Goal: Task Accomplishment & Management: Use online tool/utility

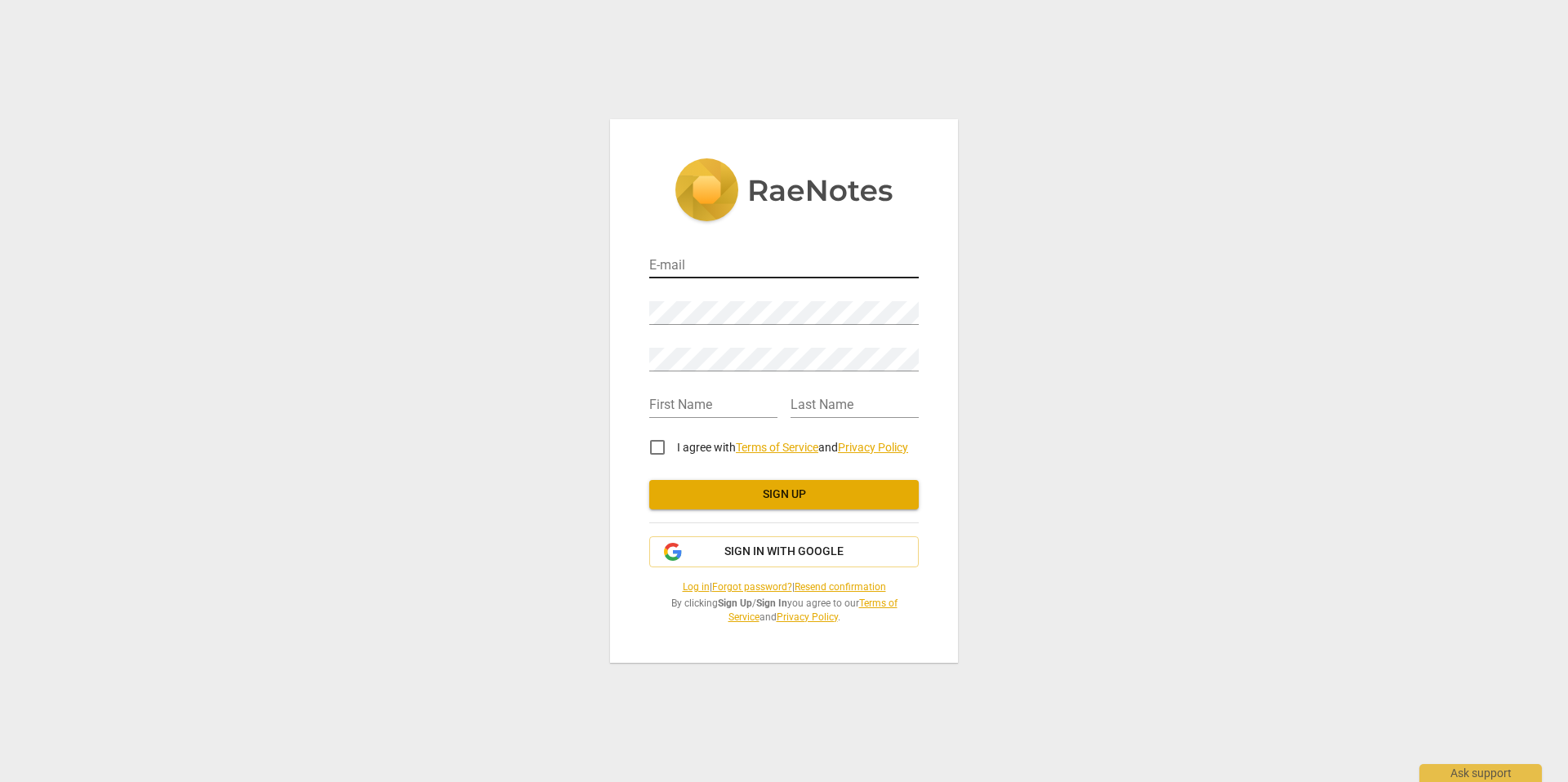
click at [867, 255] on input "email" at bounding box center [784, 267] width 270 height 24
type input "hello@kimpaull.com"
type input "Kim"
type input "Paull"
click at [645, 451] on input "I agree with Terms of Service and Privacy Policy" at bounding box center [657, 447] width 39 height 39
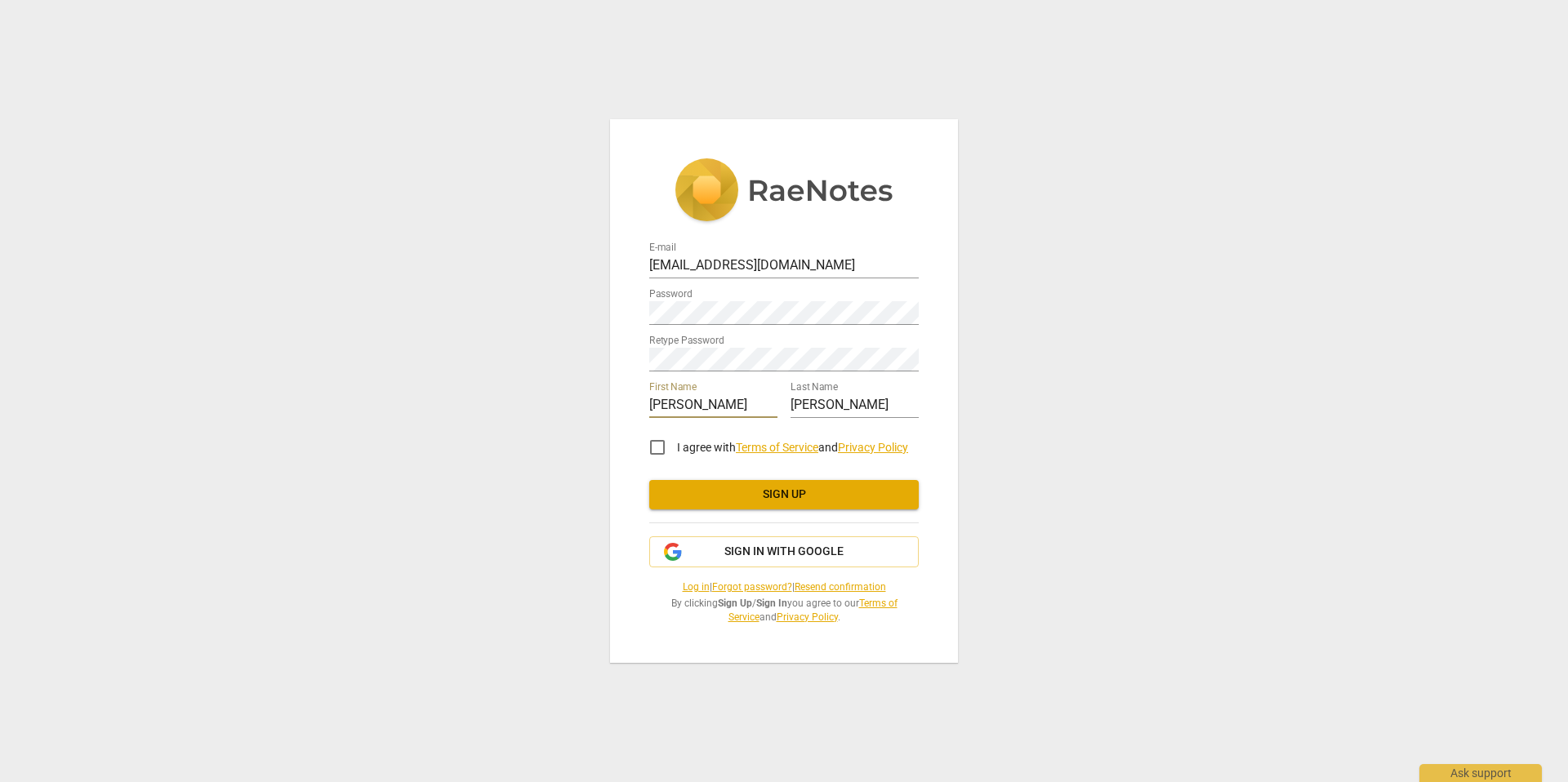
checkbox input "true"
click at [675, 499] on span "Sign up" at bounding box center [784, 495] width 243 height 16
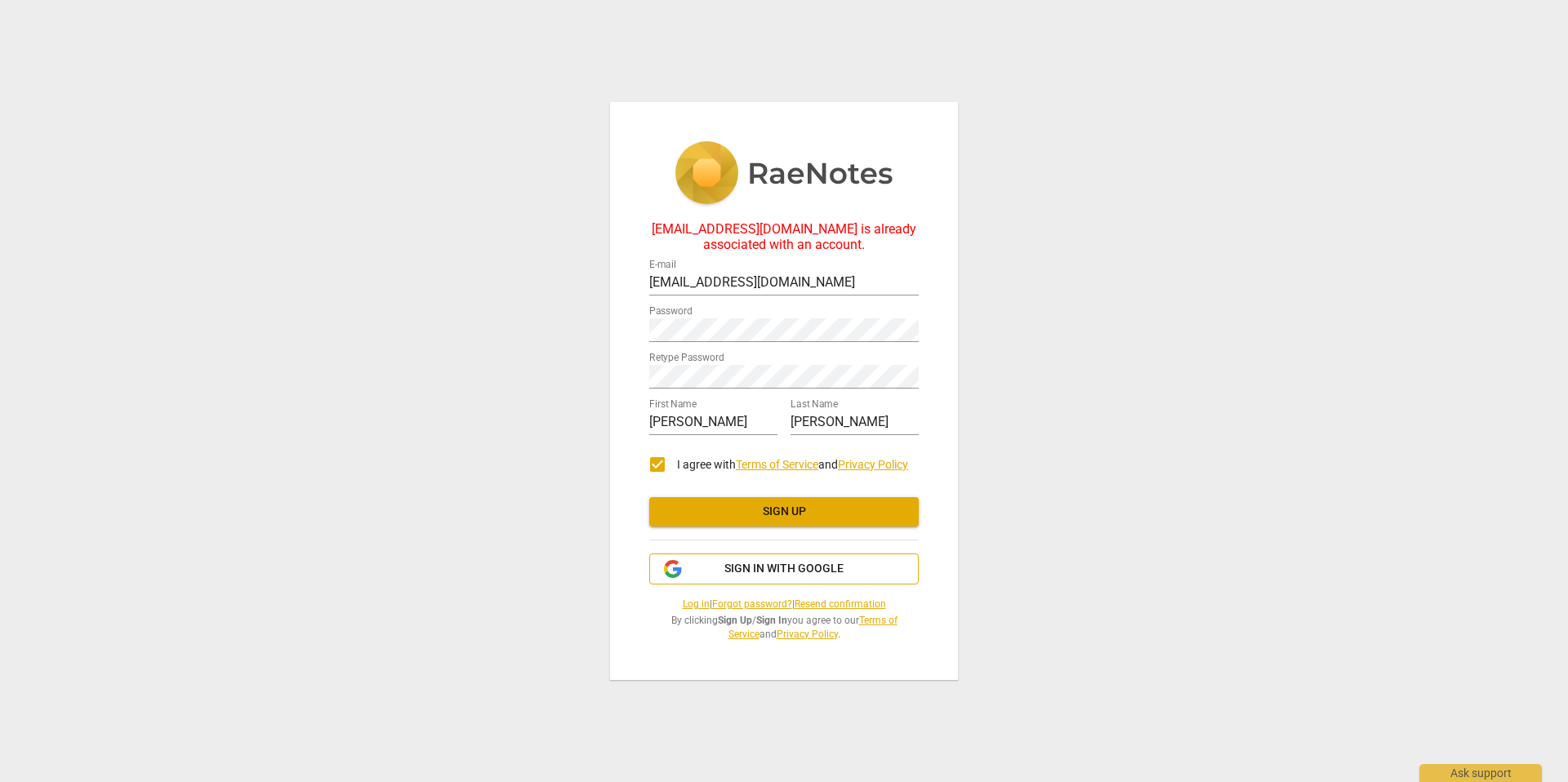
click at [760, 561] on span "Sign in with Google" at bounding box center [784, 569] width 119 height 16
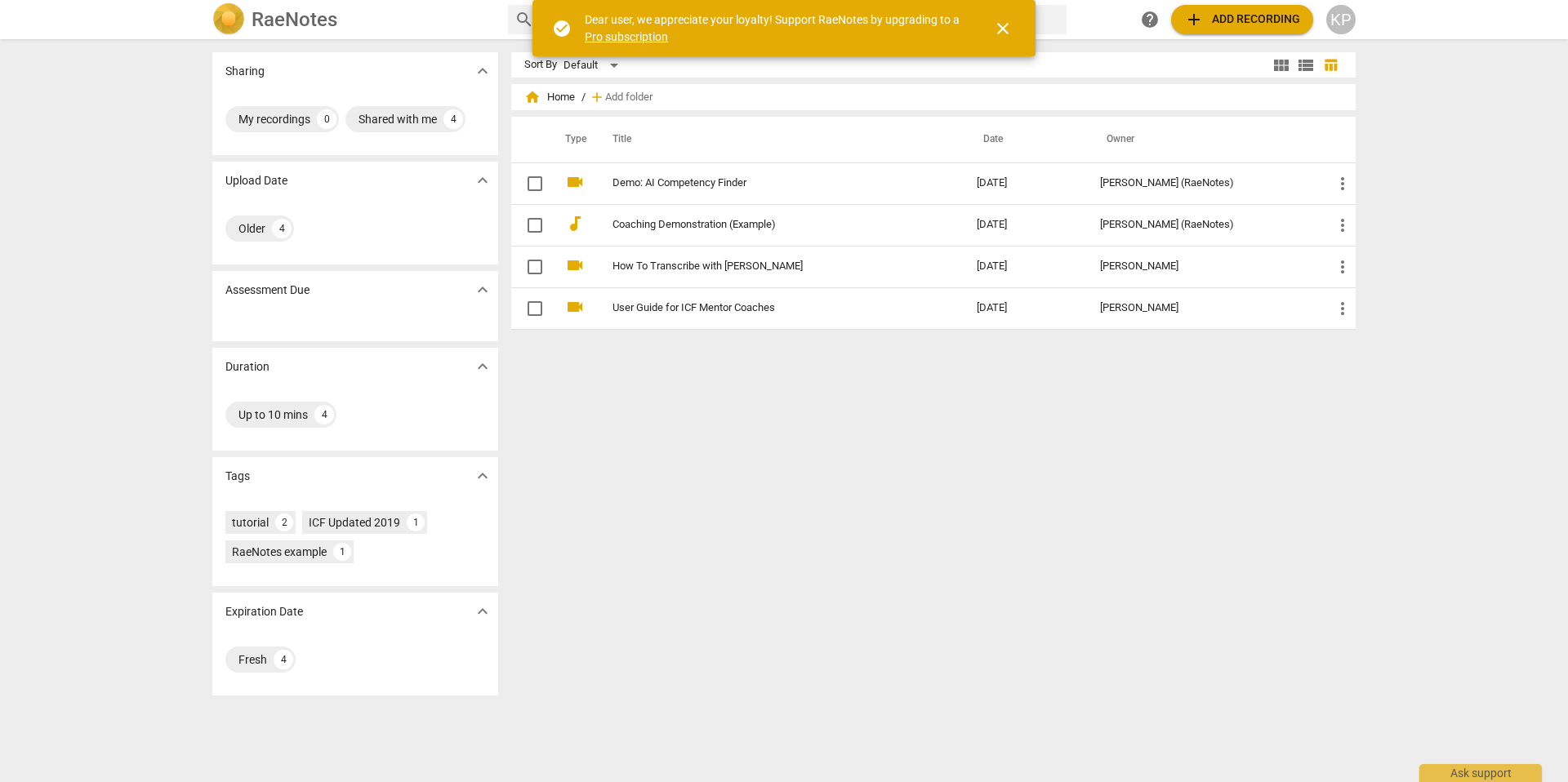
click at [968, 402] on div "Sort By Default view_module view_list table_chart home Home / add Add folder Ty…" at bounding box center [940, 411] width 858 height 717
click at [1000, 24] on span "close" at bounding box center [1003, 29] width 20 height 20
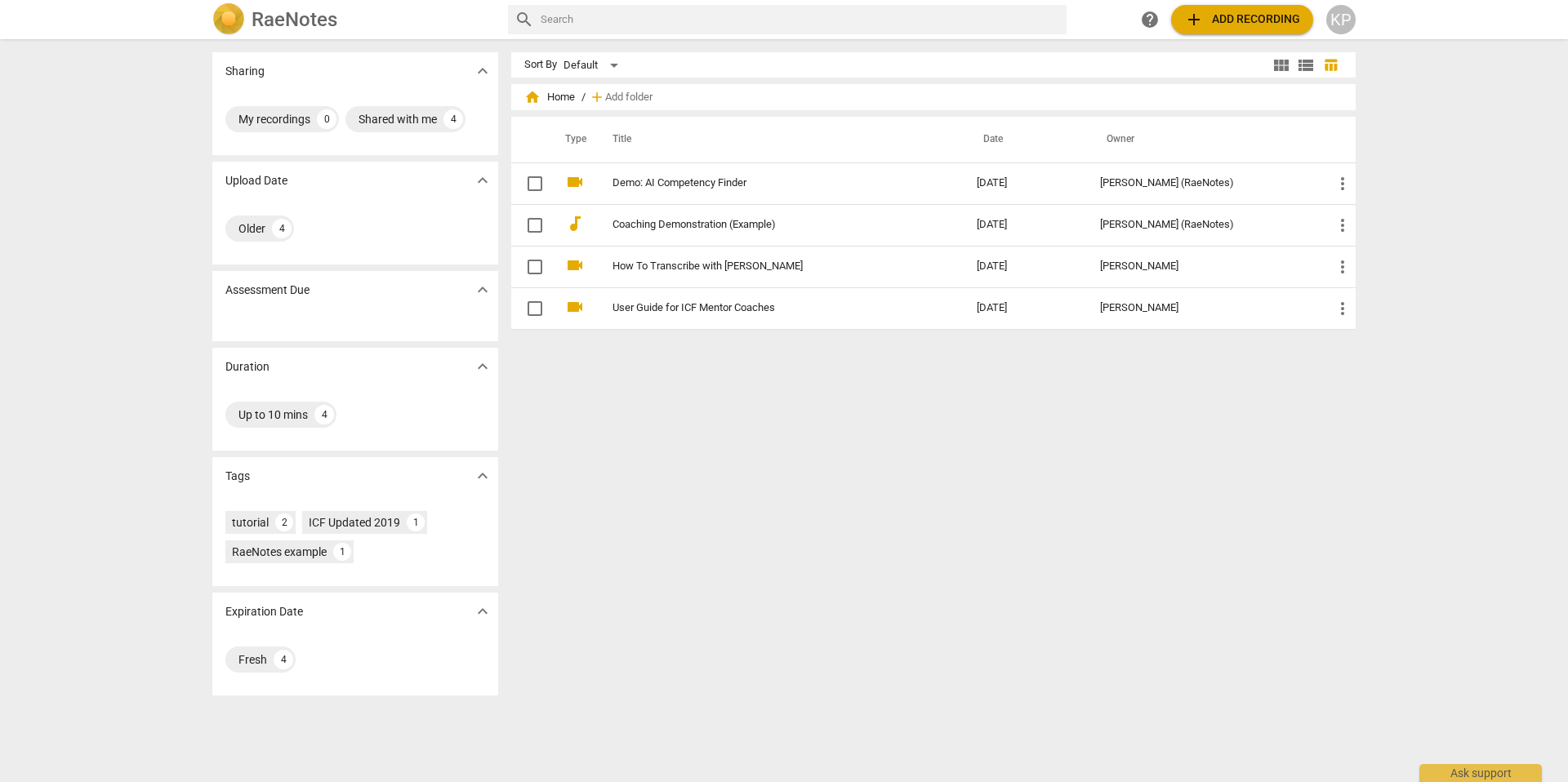
click at [1256, 17] on span "add Add recording" at bounding box center [1243, 20] width 116 height 20
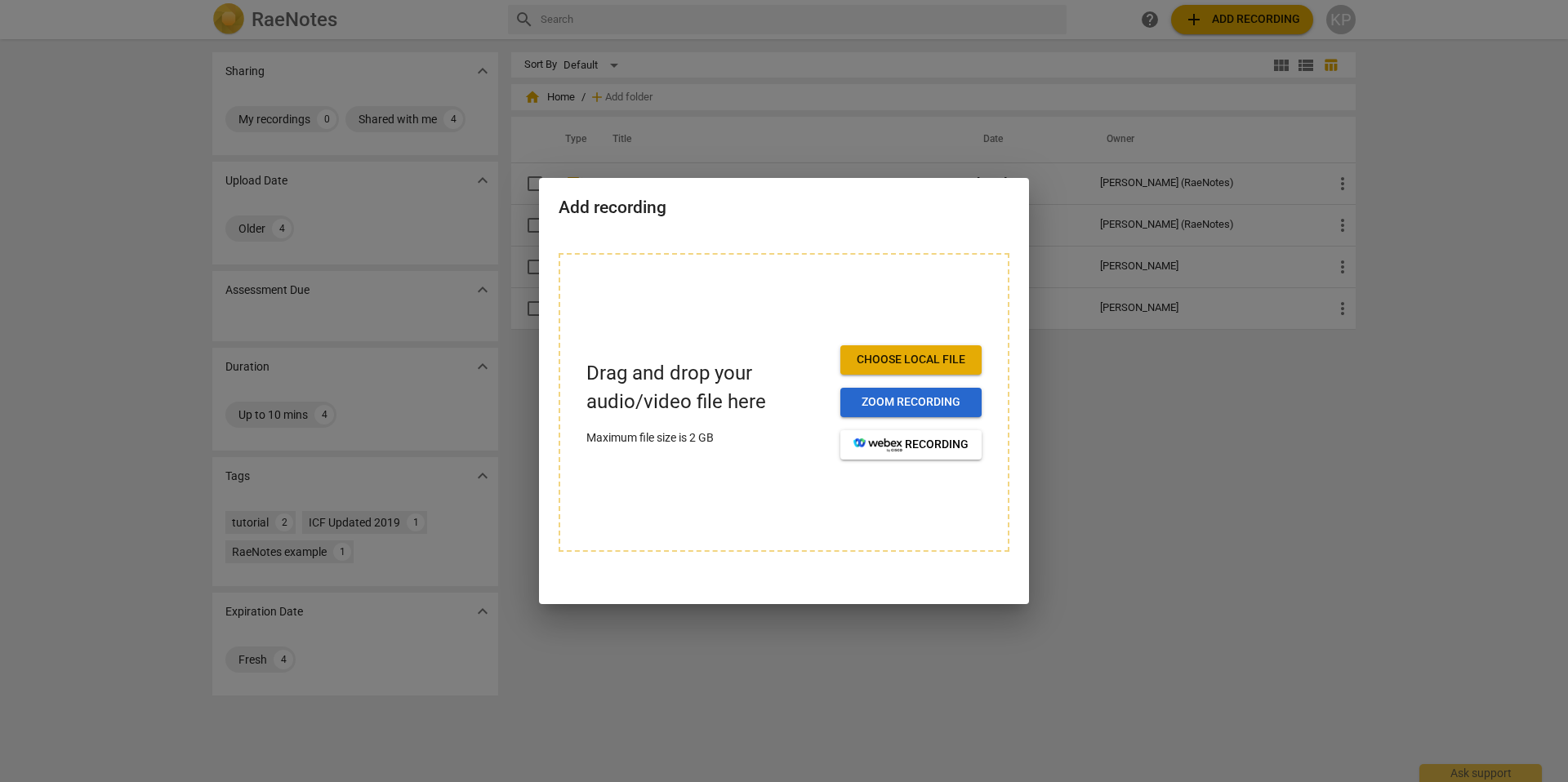
click at [924, 399] on span "Zoom recording" at bounding box center [911, 402] width 115 height 16
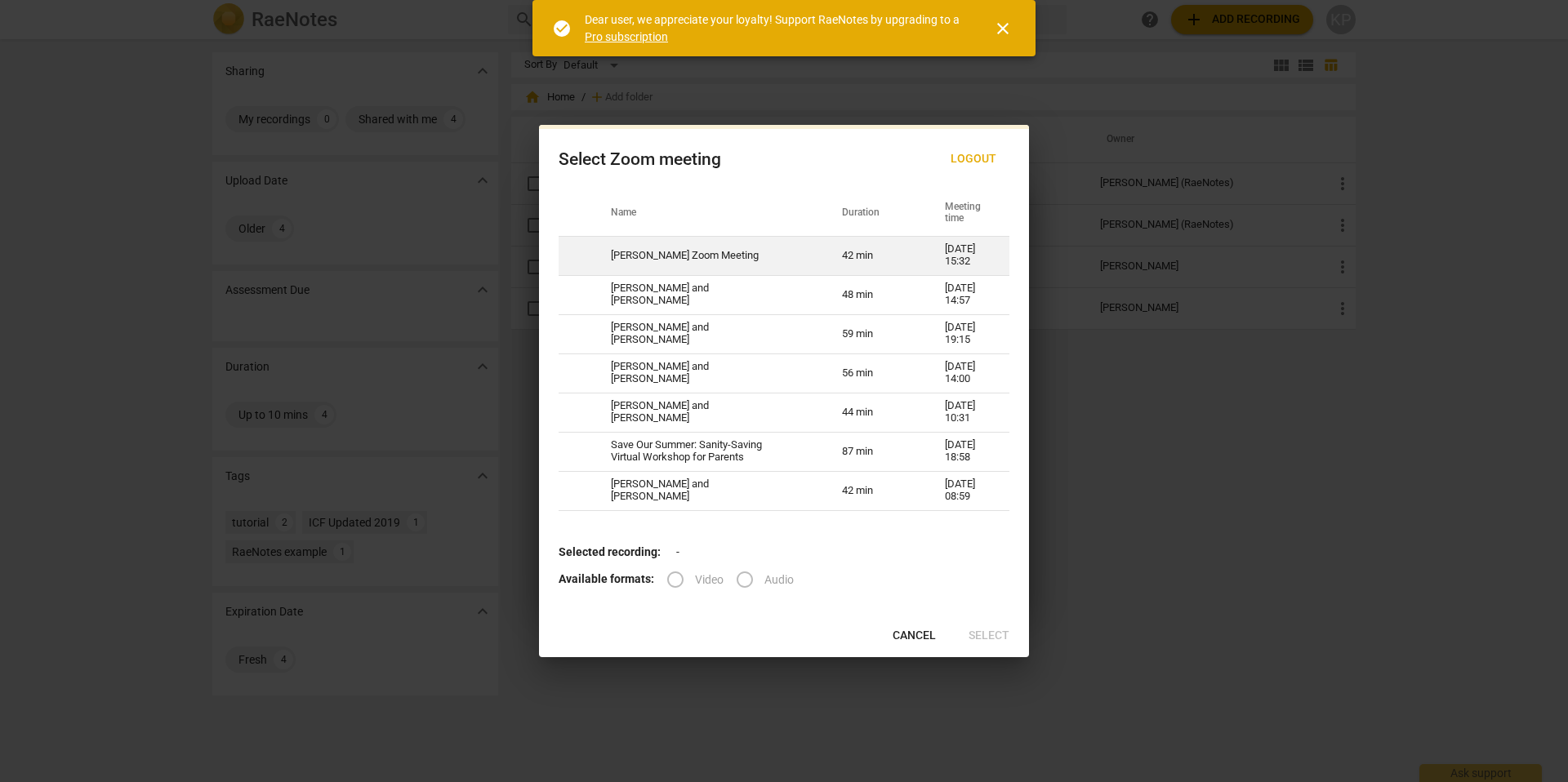
click at [737, 257] on td "Kim Paull's Zoom Meeting" at bounding box center [707, 255] width 231 height 39
radio input "true"
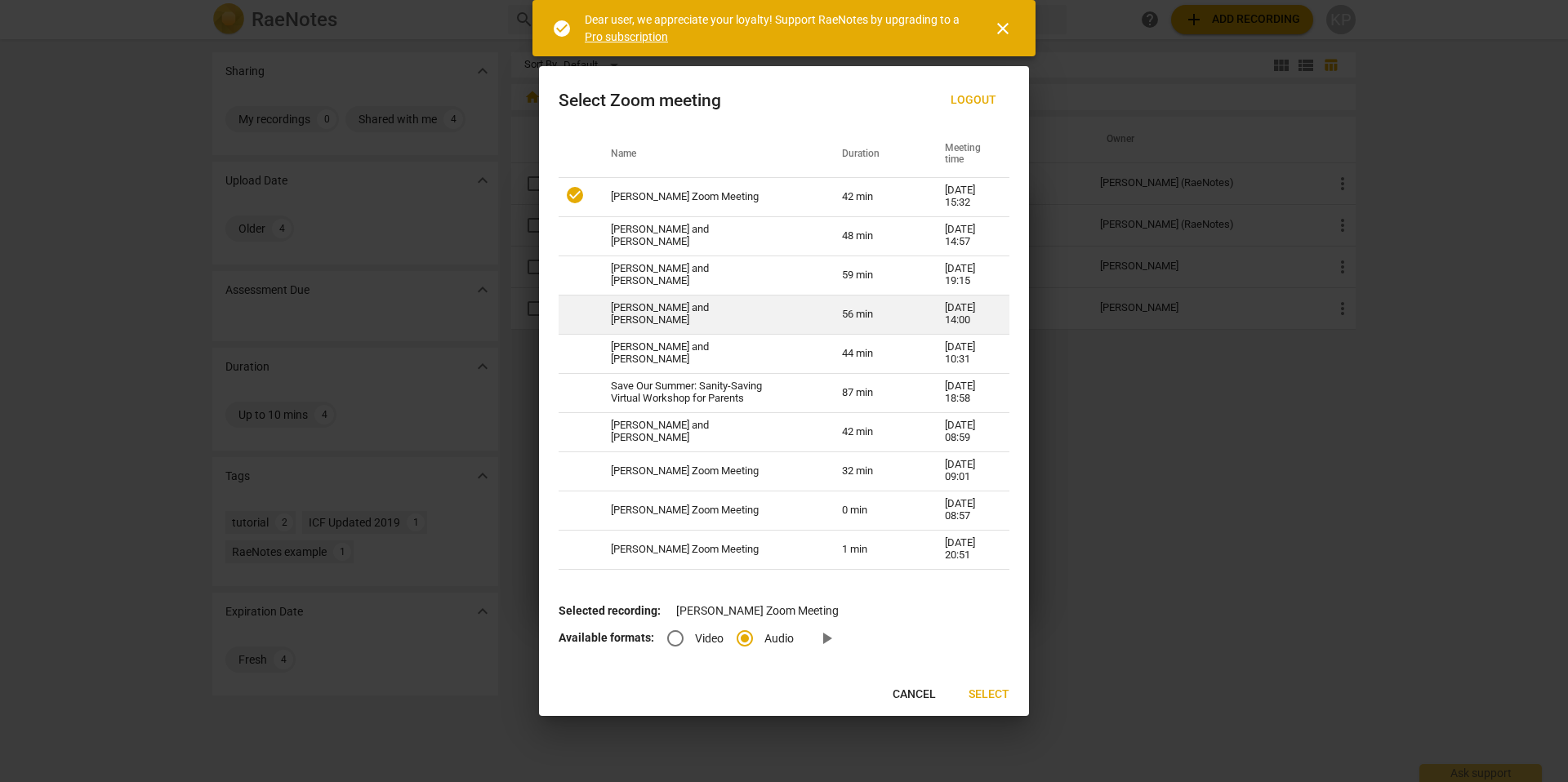
click at [719, 319] on td "Allison Frank and Kim Paull" at bounding box center [707, 314] width 231 height 39
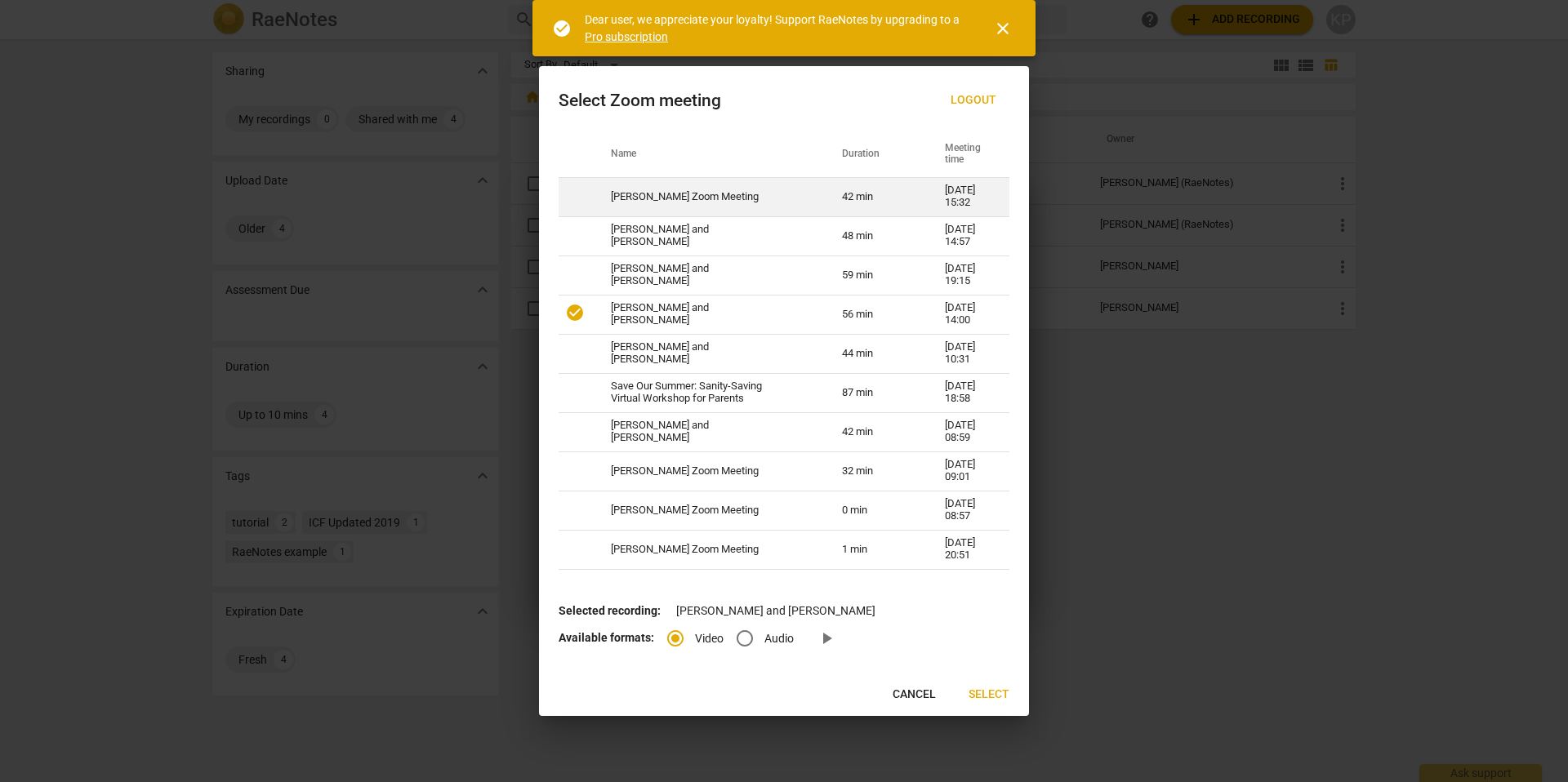
click at [636, 212] on td "Kim Paull's Zoom Meeting" at bounding box center [707, 196] width 231 height 39
radio input "false"
radio input "true"
click at [680, 634] on input "Video" at bounding box center [675, 638] width 39 height 39
radio input "true"
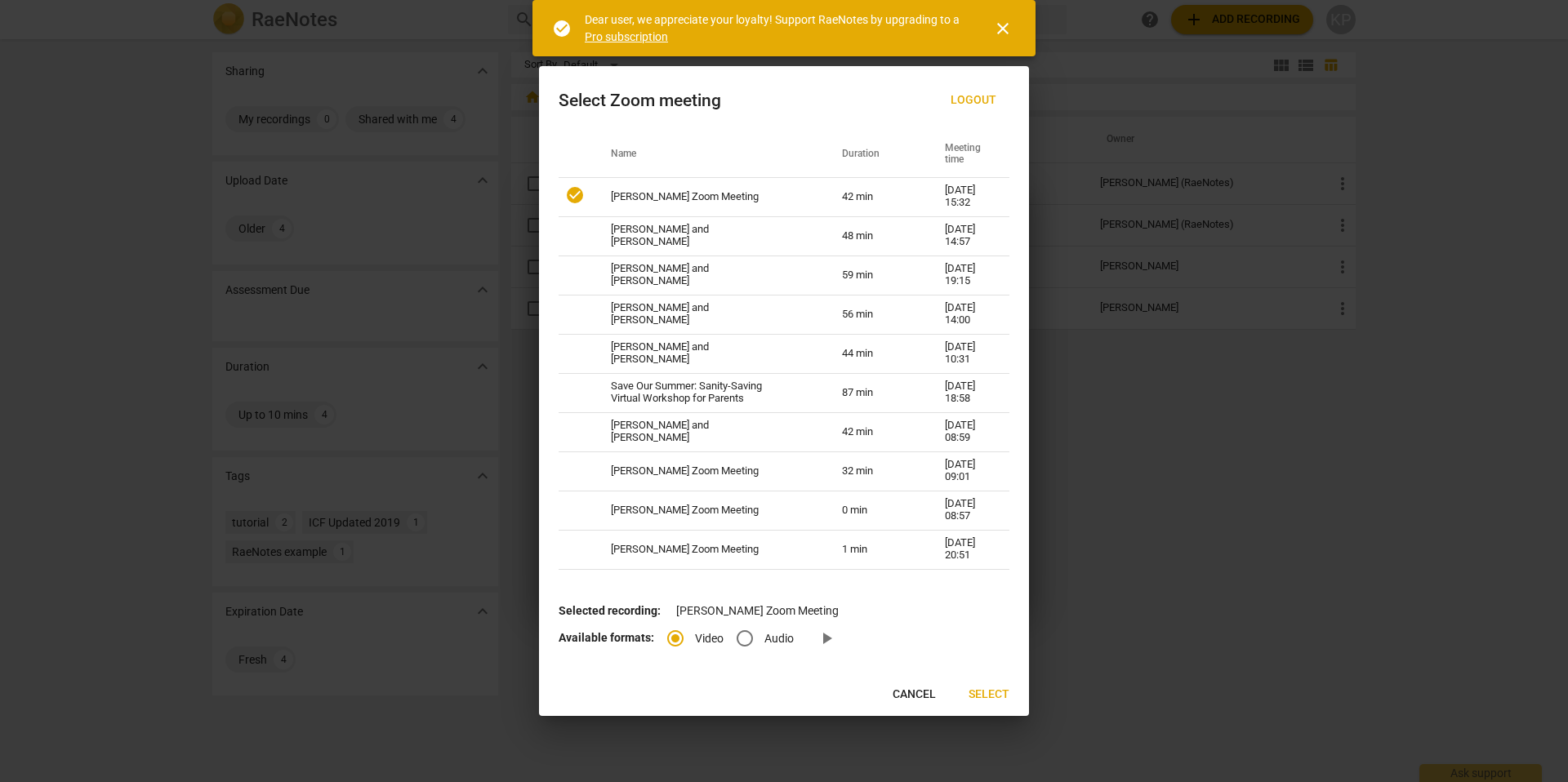
click at [748, 638] on input "Audio" at bounding box center [744, 638] width 39 height 39
radio input "true"
click at [686, 635] on input "Video" at bounding box center [675, 638] width 39 height 39
radio input "true"
click at [968, 688] on button "Select" at bounding box center [989, 695] width 67 height 29
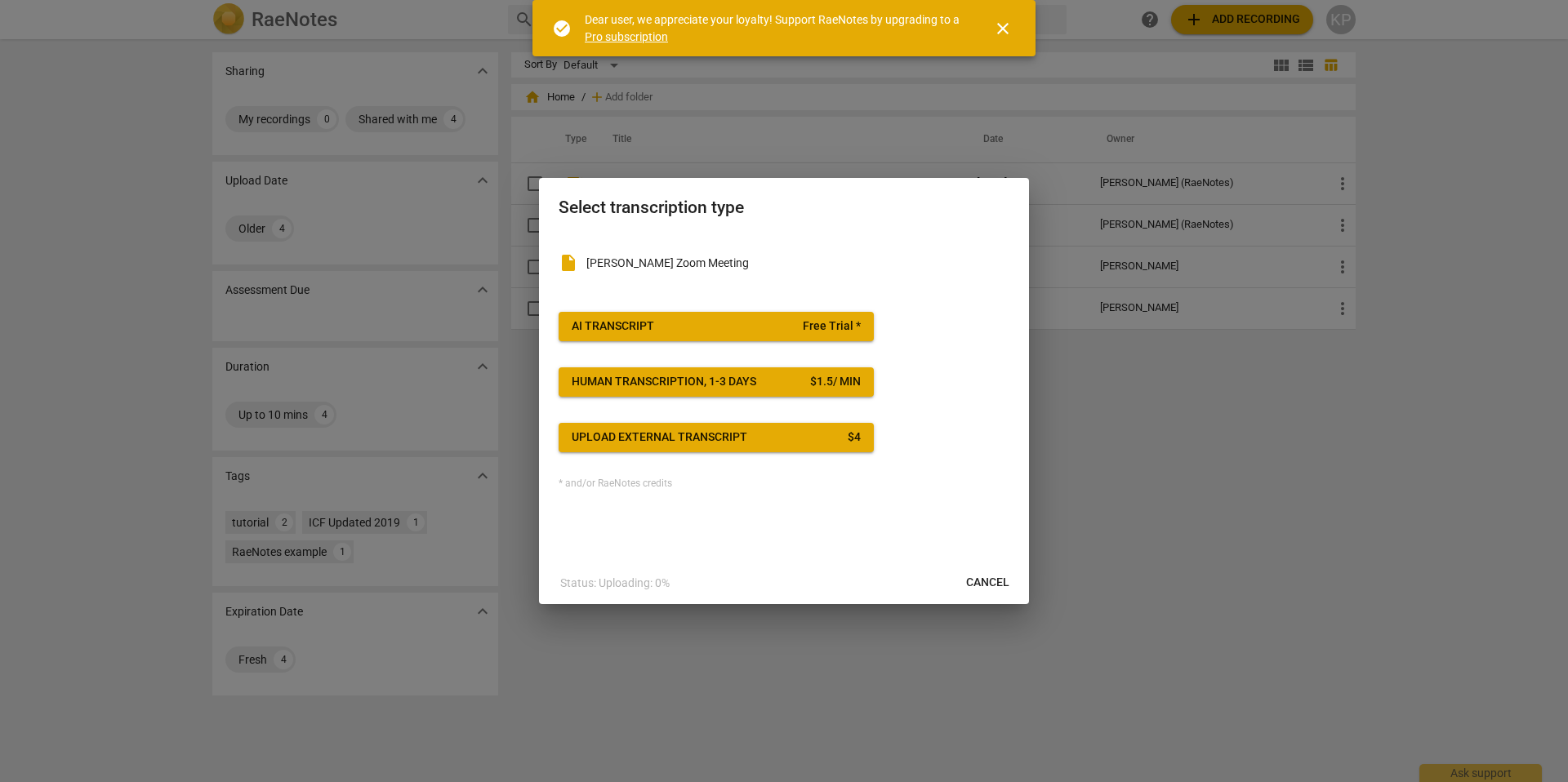
click at [783, 332] on span "AI Transcript Free Trial *" at bounding box center [716, 327] width 289 height 16
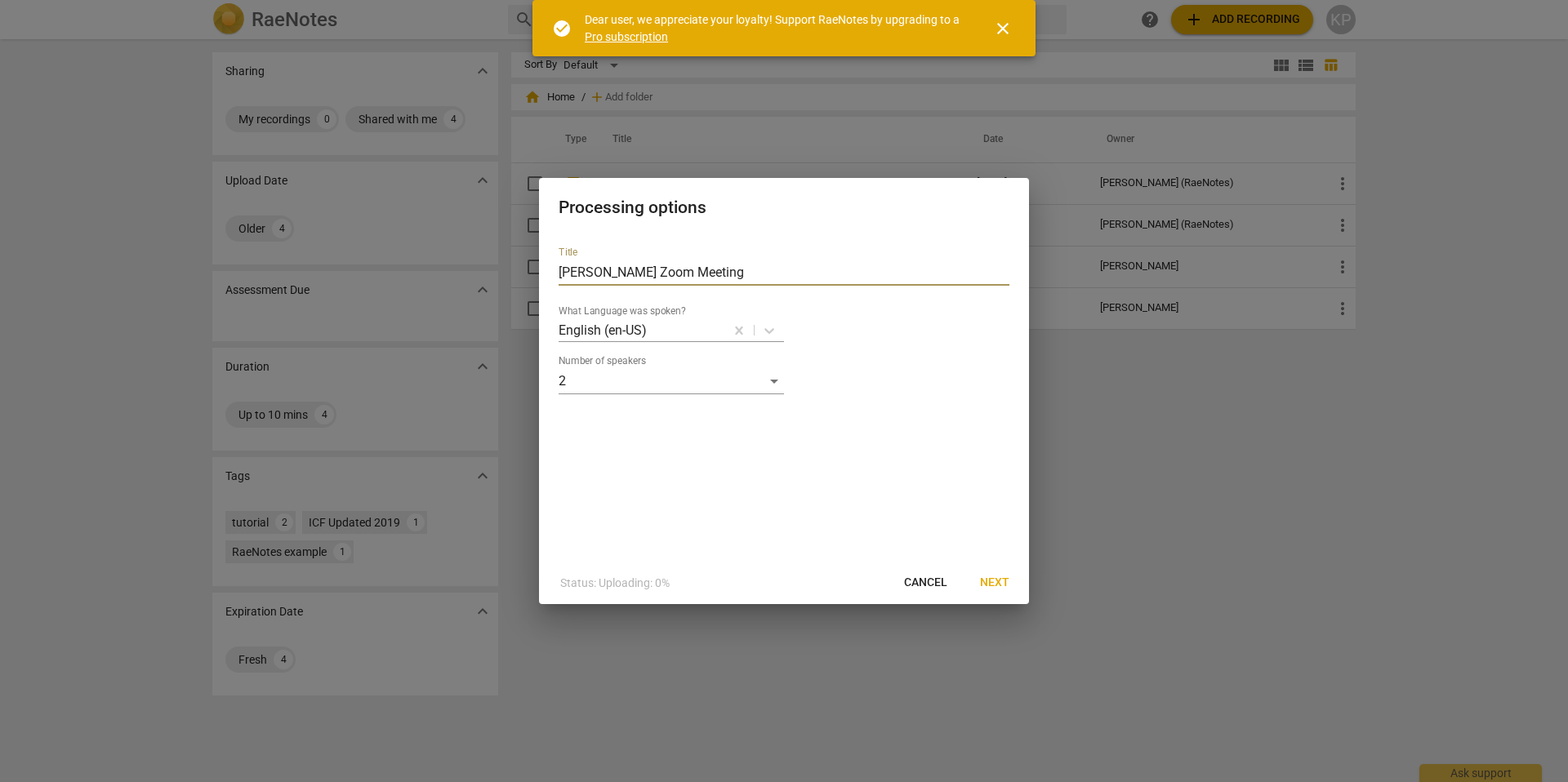
drag, startPoint x: 764, startPoint y: 276, endPoint x: 485, endPoint y: 281, distance: 279.0
click at [485, 281] on div "Processing options Title Kim Paull's Zoom Meeting What Language was spoken? Eng…" at bounding box center [784, 391] width 1568 height 782
type input "[PERSON_NAME] Submission_Jordan Devine_2025_10_06"
click at [1027, 584] on div "Processing options Title Kim Paull_Coaching Submission_Jordan Devine_2025_10_06…" at bounding box center [783, 391] width 490 height 427
click at [1000, 580] on span "Next" at bounding box center [995, 583] width 29 height 16
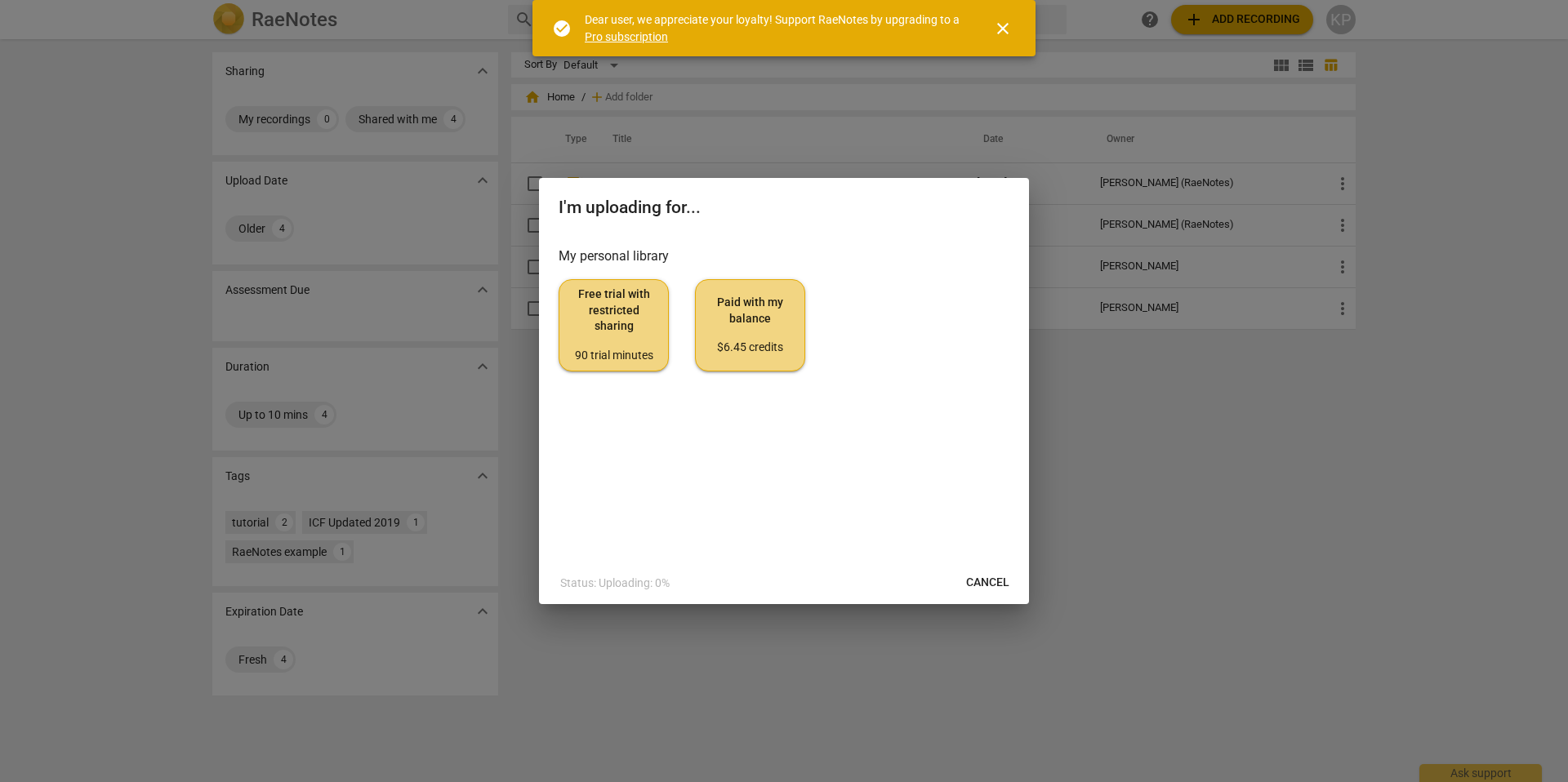
click at [630, 356] on div "90 trial minutes" at bounding box center [613, 356] width 83 height 16
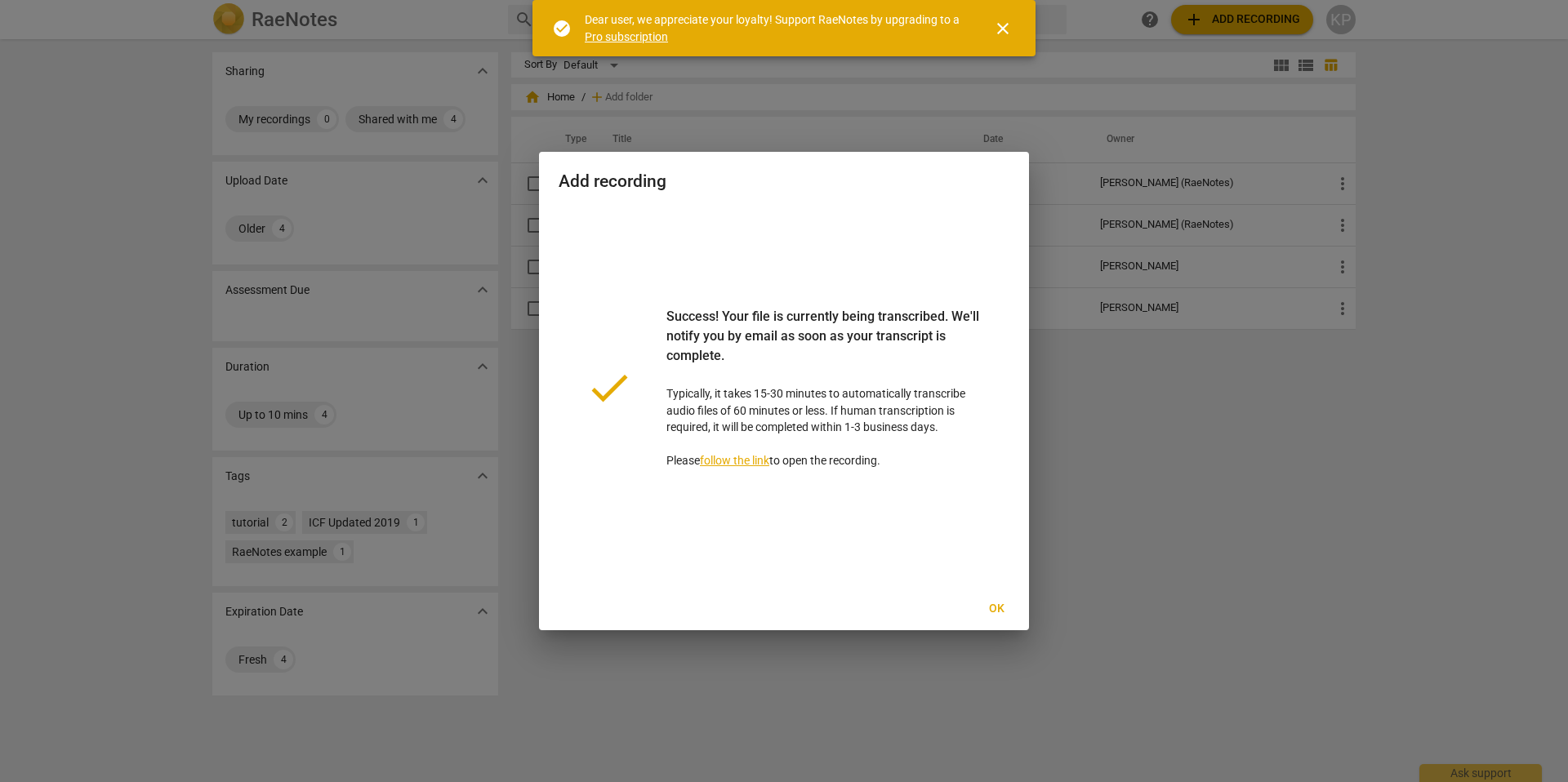
click at [989, 603] on span "Ok" at bounding box center [997, 609] width 26 height 16
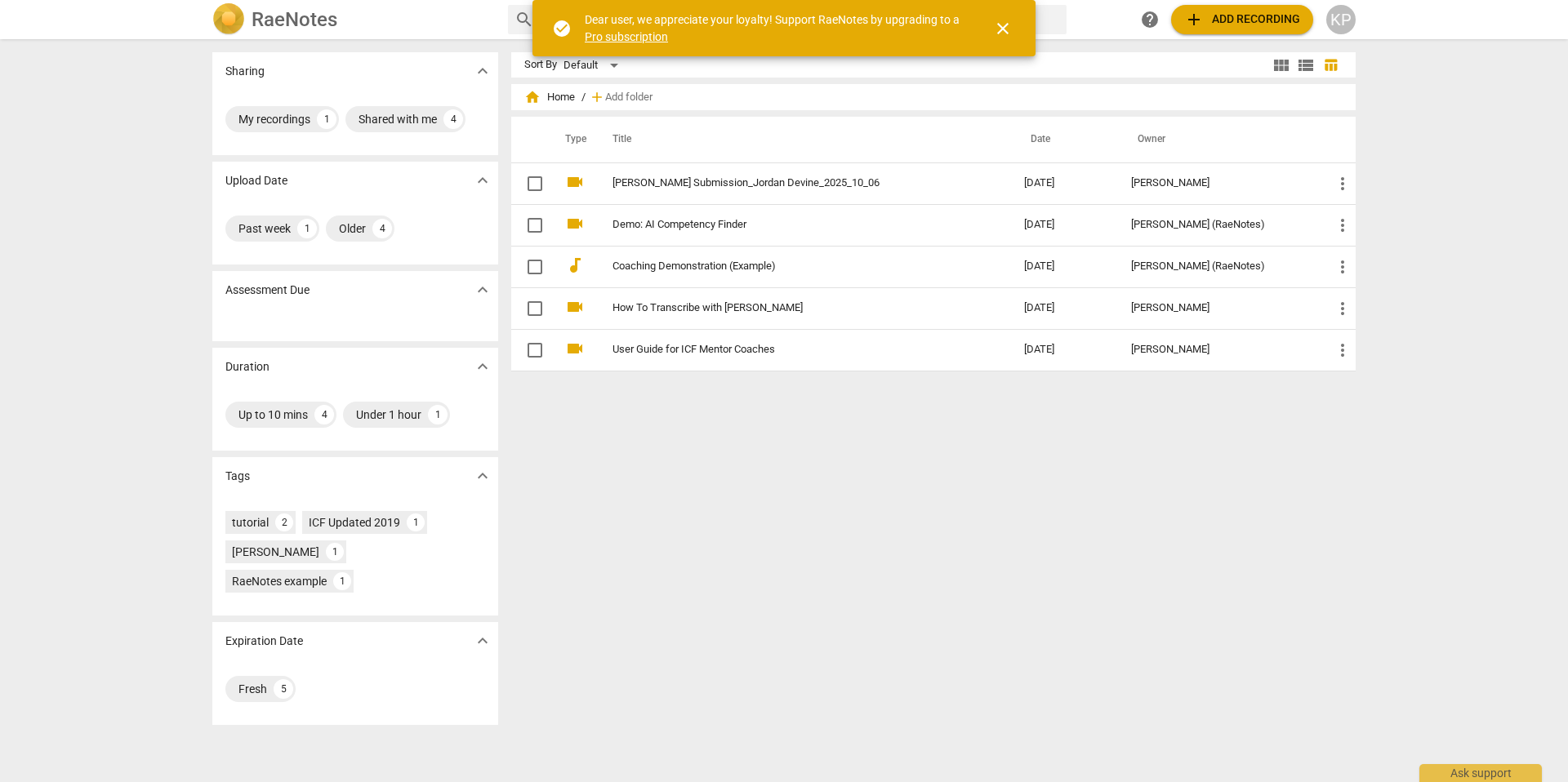
click at [1295, 25] on span "add Add recording" at bounding box center [1243, 20] width 116 height 20
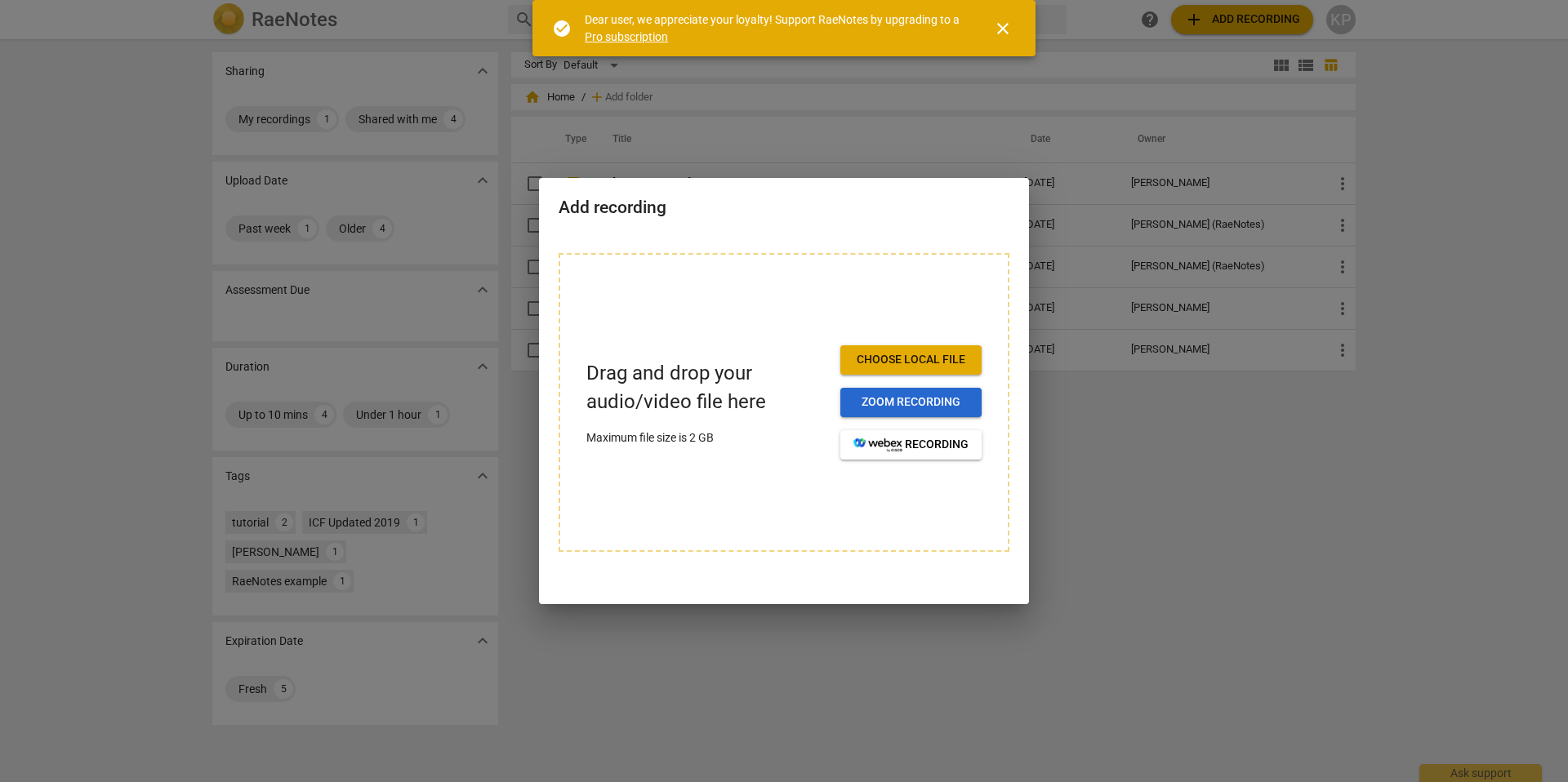
click at [919, 394] on span "Zoom recording" at bounding box center [911, 402] width 115 height 16
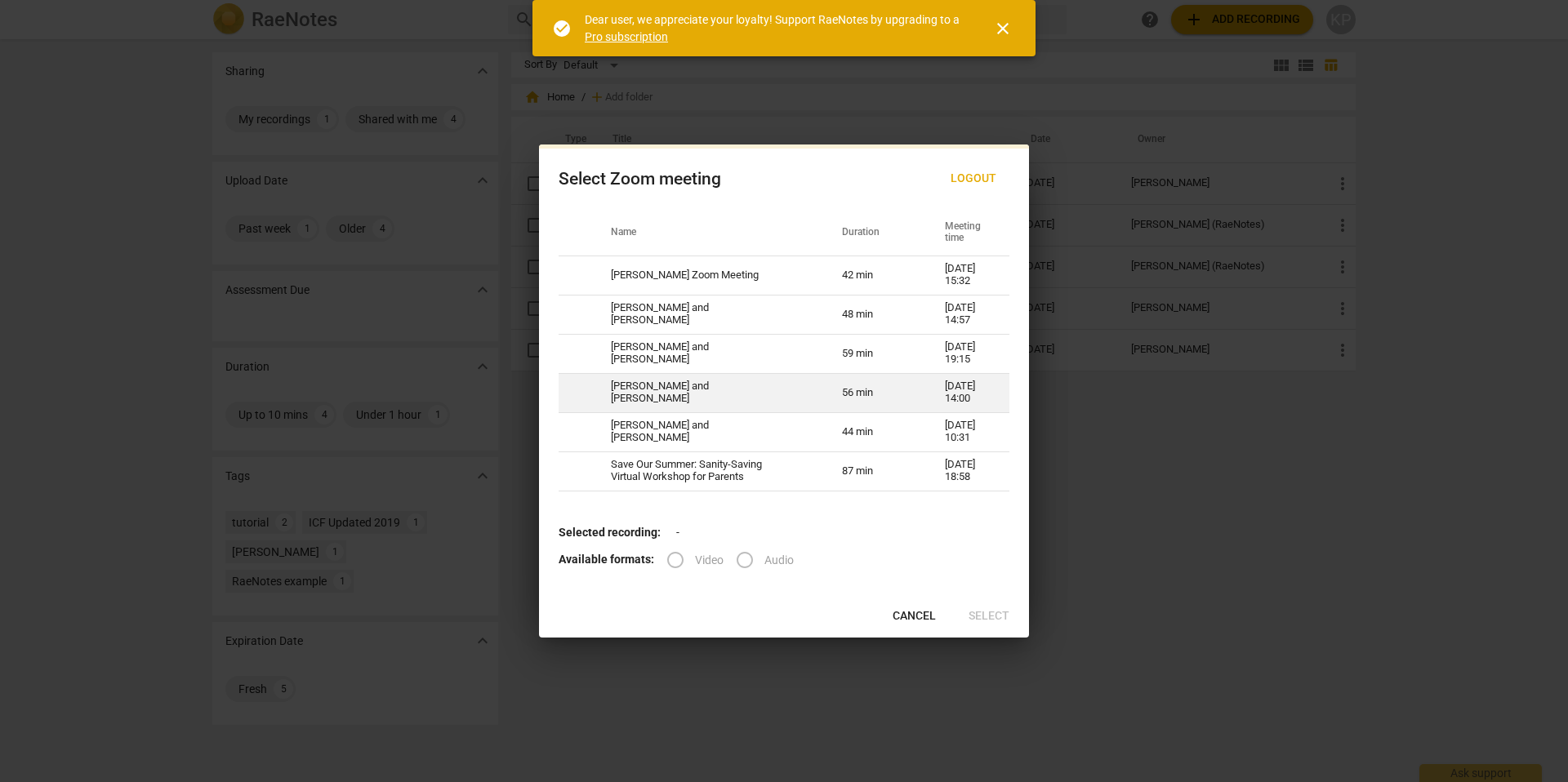
click at [708, 399] on td "[PERSON_NAME] and [PERSON_NAME]" at bounding box center [707, 392] width 231 height 39
radio input "true"
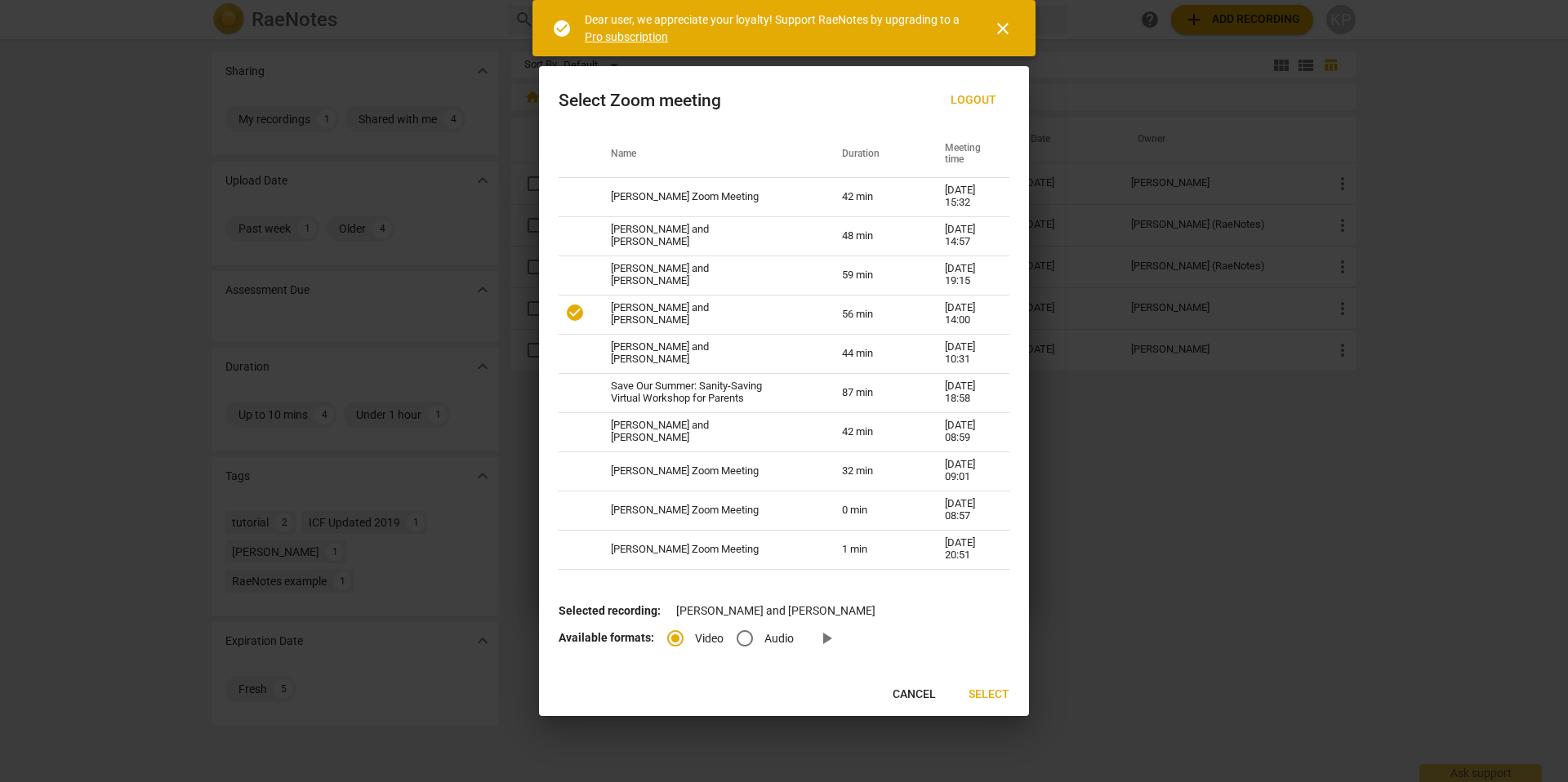
click at [984, 692] on span "Select" at bounding box center [988, 695] width 41 height 16
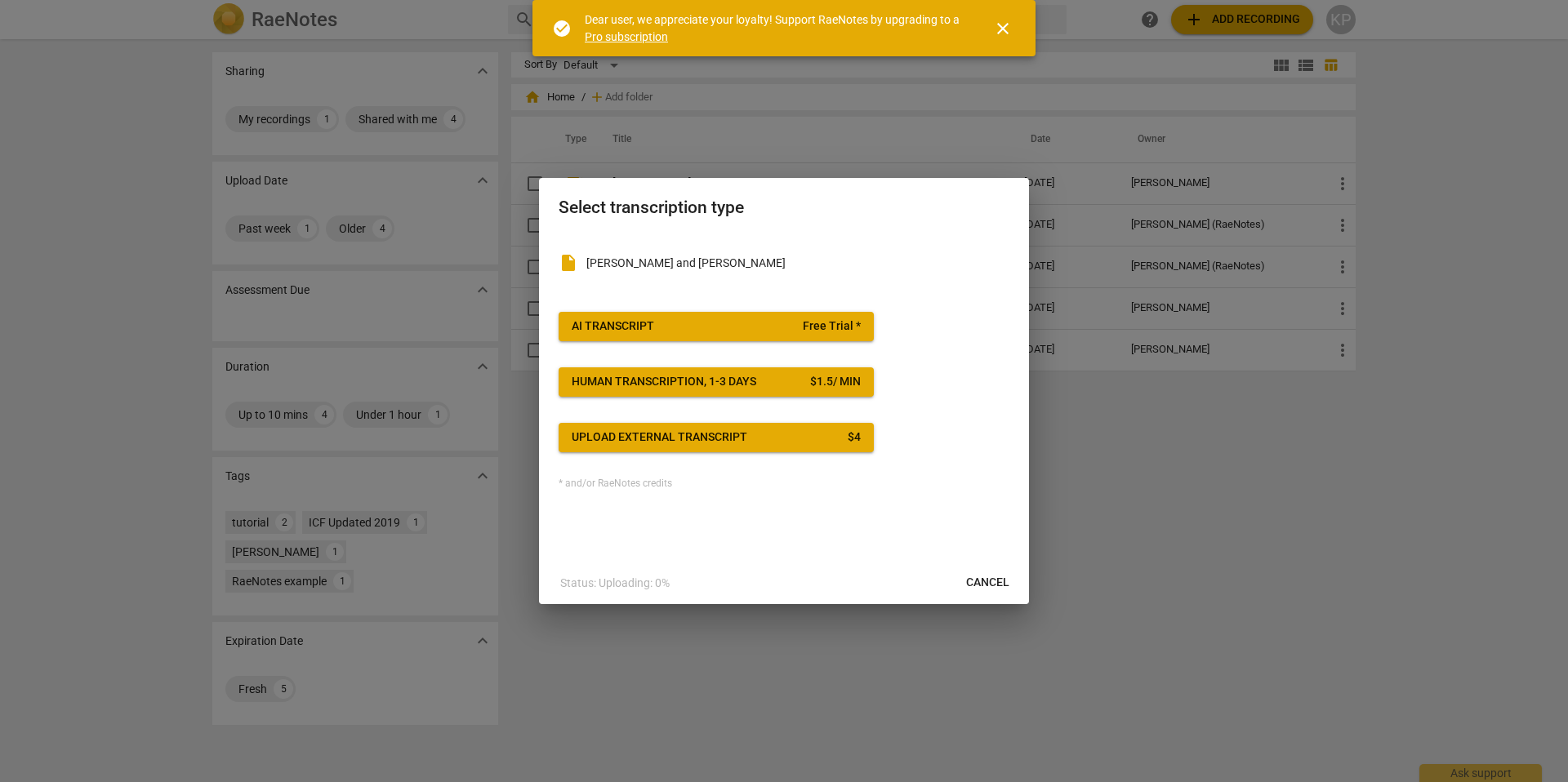
click at [829, 331] on span "Free Trial *" at bounding box center [832, 327] width 58 height 16
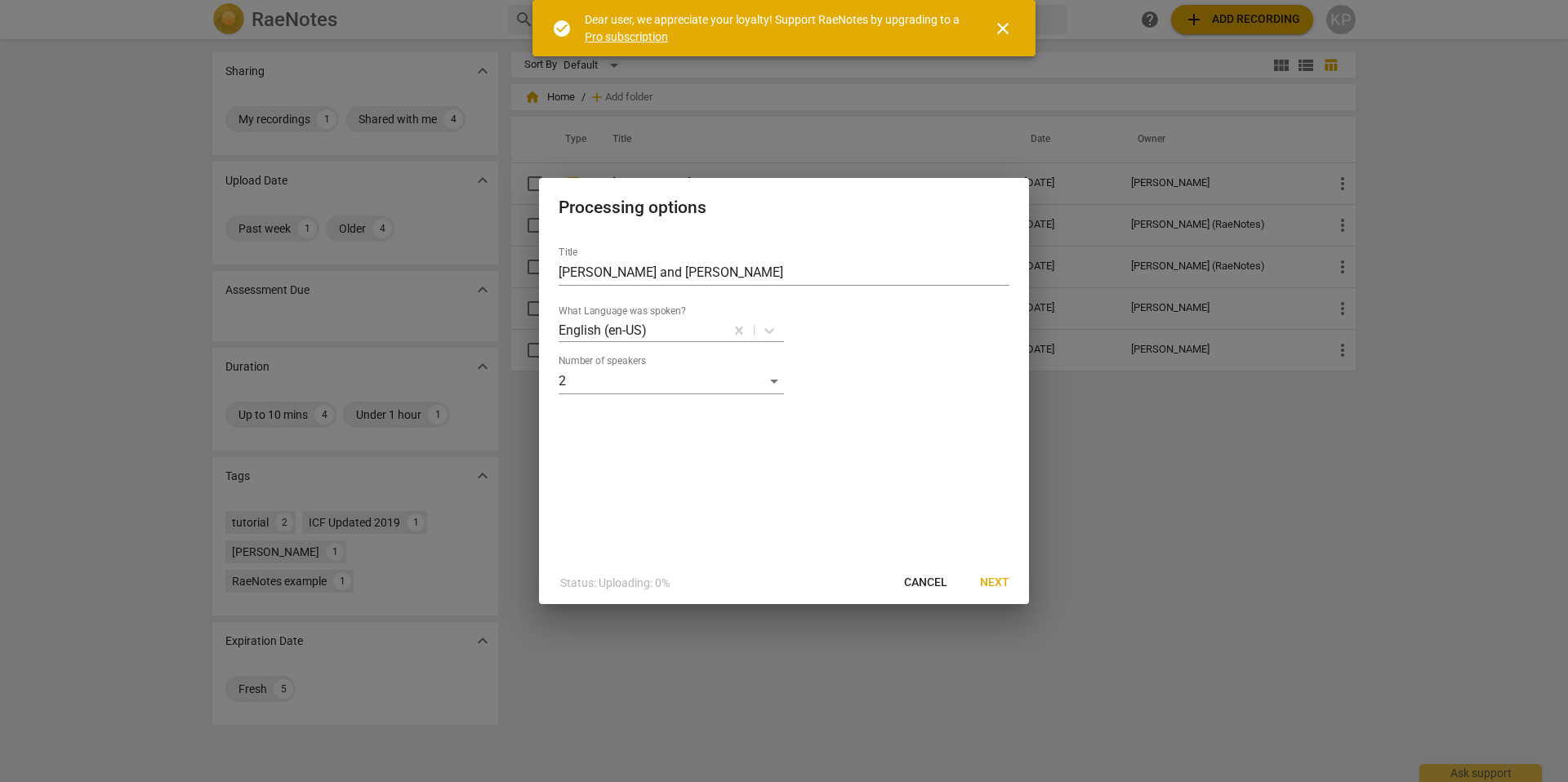
click at [997, 580] on span "Next" at bounding box center [995, 583] width 29 height 16
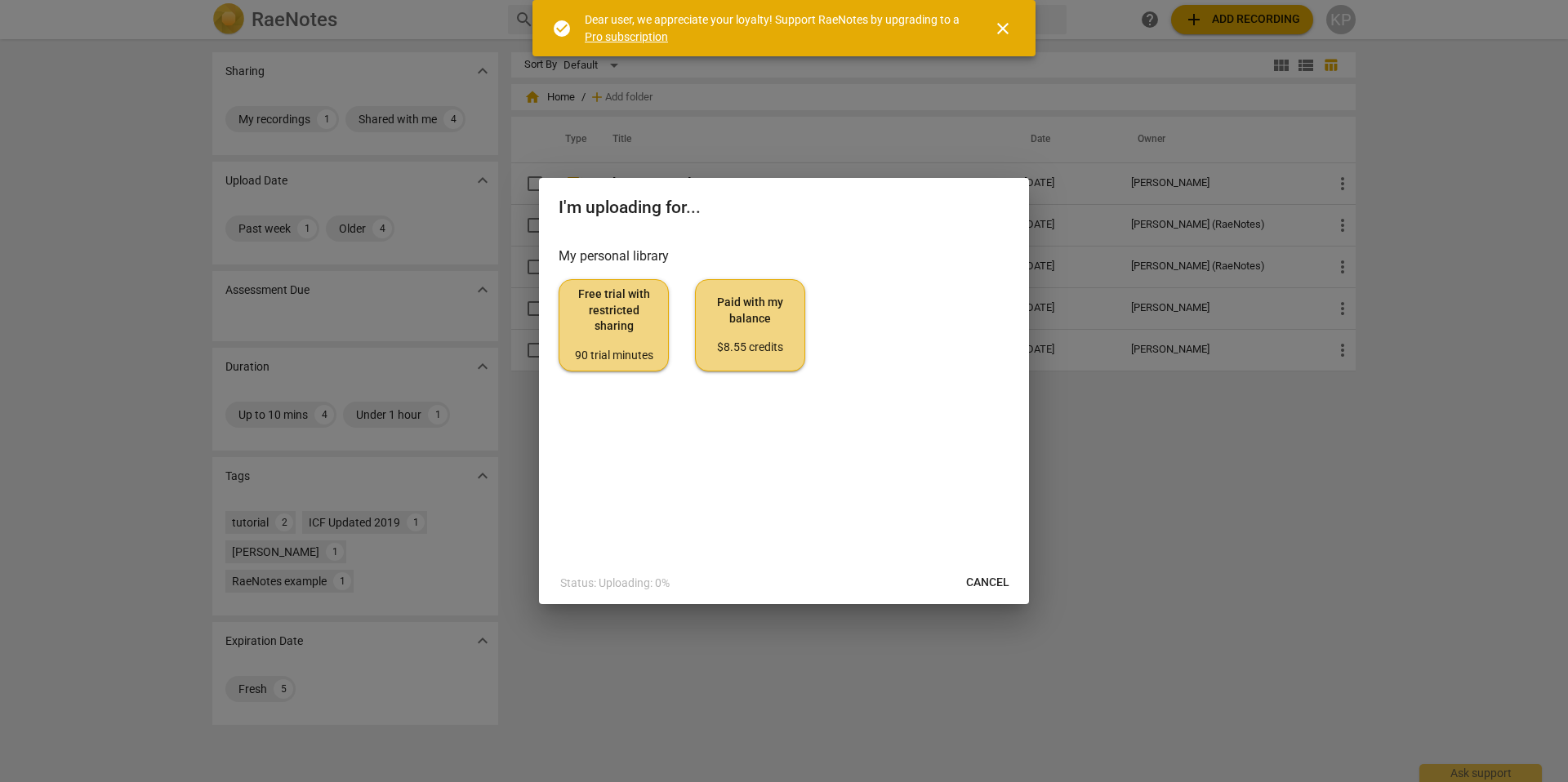
click at [630, 362] on div "90 trial minutes" at bounding box center [613, 356] width 83 height 16
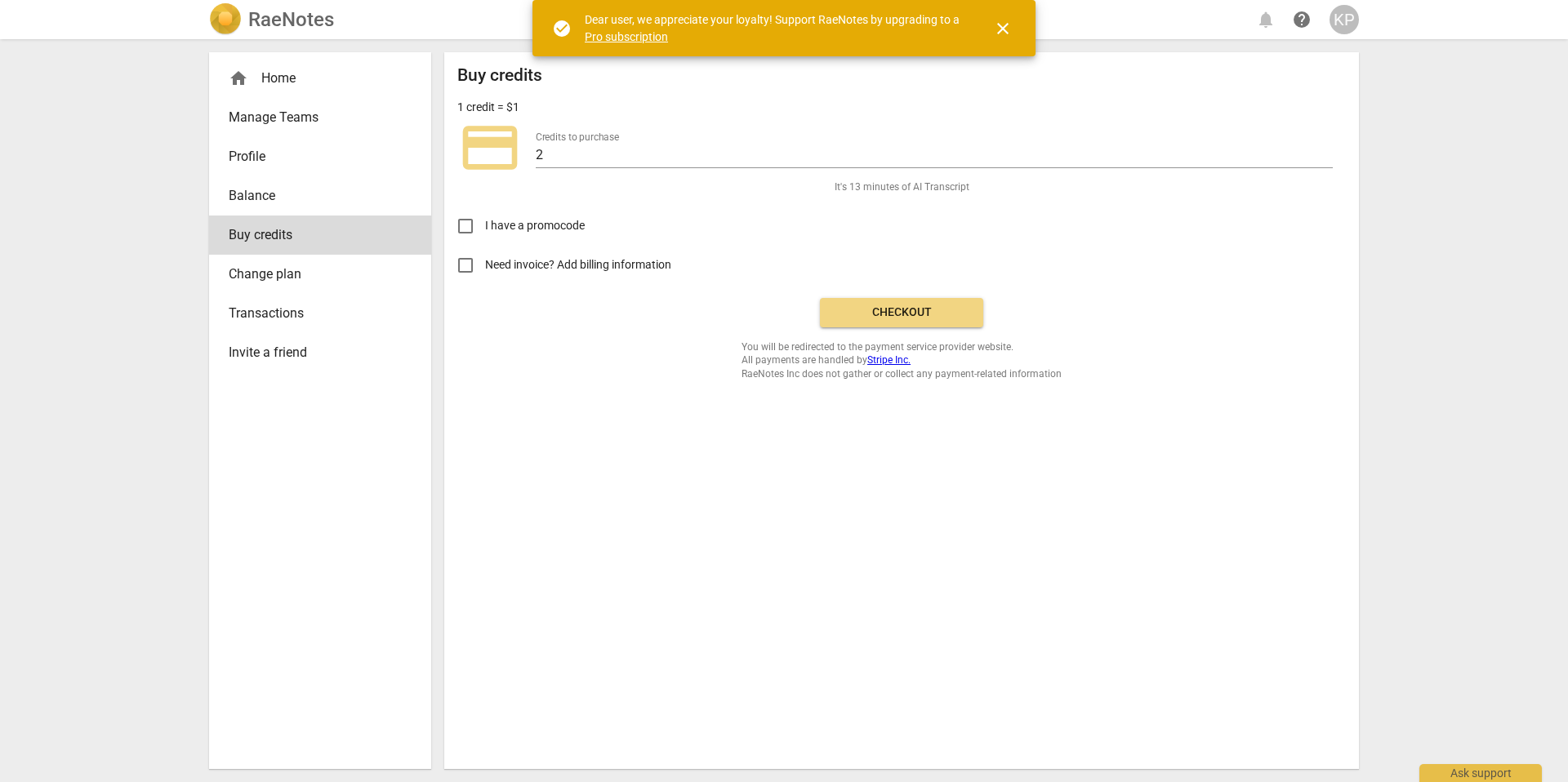
click at [512, 224] on span "I have a promocode" at bounding box center [535, 225] width 100 height 17
click at [485, 224] on input "I have a promocode" at bounding box center [465, 225] width 39 height 39
click at [512, 224] on span "I have a promocode" at bounding box center [535, 225] width 100 height 17
click at [485, 224] on input "I have a promocode" at bounding box center [465, 225] width 39 height 39
checkbox input "false"
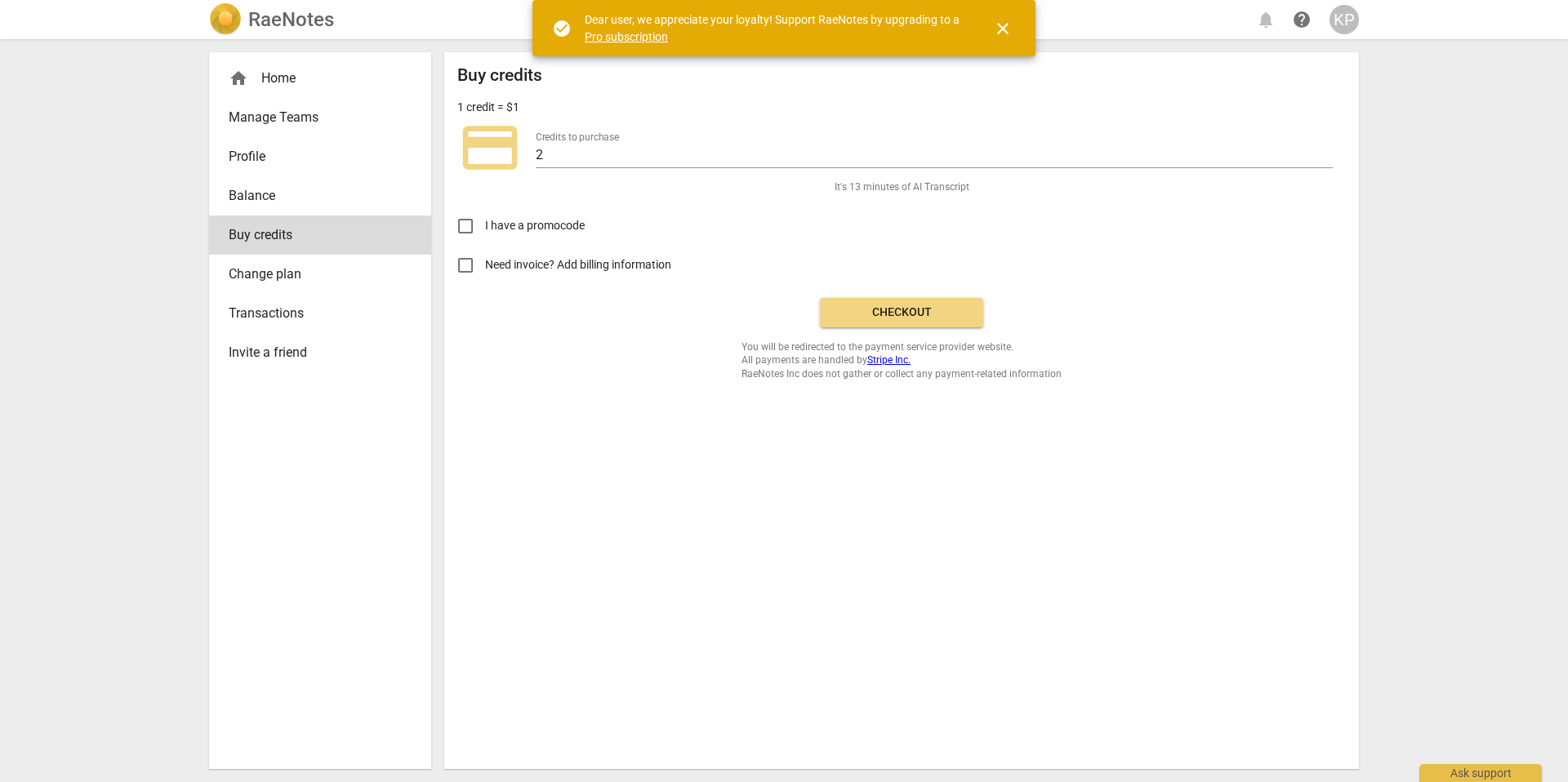
click at [866, 312] on span "Checkout" at bounding box center [901, 312] width 137 height 16
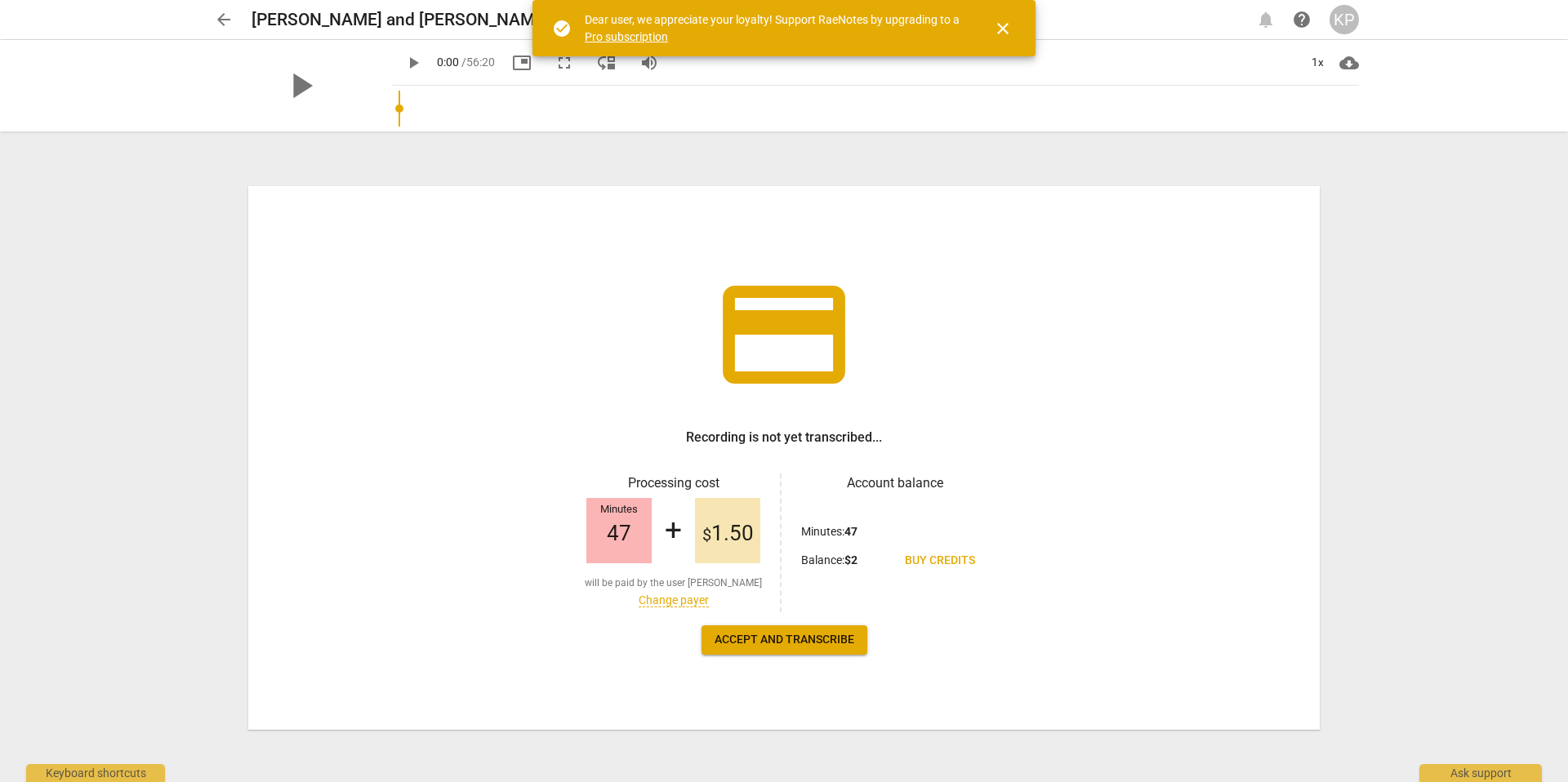
click at [1007, 20] on span "close" at bounding box center [1003, 29] width 20 height 20
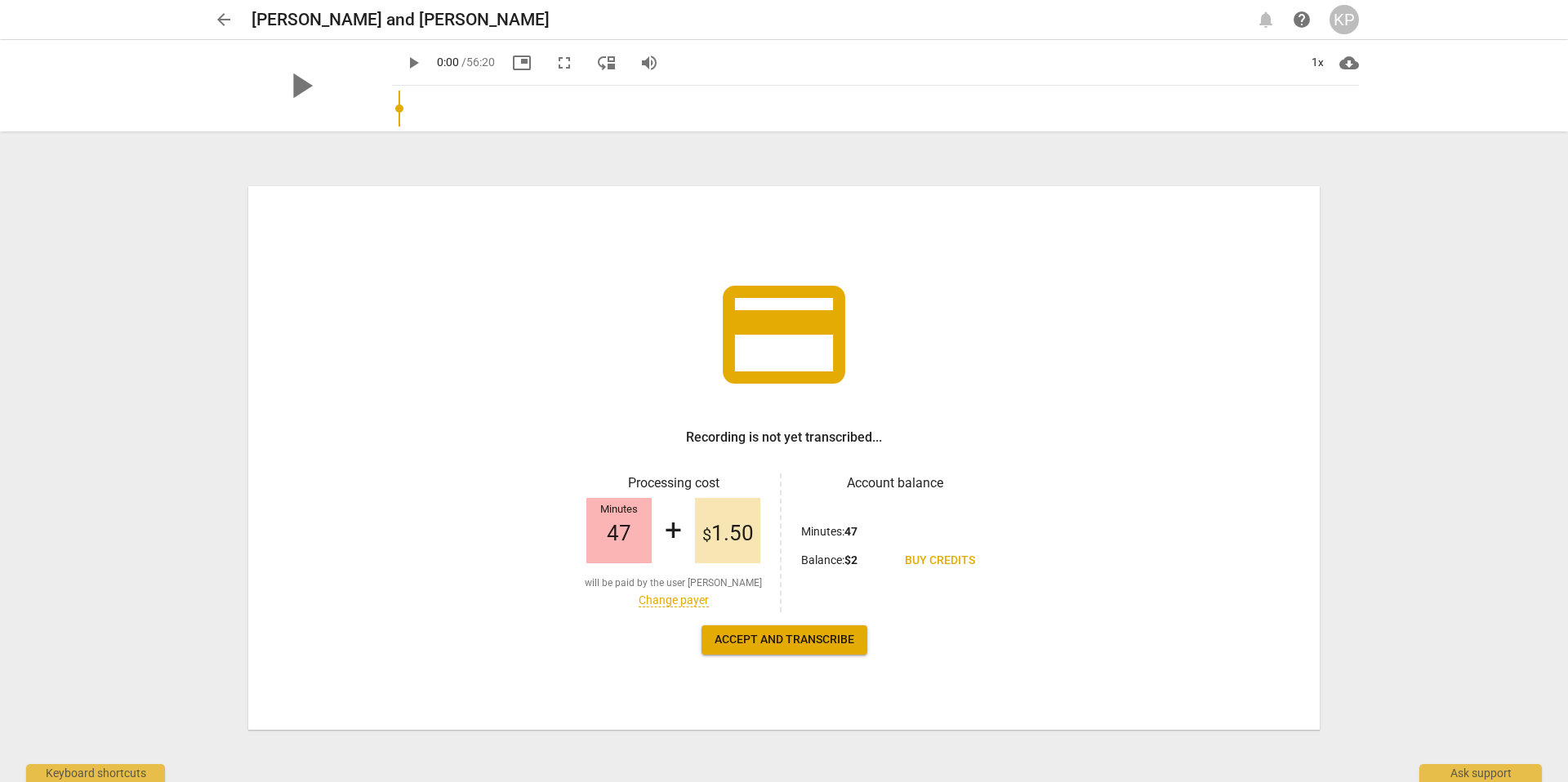
click at [740, 647] on span "Accept and transcribe" at bounding box center [785, 640] width 140 height 16
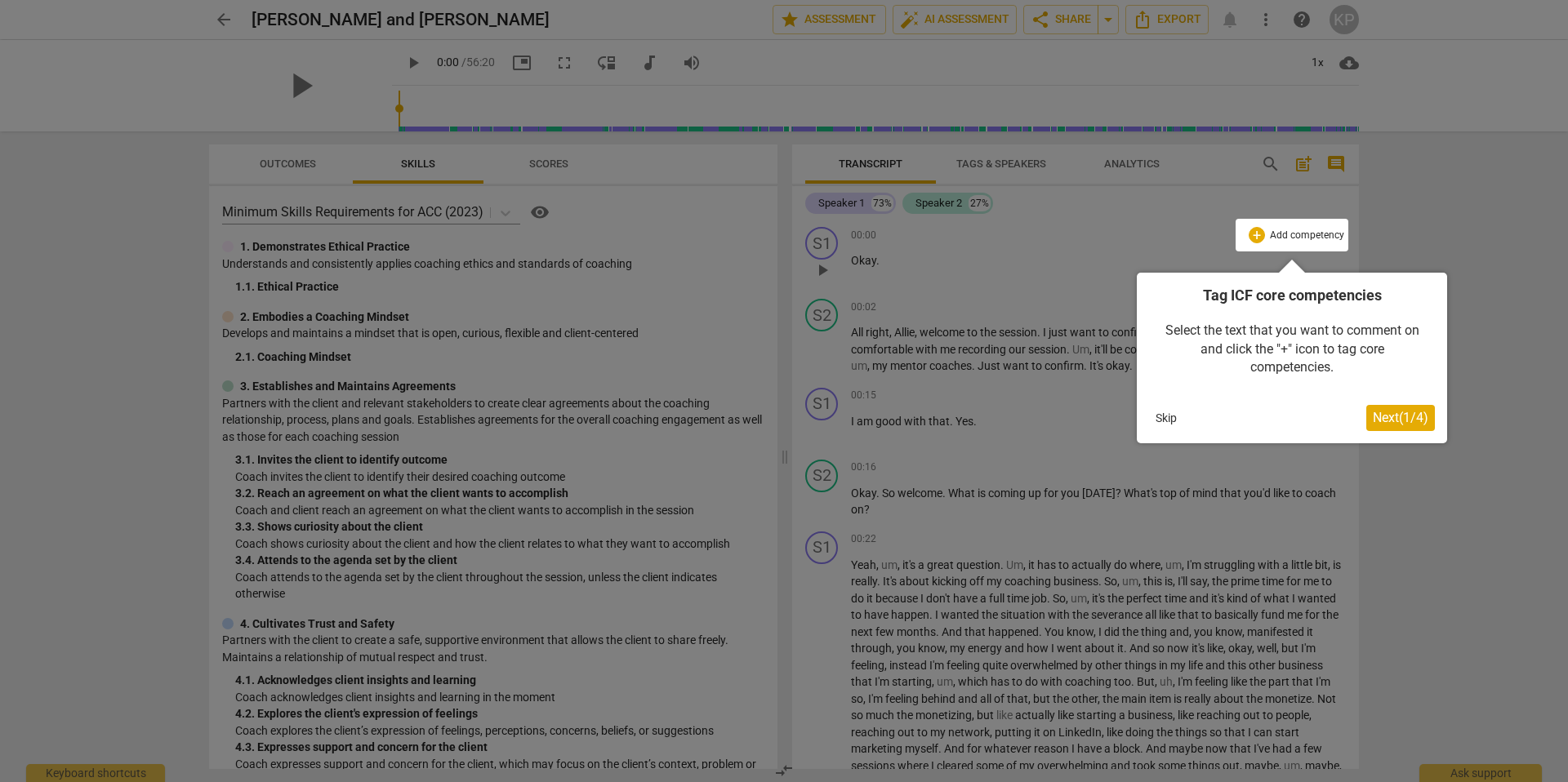
click at [1478, 270] on div at bounding box center [784, 391] width 1568 height 782
click at [1529, 298] on div at bounding box center [784, 391] width 1568 height 782
click at [1170, 424] on button "Skip" at bounding box center [1166, 418] width 35 height 25
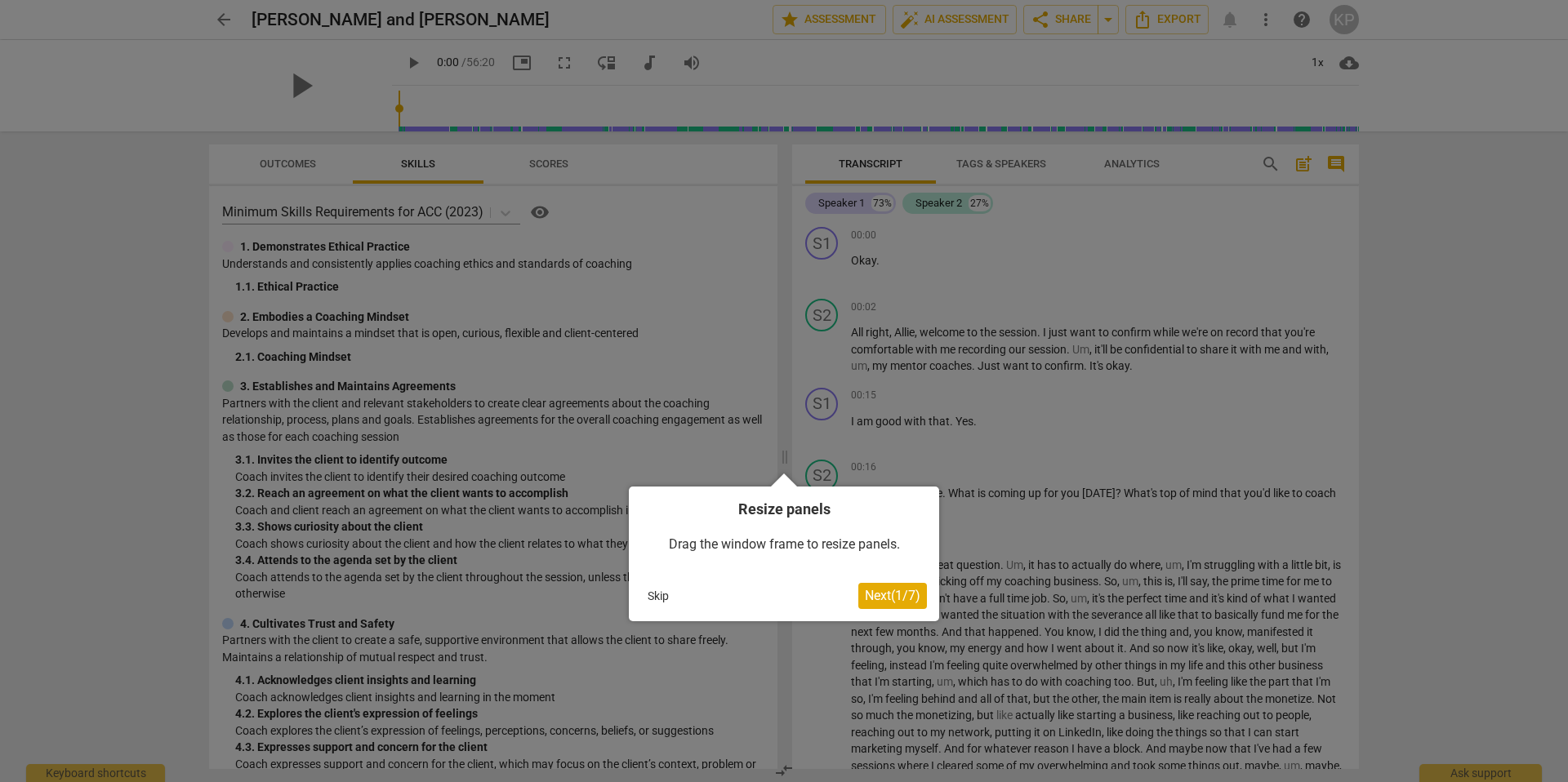
click at [655, 597] on button "Skip" at bounding box center [659, 596] width 35 height 25
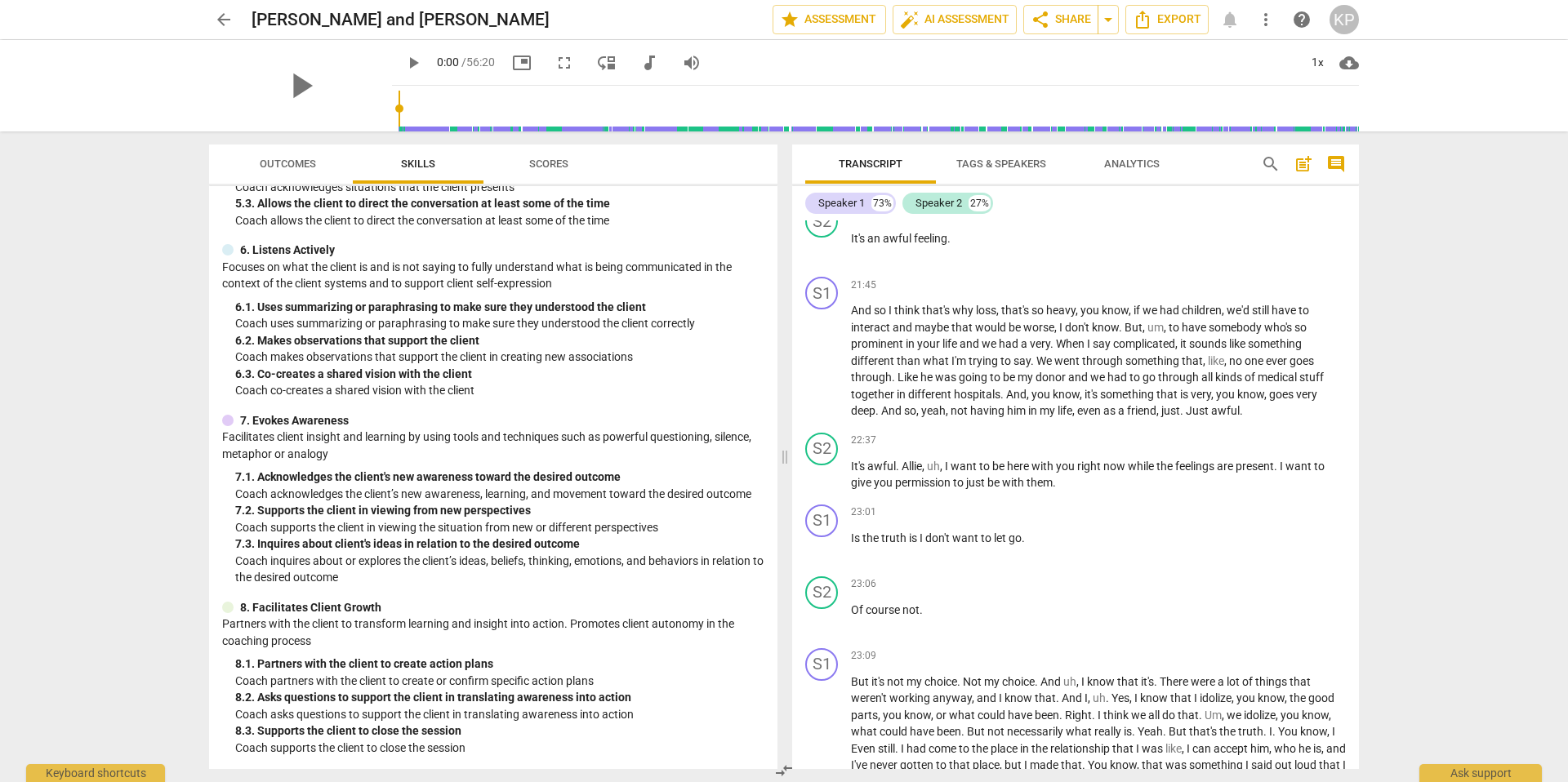
scroll to position [6499, 0]
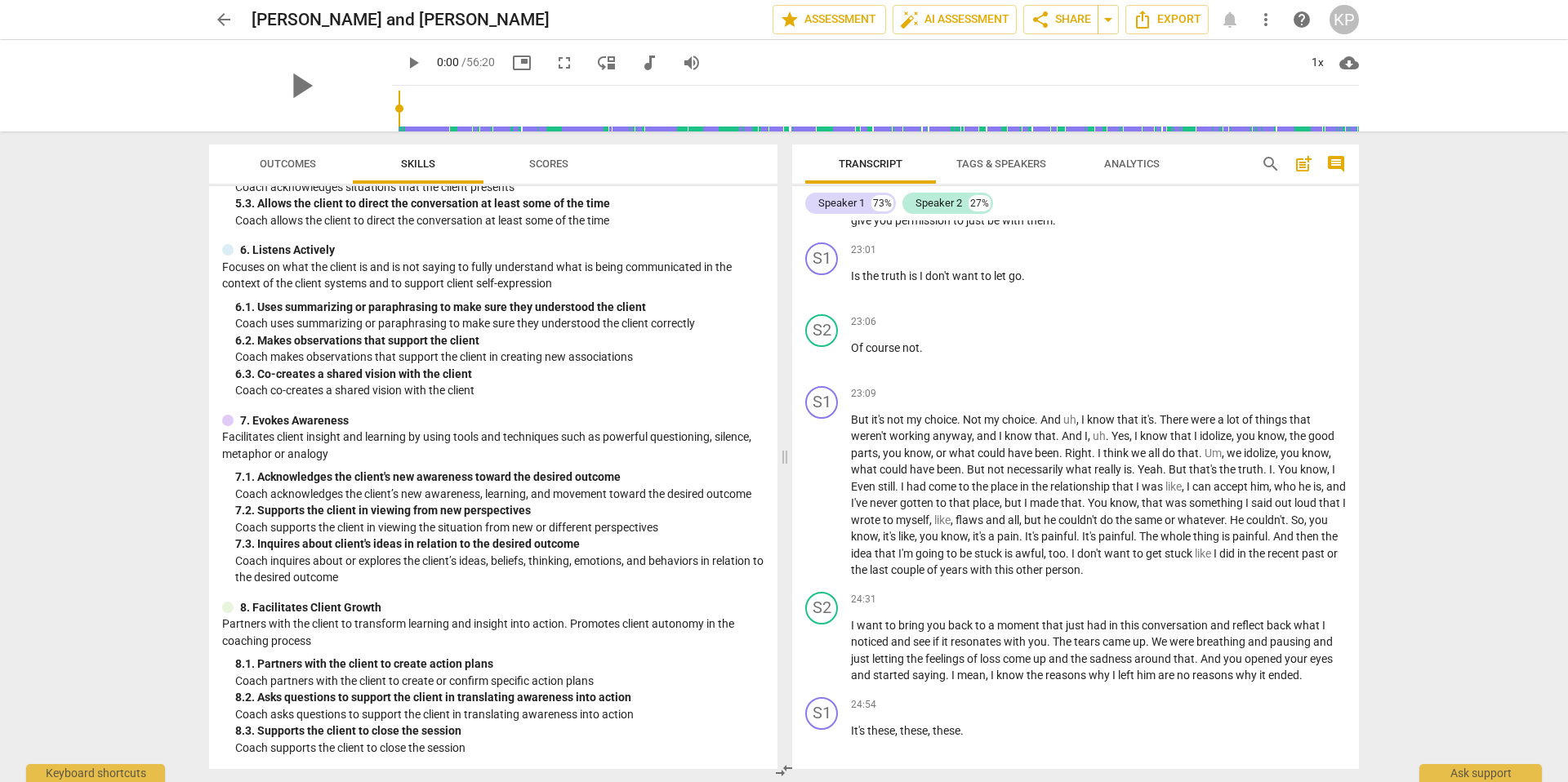
click at [977, 166] on span "Tags & Speakers" at bounding box center [1001, 163] width 90 height 12
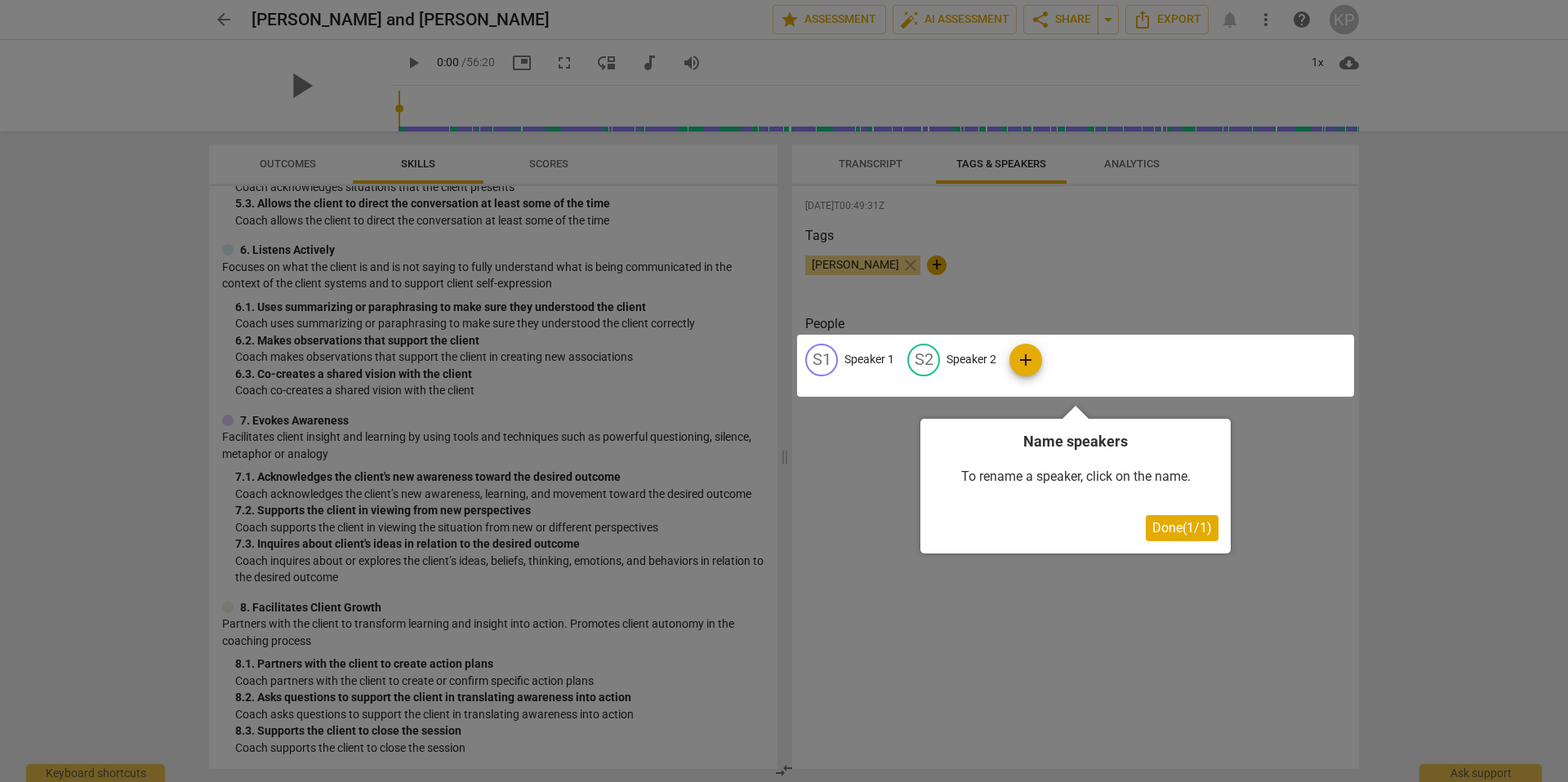
click at [1167, 536] on button "Done ( 1 / 1 )" at bounding box center [1182, 528] width 73 height 26
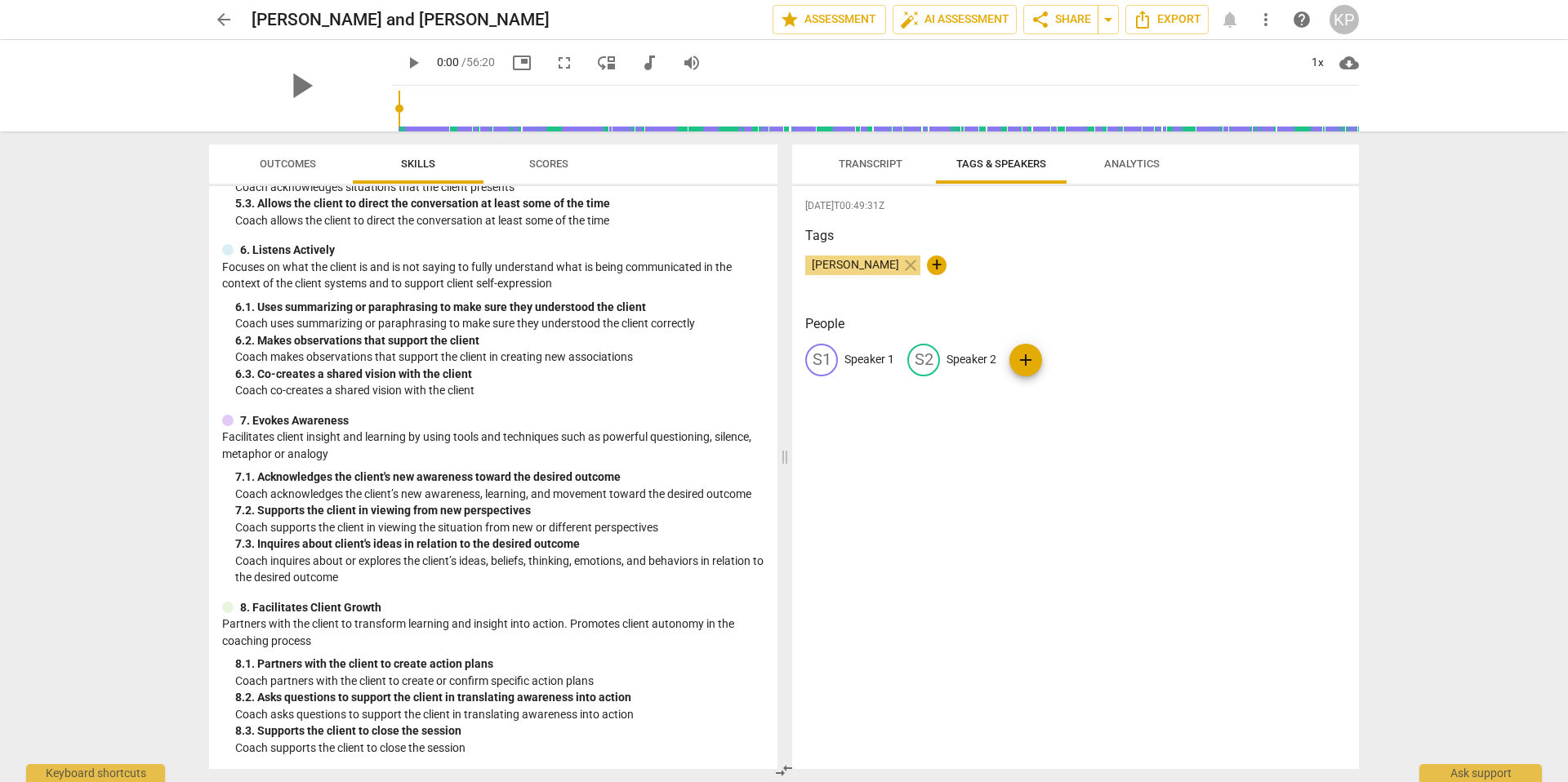
click at [979, 361] on p "Speaker 2" at bounding box center [971, 360] width 50 height 17
type input "Alison"
click at [868, 348] on div "edit Speaker 1" at bounding box center [850, 361] width 89 height 33
type input "[PERSON_NAME]"
click at [992, 522] on div "2025-10-07T00:49:31Z Tags Kim Paull close + People edit Kim delete AL Alison add" at bounding box center [1076, 478] width 567 height 583
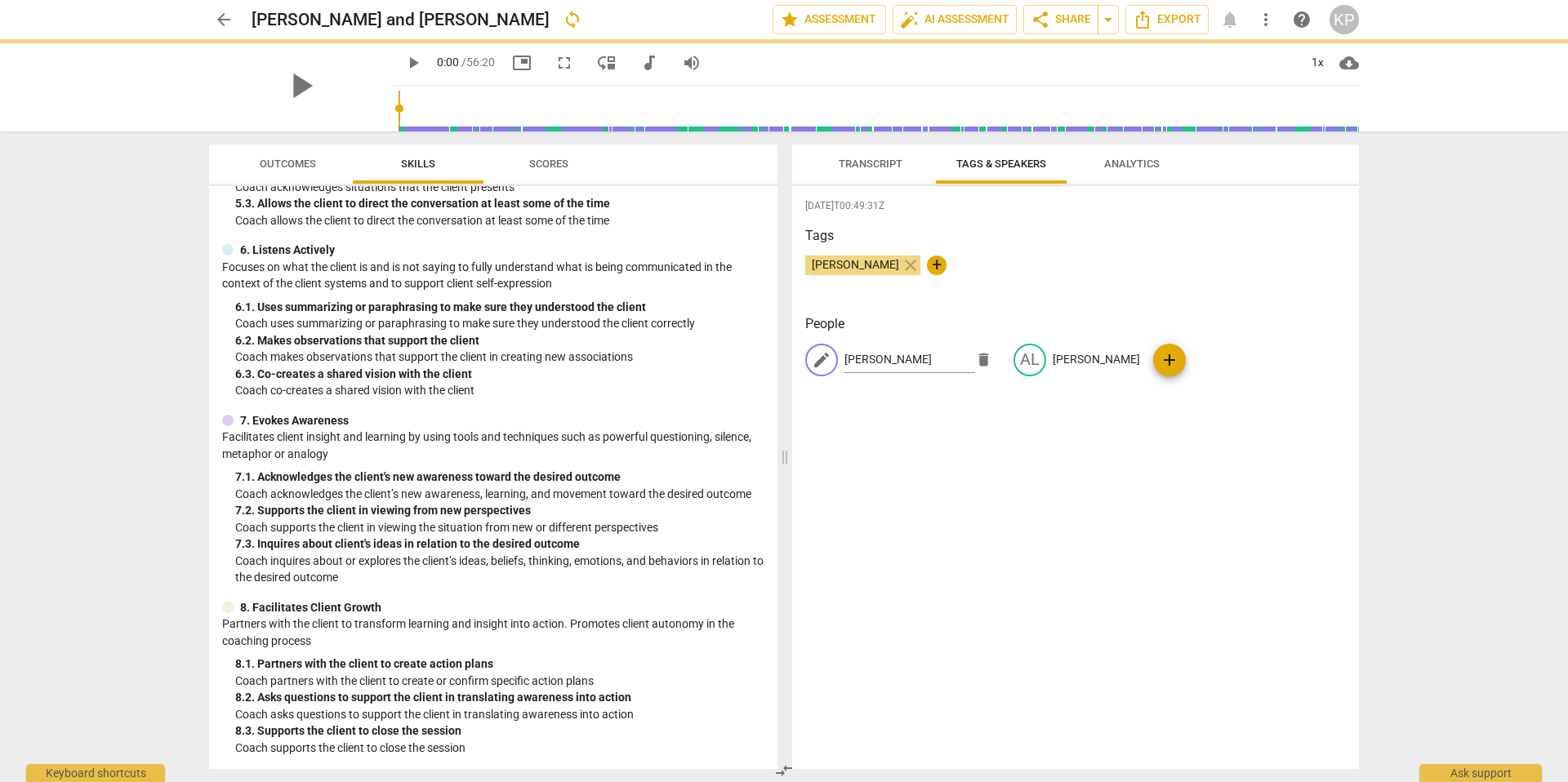
click at [1059, 465] on div "2025-10-07T00:49:31Z Tags Kim Paull close + People edit Kim delete AL Alison add" at bounding box center [1076, 478] width 567 height 583
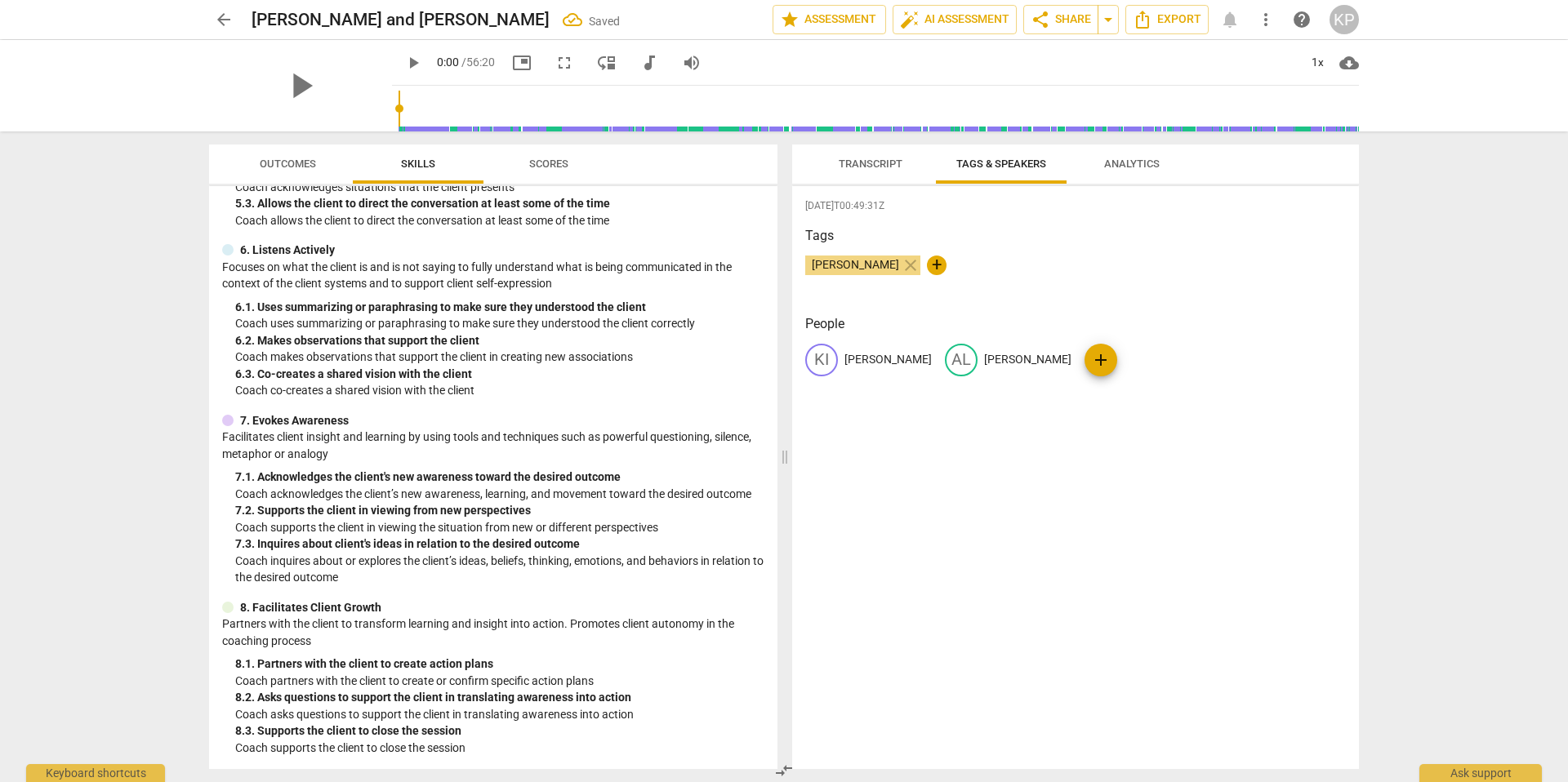
click at [1130, 147] on button "Analytics" at bounding box center [1132, 163] width 131 height 39
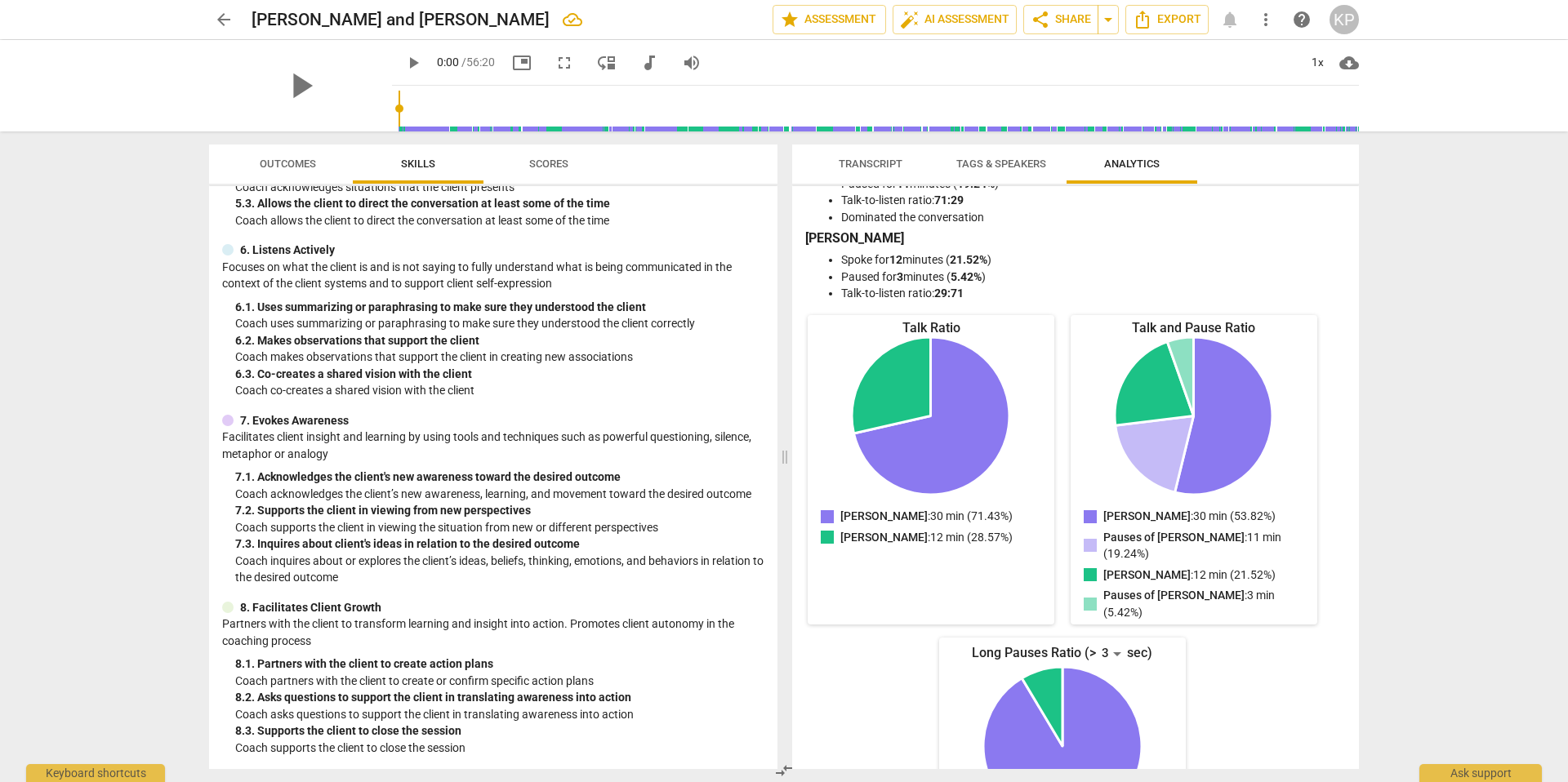
scroll to position [0, 0]
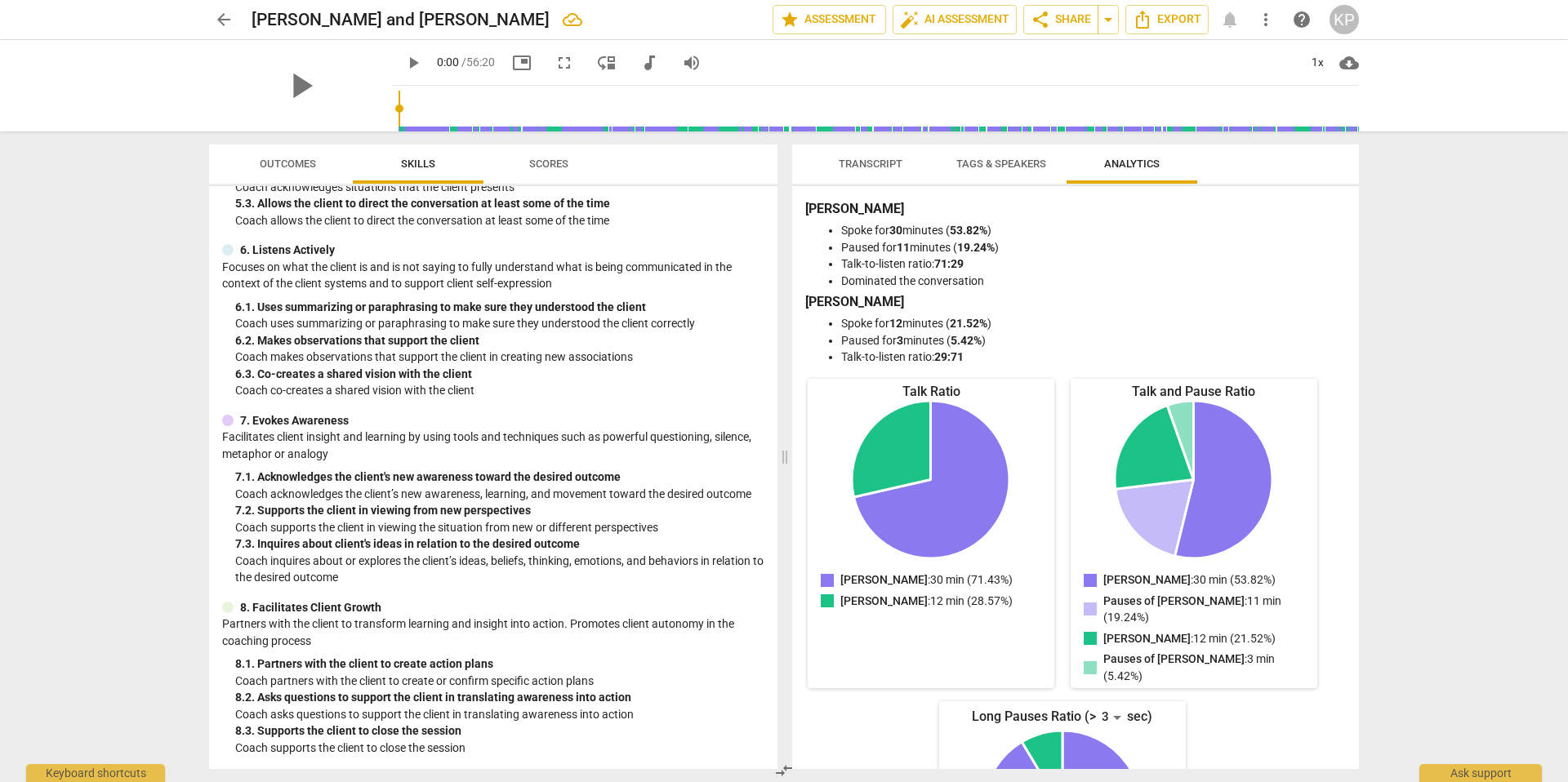
click at [890, 175] on button "Transcript" at bounding box center [871, 163] width 131 height 39
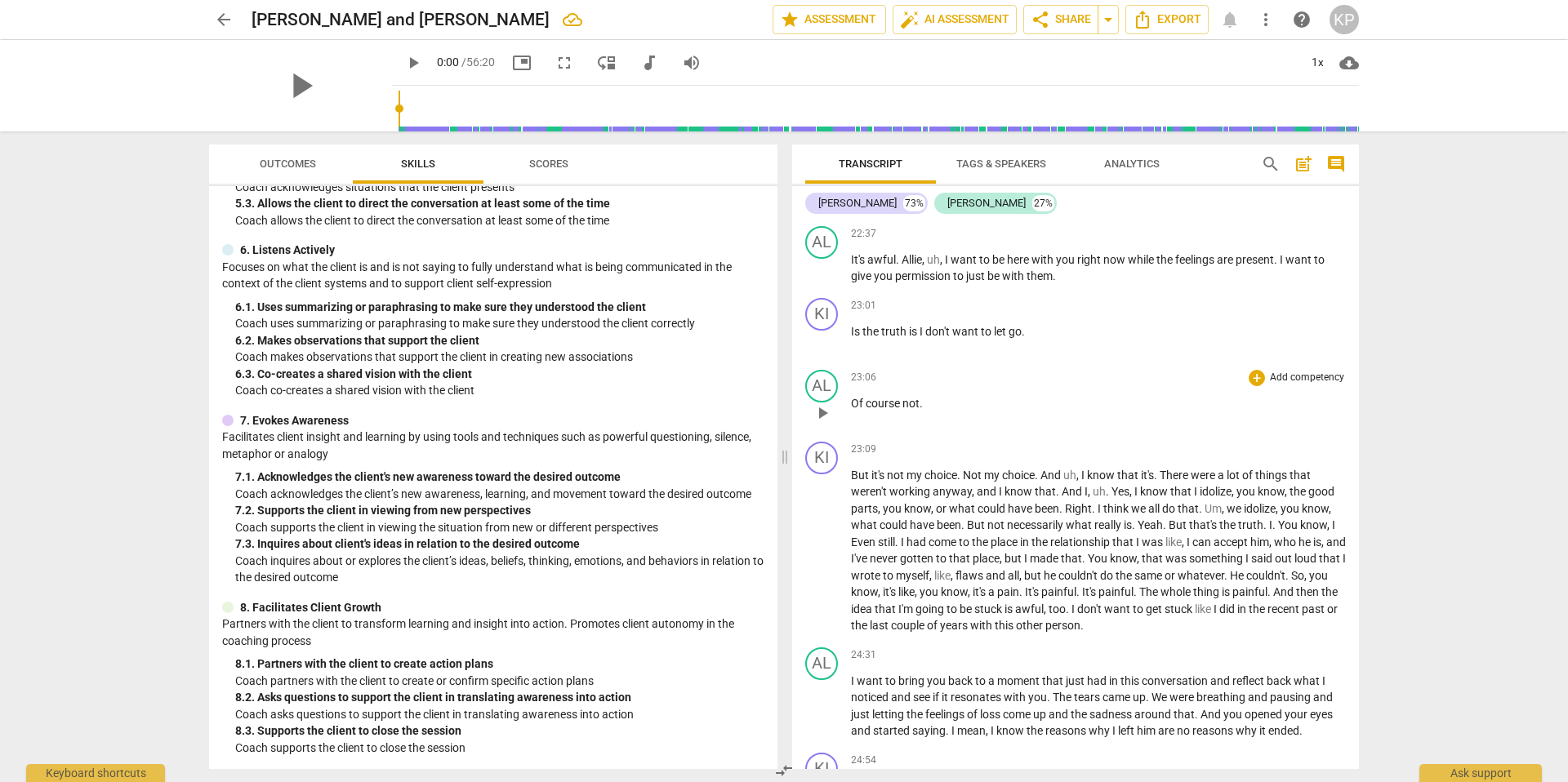
scroll to position [6438, 0]
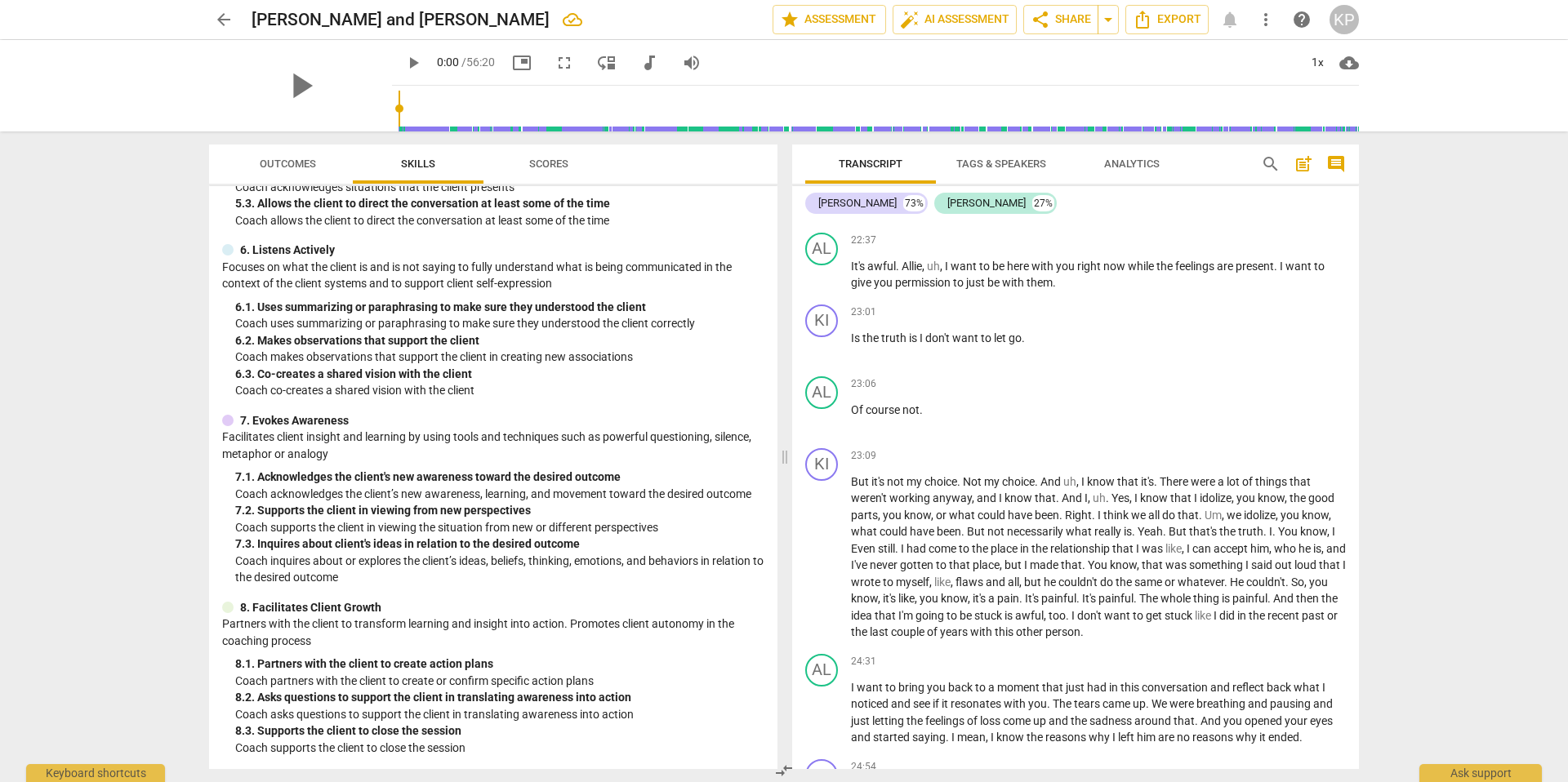
click at [992, 158] on span "Tags & Speakers" at bounding box center [1001, 163] width 90 height 12
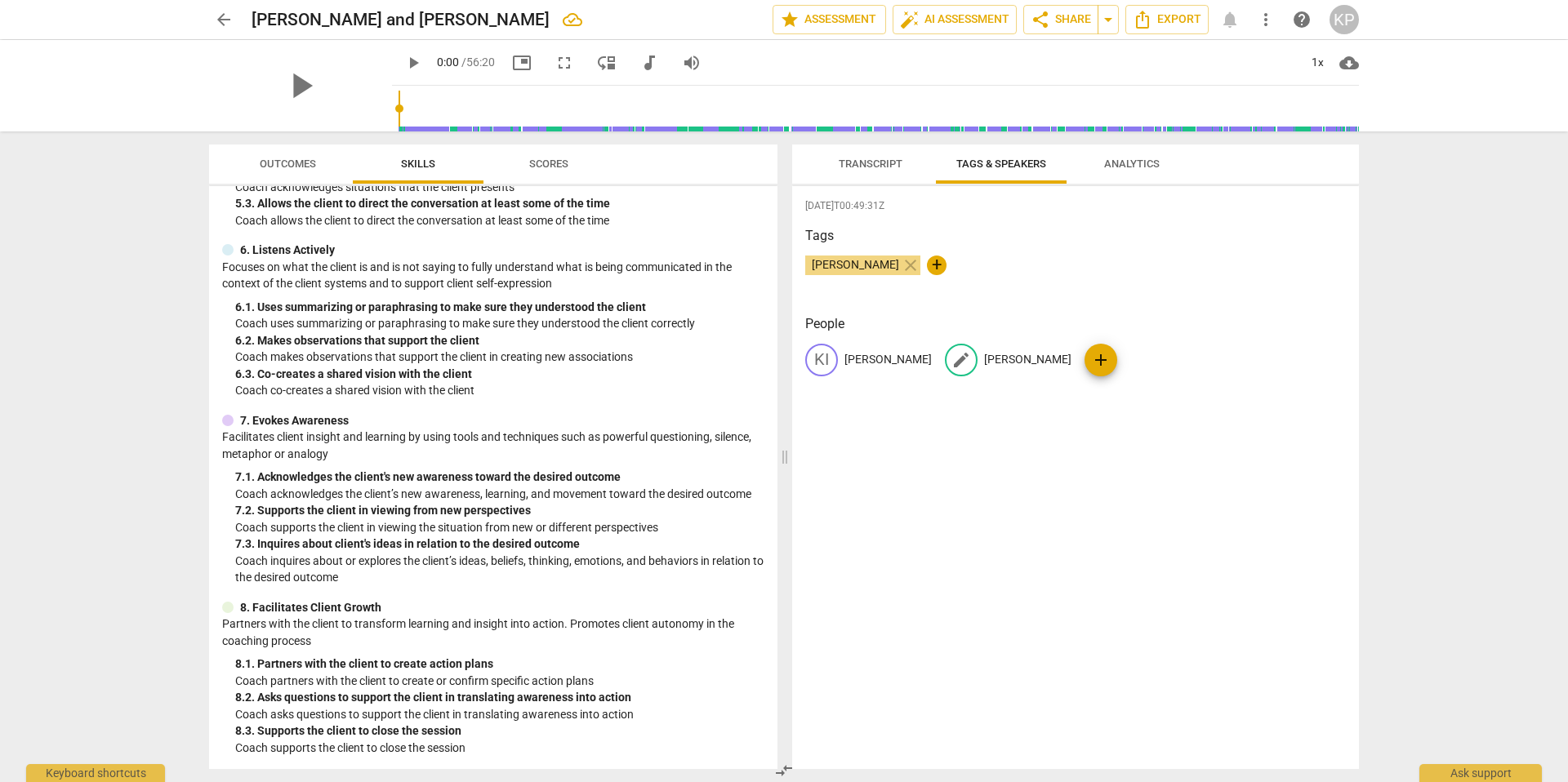
click at [984, 363] on p "Alison" at bounding box center [1027, 360] width 87 height 17
type input "[PERSON_NAME]"
click at [862, 355] on p "[PERSON_NAME]" at bounding box center [888, 360] width 87 height 17
type input "Alison"
click at [1104, 170] on span "Analytics" at bounding box center [1132, 164] width 94 height 22
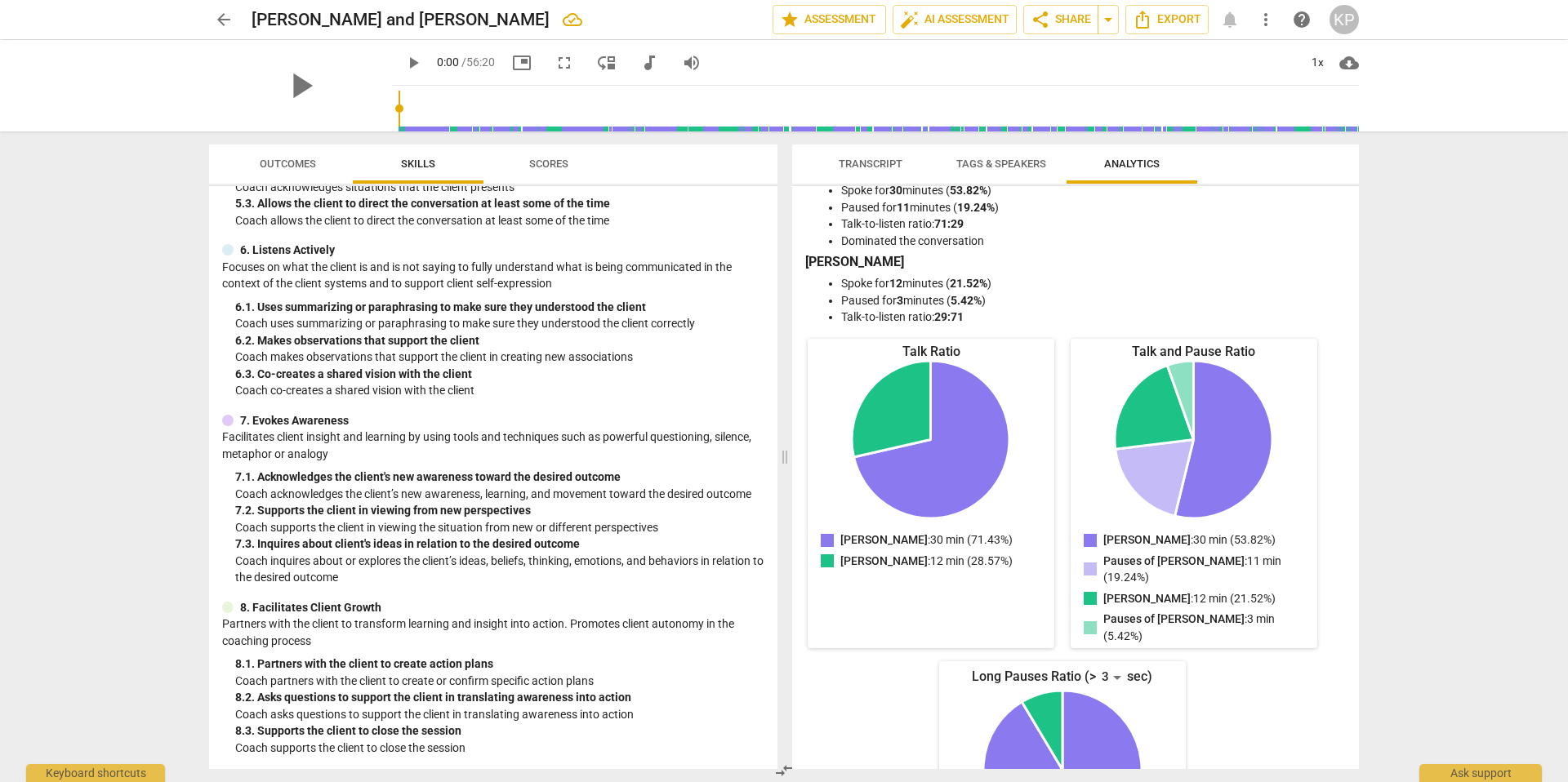
scroll to position [0, 0]
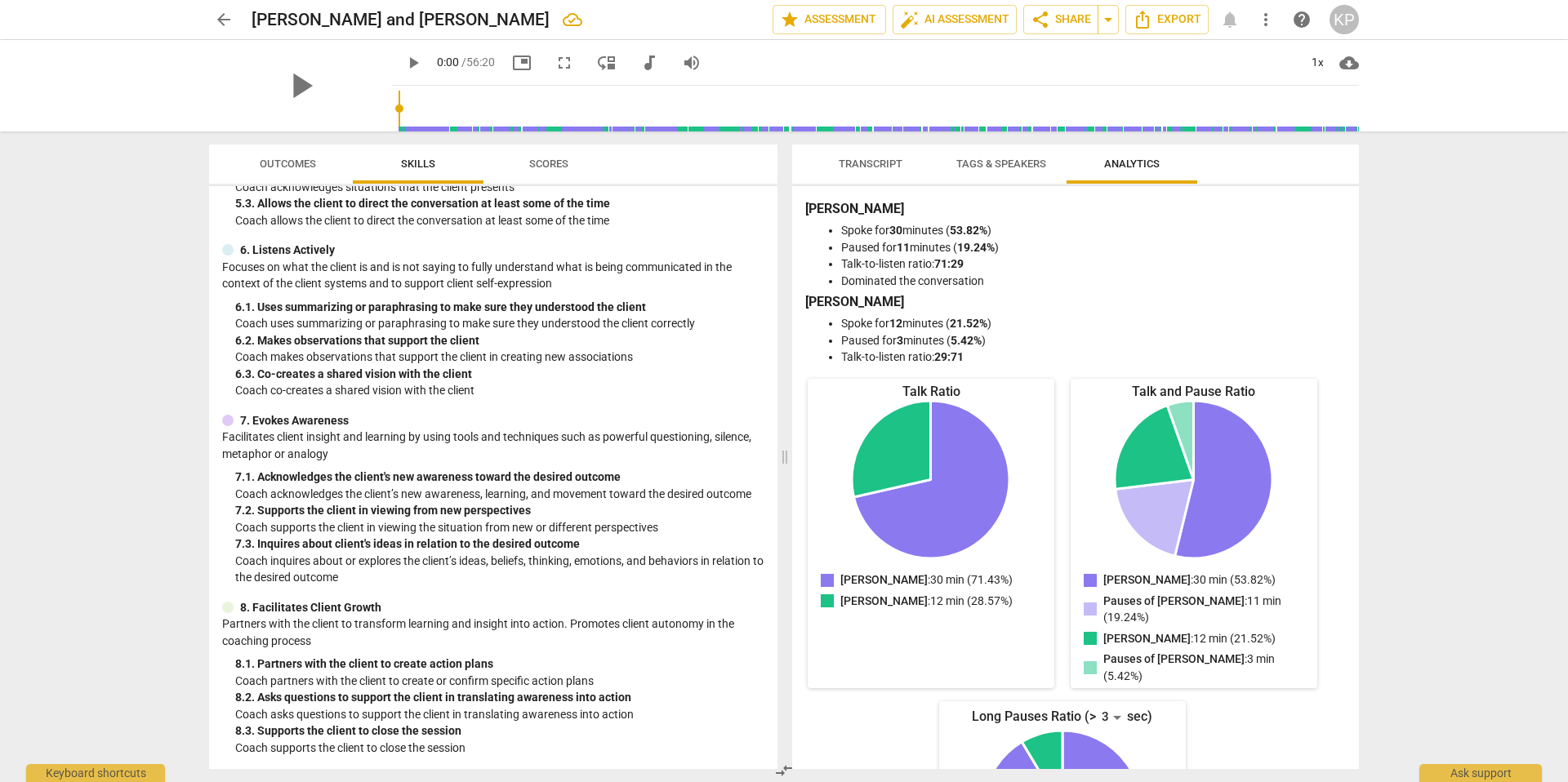
click at [868, 154] on span "Transcript" at bounding box center [870, 164] width 103 height 22
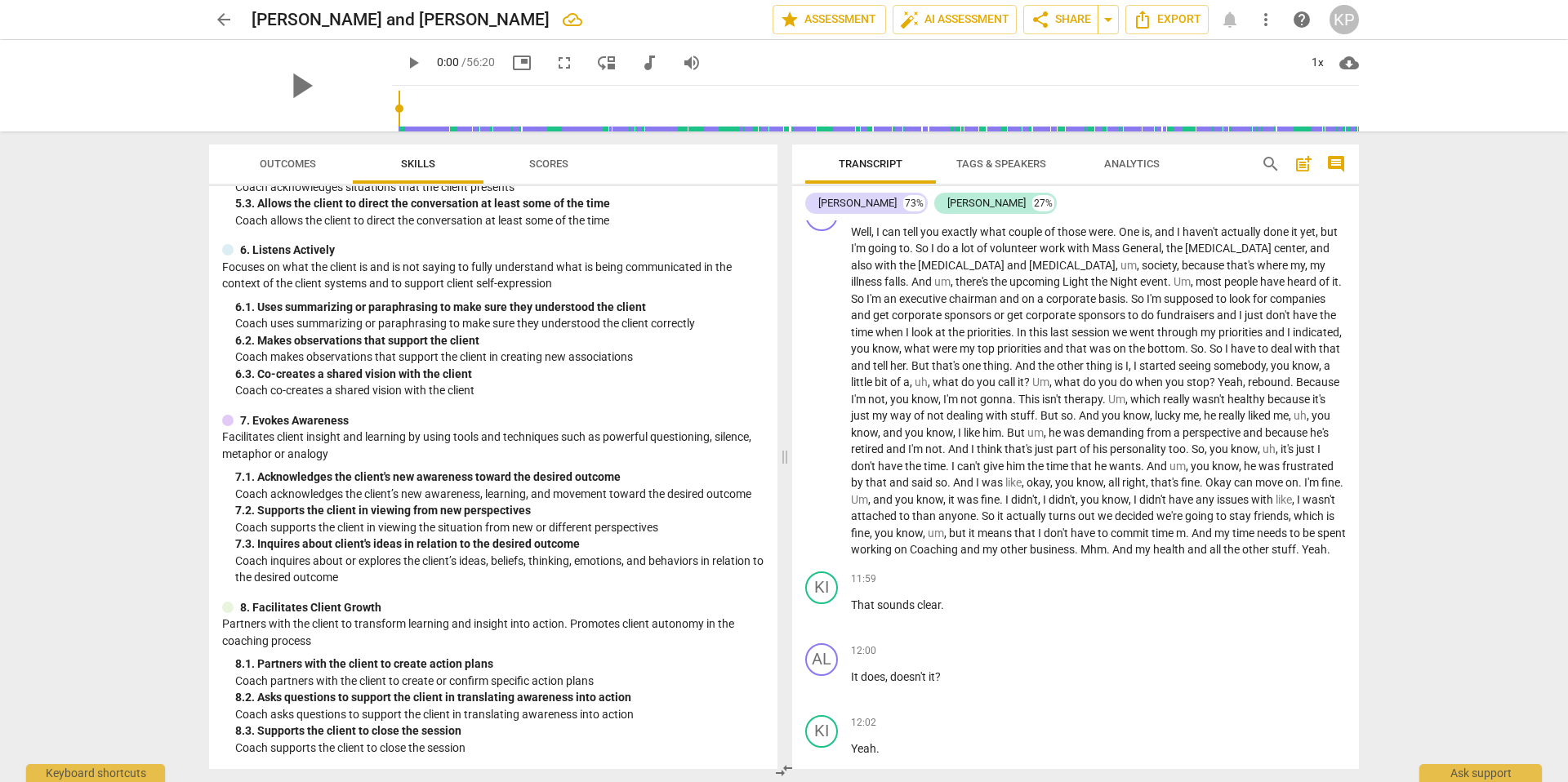
scroll to position [3076, 0]
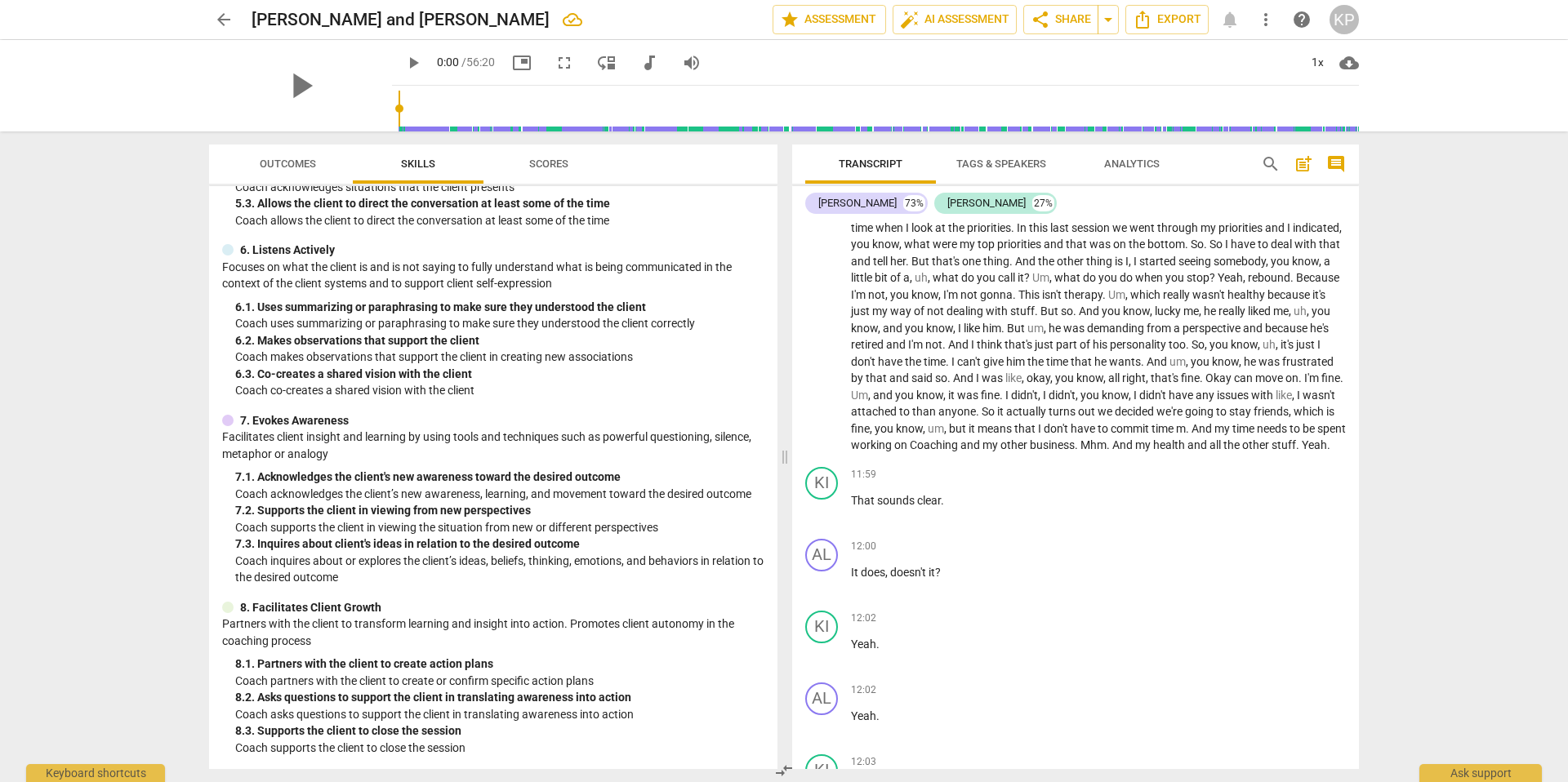
click at [1019, 156] on span "Tags & Speakers" at bounding box center [1001, 164] width 129 height 22
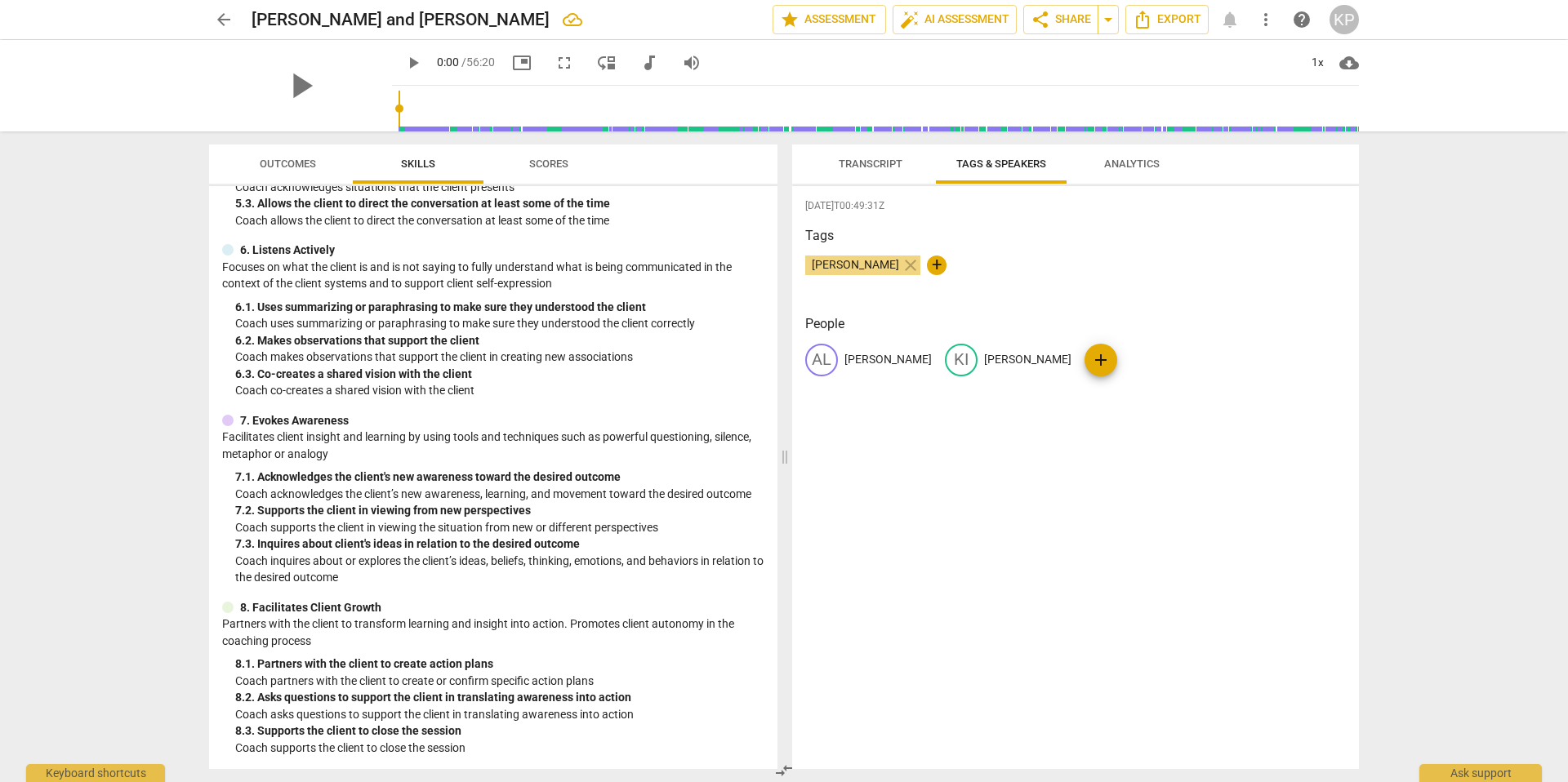
click at [1110, 172] on span "Analytics" at bounding box center [1132, 164] width 94 height 22
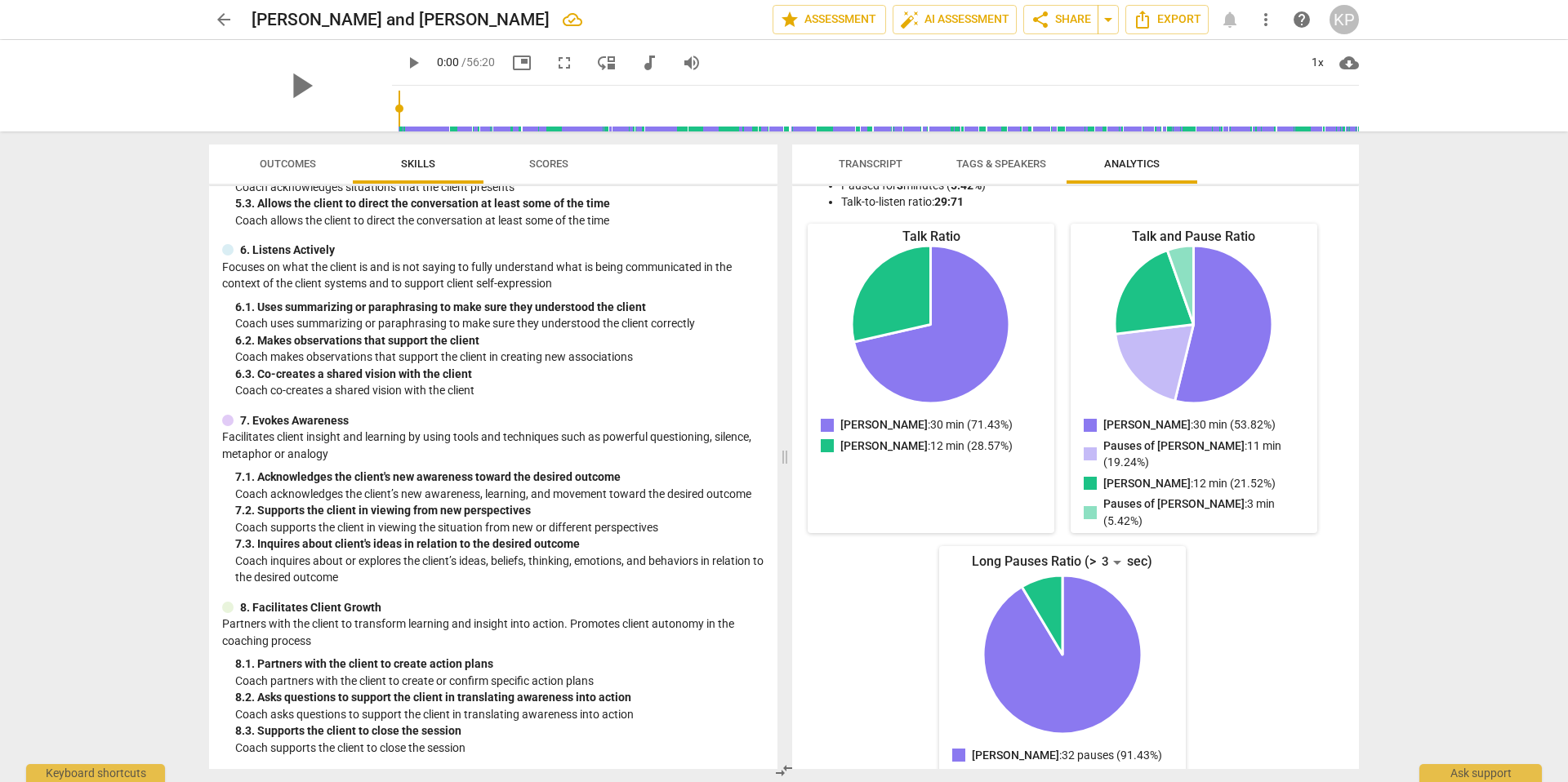
scroll to position [0, 0]
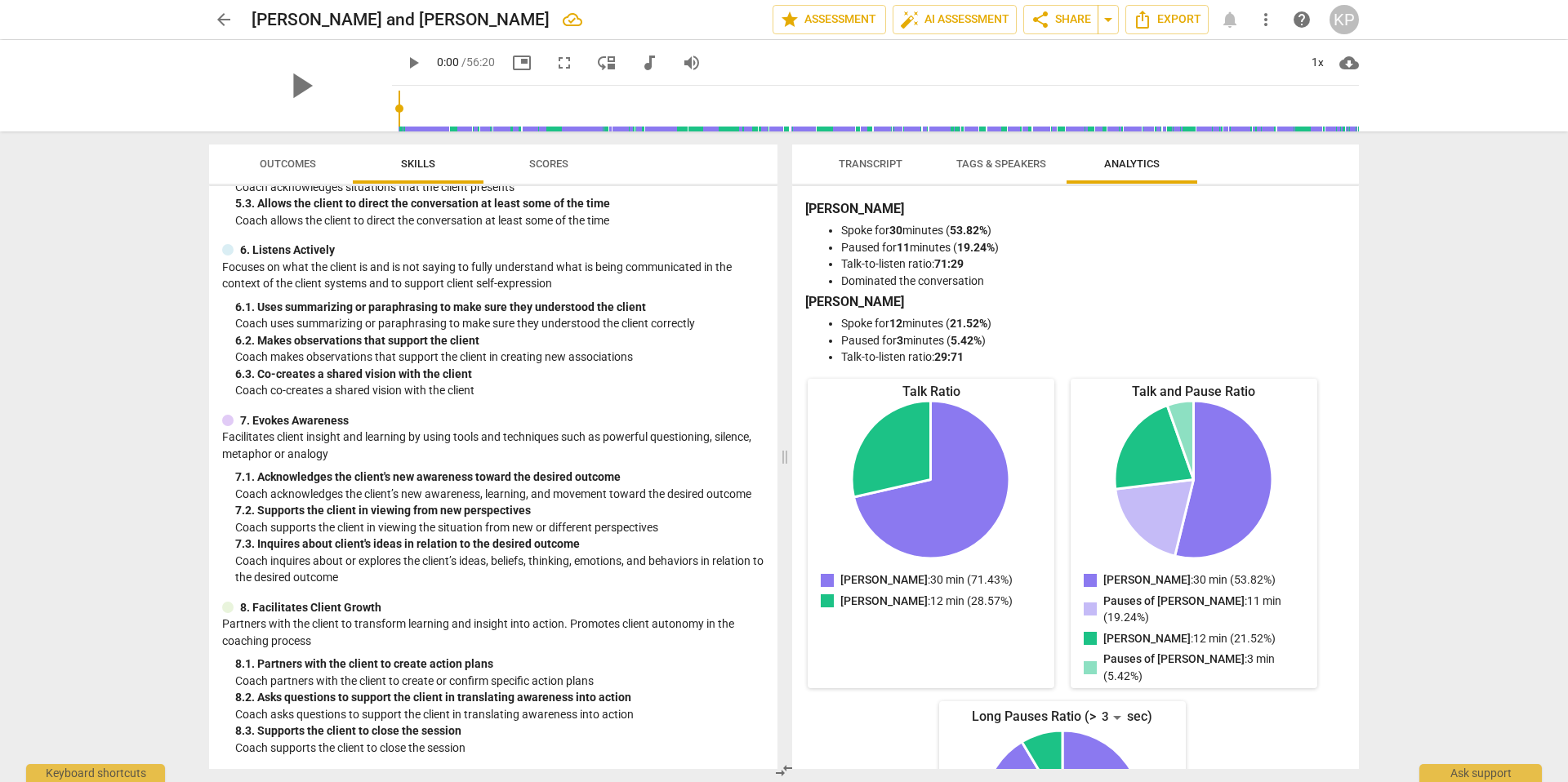
click at [440, 103] on input "range" at bounding box center [878, 109] width 960 height 53
click at [403, 61] on span "play_arrow" at bounding box center [413, 63] width 20 height 20
click at [473, 108] on input "range" at bounding box center [878, 109] width 960 height 53
click at [530, 111] on input "range" at bounding box center [878, 109] width 960 height 53
click at [629, 105] on input "range" at bounding box center [878, 109] width 960 height 53
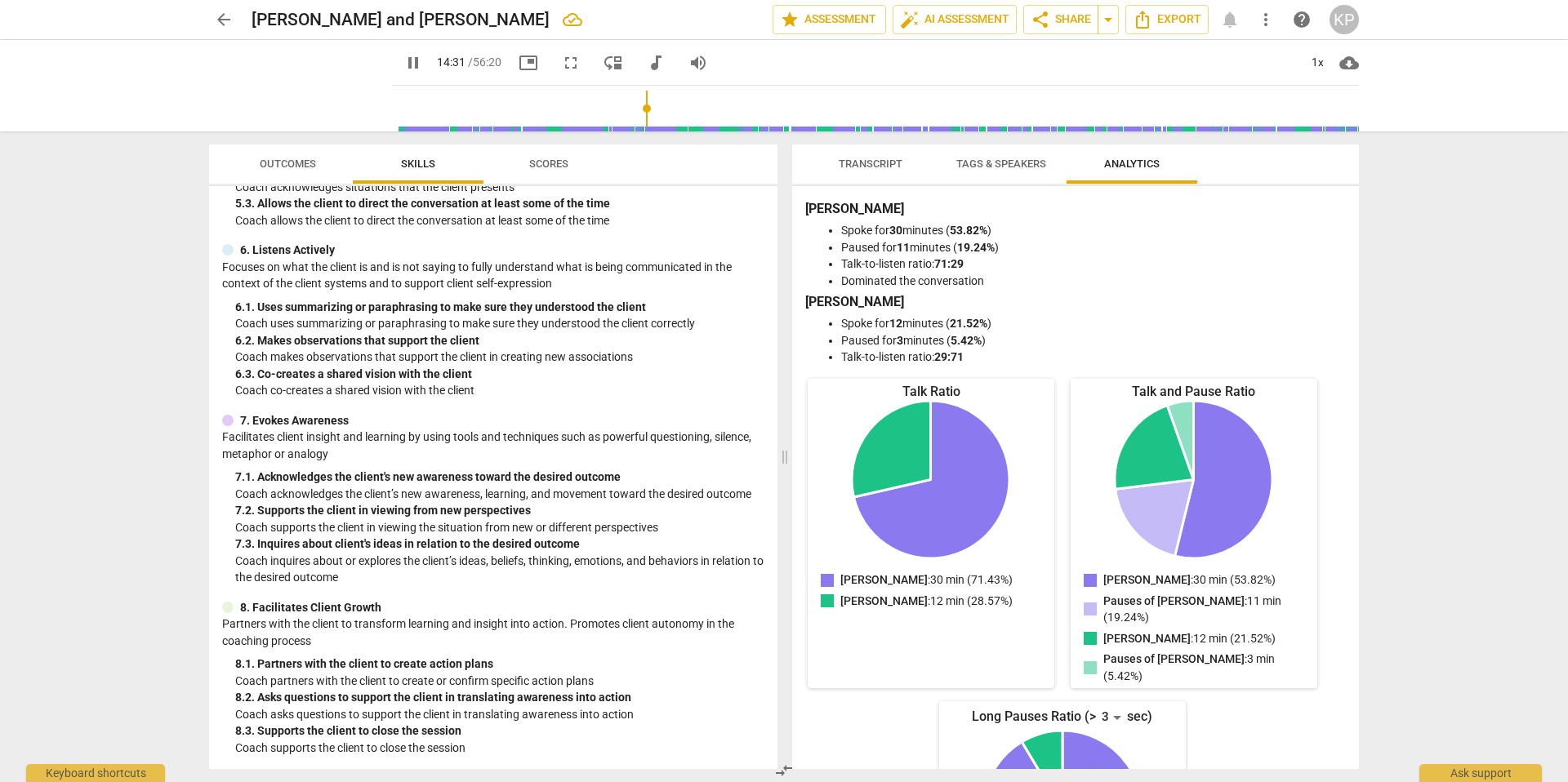
click at [1194, 242] on li "Paused for 11 minutes ( 19.24% )" at bounding box center [1092, 247] width 501 height 17
click at [1149, 33] on button "Export" at bounding box center [1167, 19] width 84 height 29
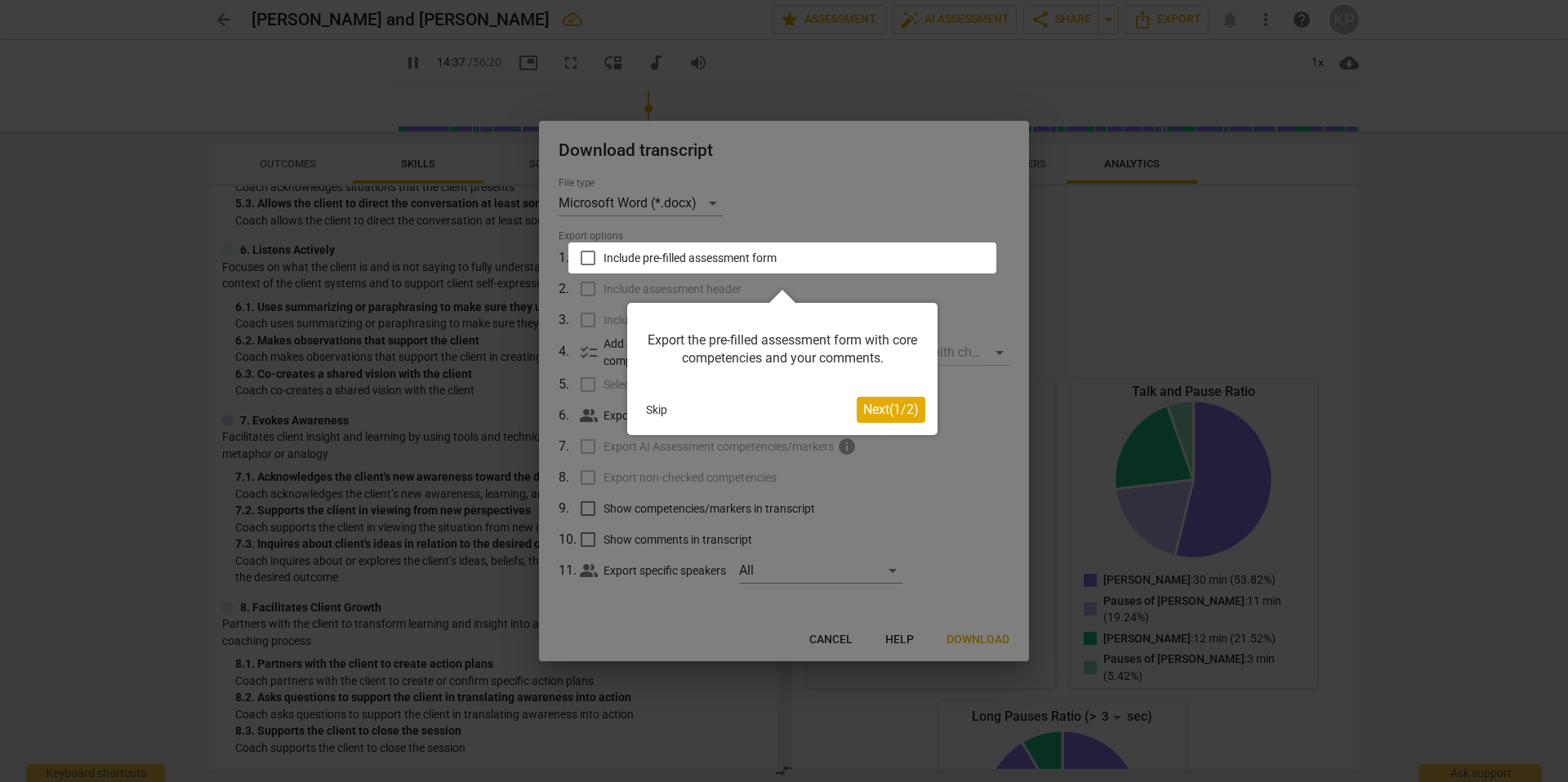
click at [659, 404] on button "Skip" at bounding box center [657, 410] width 35 height 25
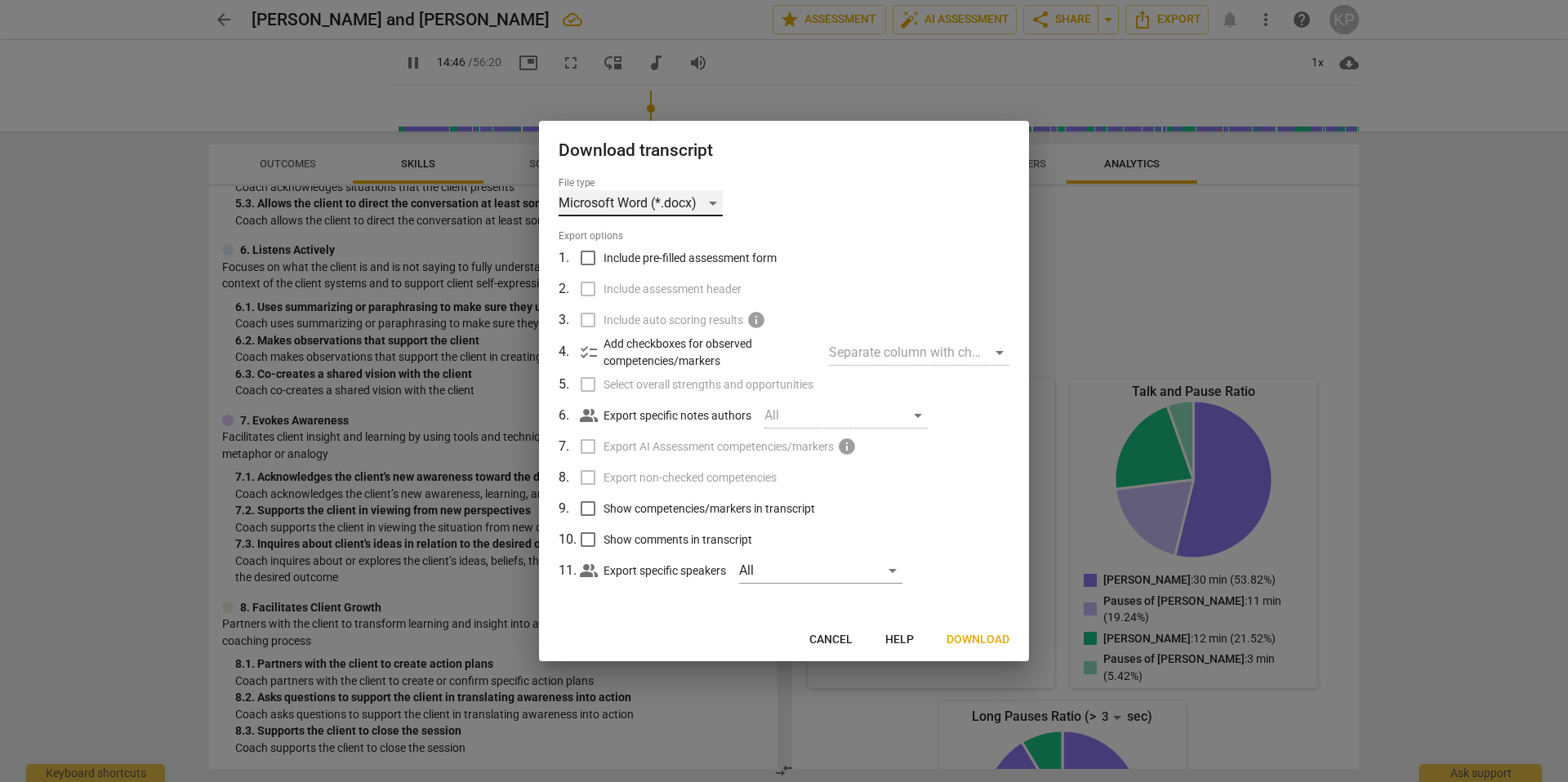
click at [717, 206] on div "Microsoft Word (*.docx)" at bounding box center [640, 203] width 164 height 26
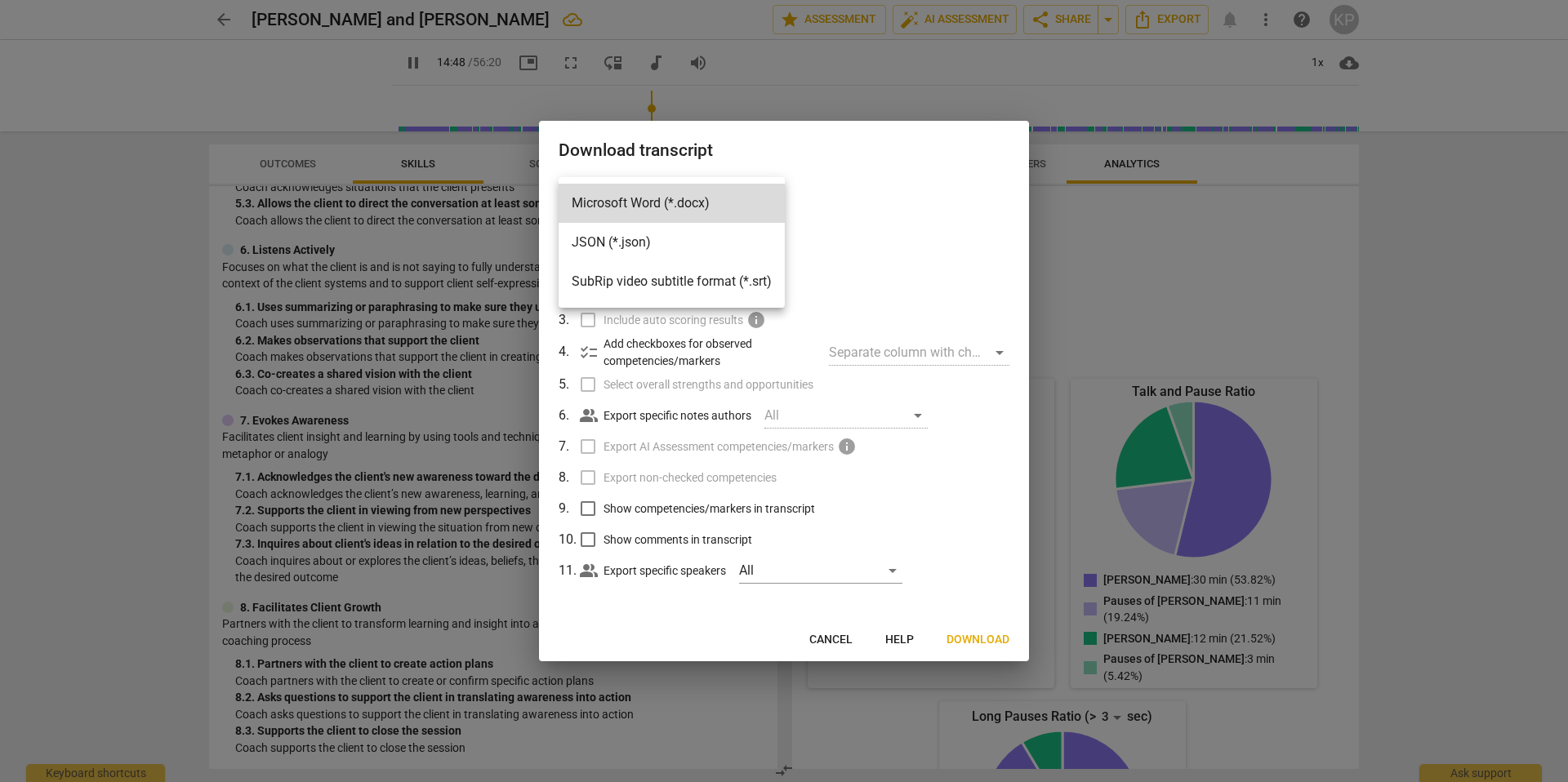
click at [858, 223] on div at bounding box center [784, 391] width 1568 height 782
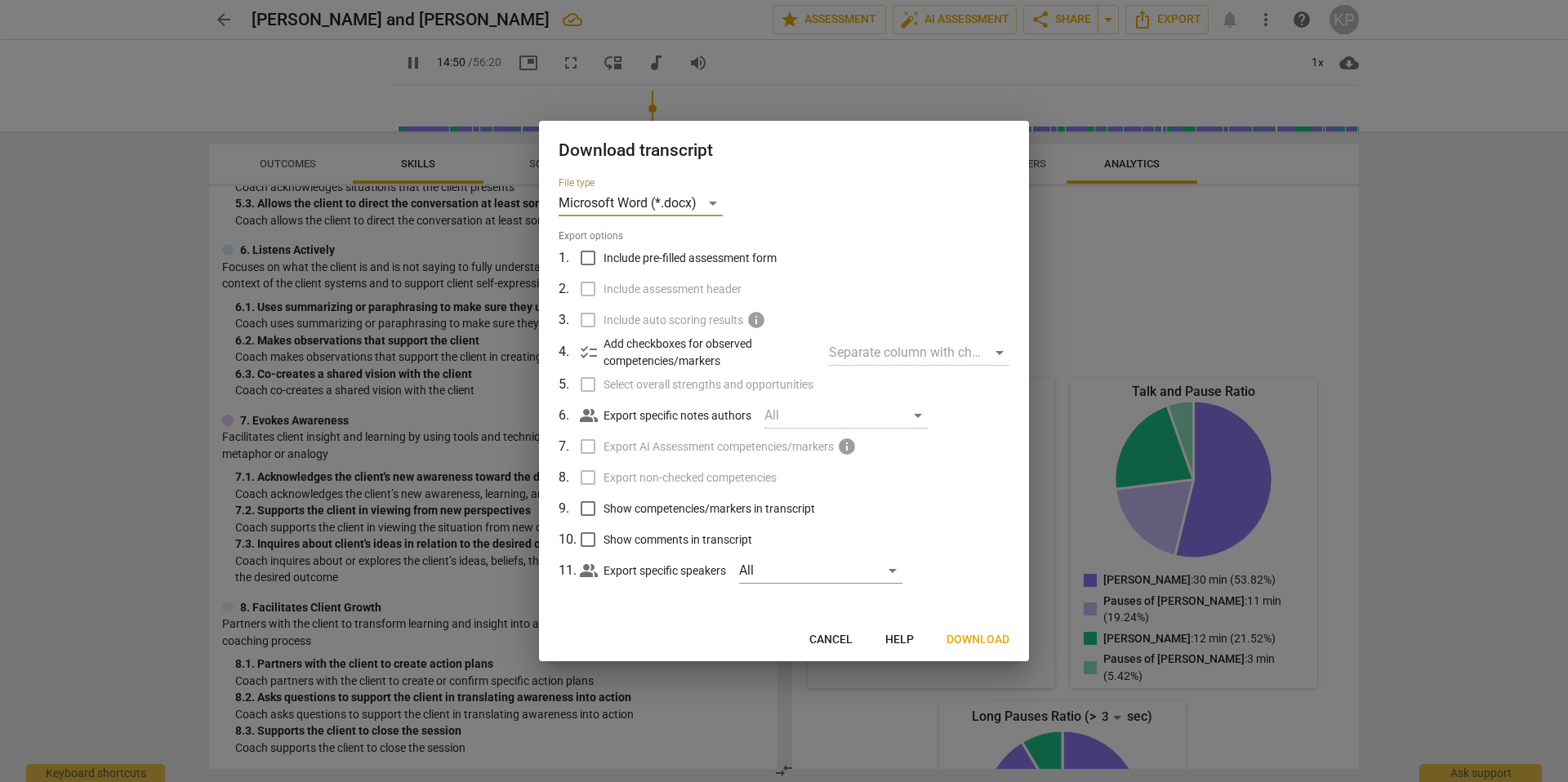
click at [827, 644] on span "Cancel" at bounding box center [831, 640] width 44 height 16
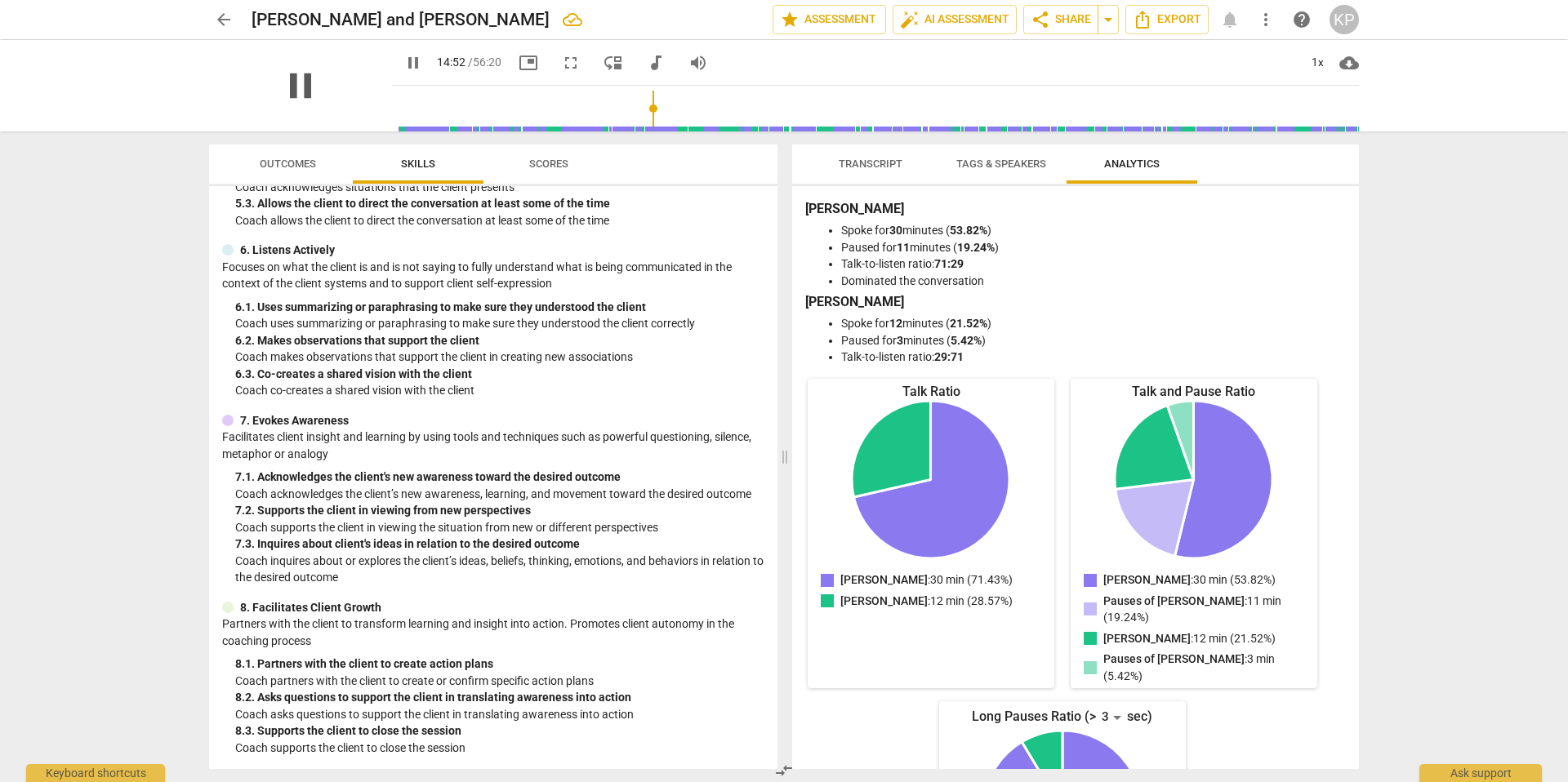
click at [289, 80] on span "pause" at bounding box center [301, 85] width 43 height 43
type input "893"
click at [1103, 25] on span "arrow_drop_down" at bounding box center [1108, 20] width 20 height 20
click at [1113, 13] on span "arrow_drop_down" at bounding box center [1108, 20] width 20 height 20
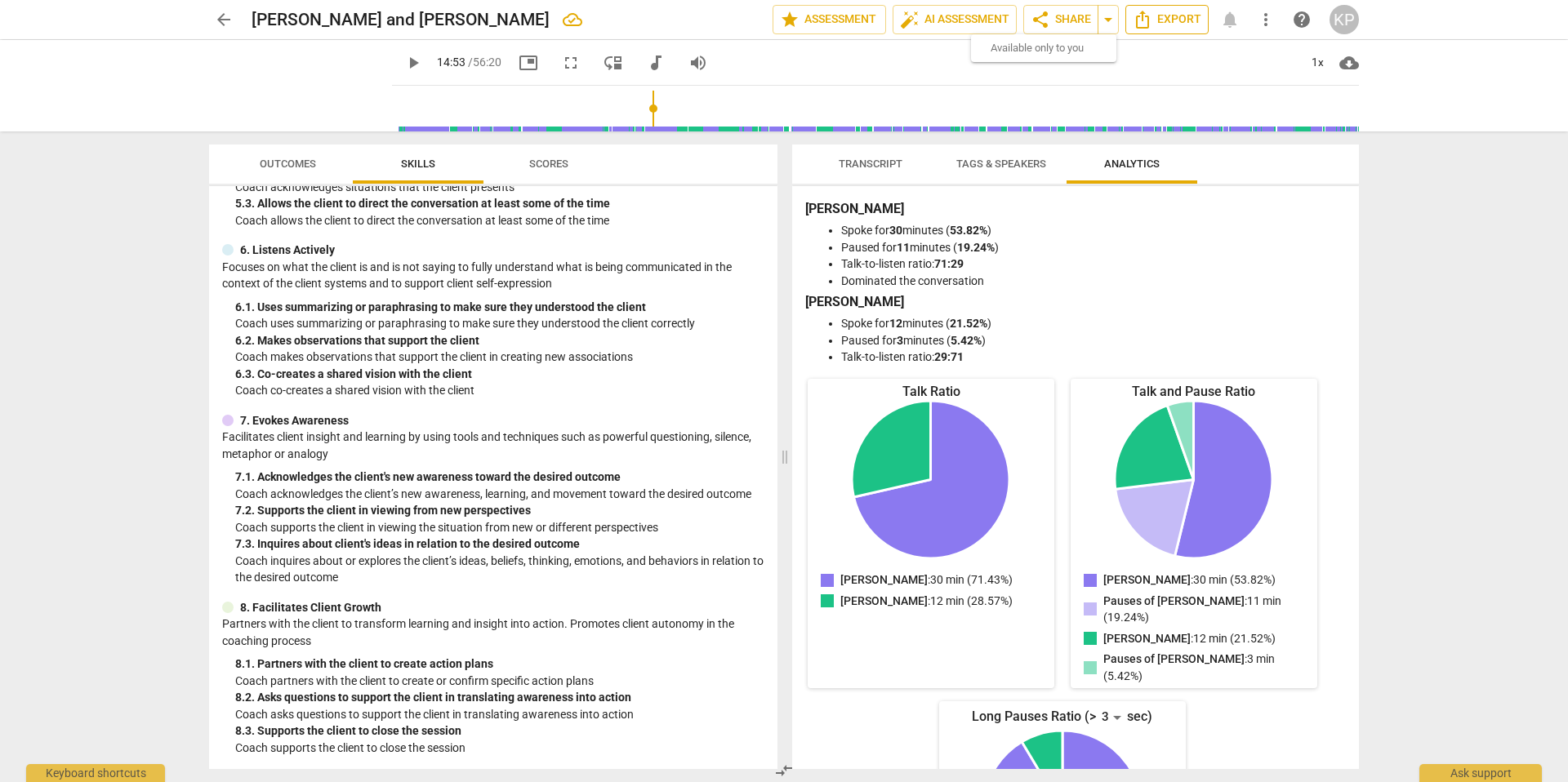
click at [1200, 24] on span "Export" at bounding box center [1167, 20] width 69 height 20
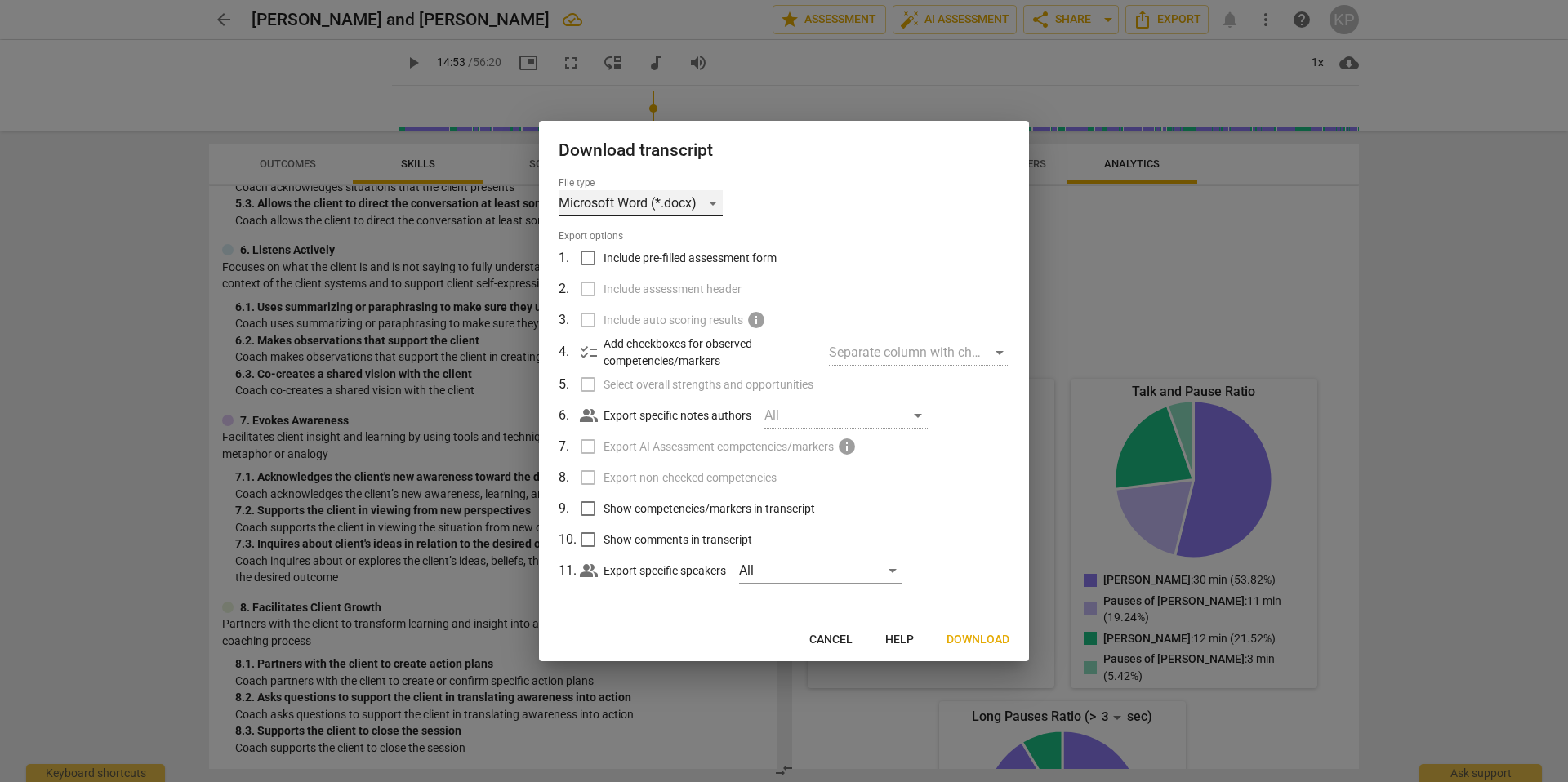
click at [655, 198] on div "Microsoft Word (*.docx)" at bounding box center [640, 203] width 164 height 26
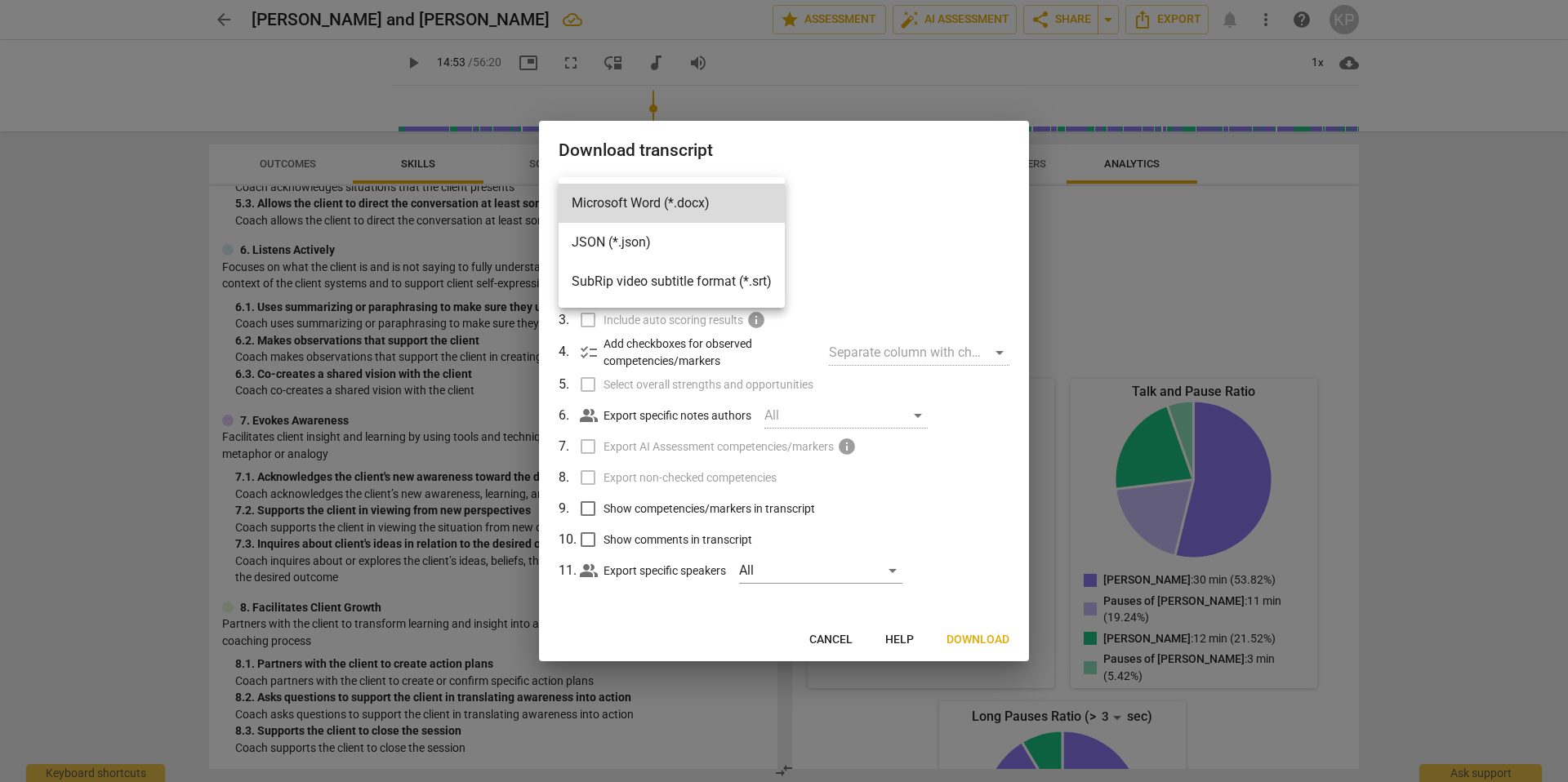
click at [655, 198] on li "Microsoft Word (*.docx)" at bounding box center [671, 203] width 226 height 39
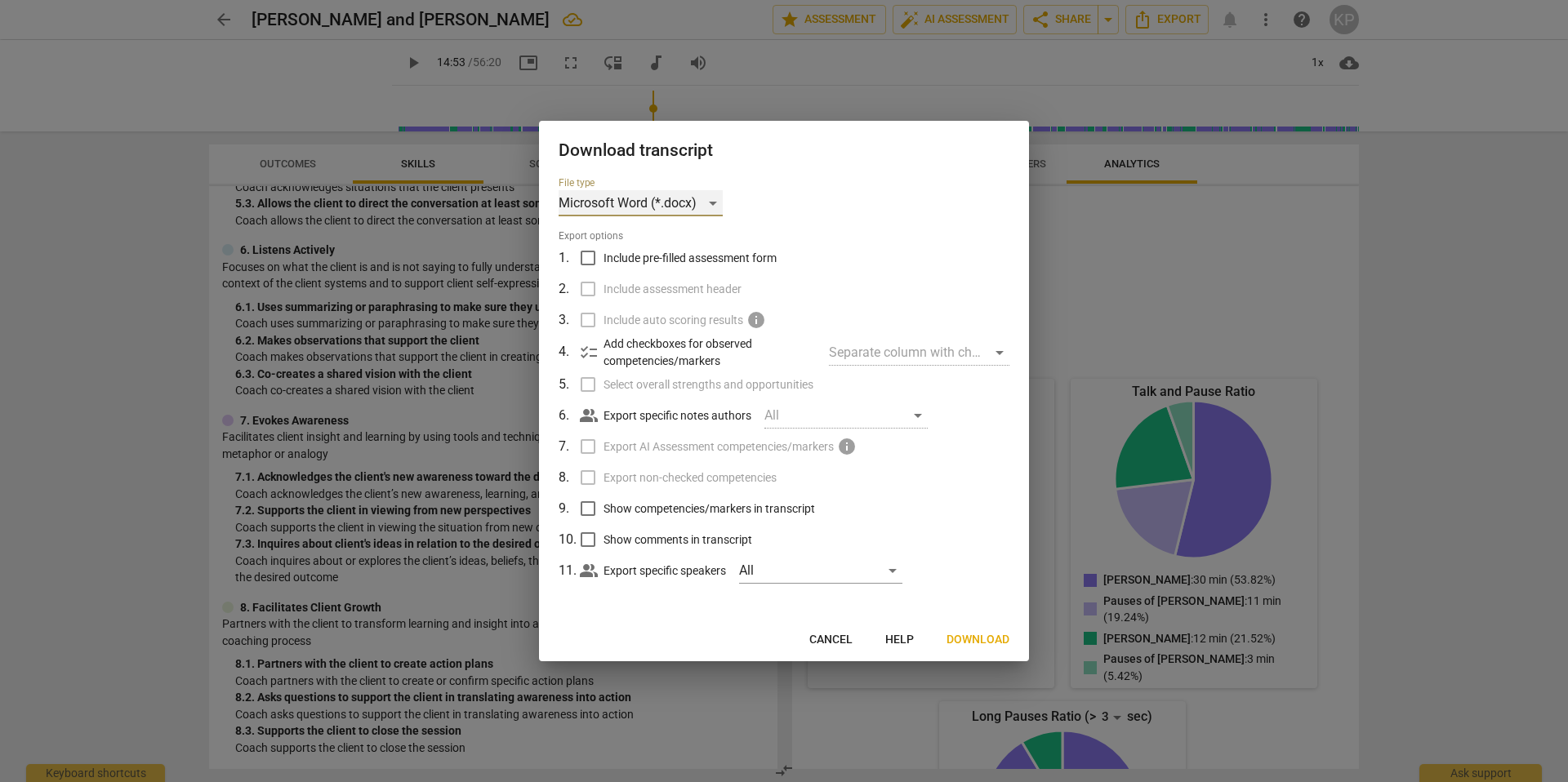
click at [655, 198] on div "Microsoft Word (*.docx)" at bounding box center [640, 203] width 164 height 26
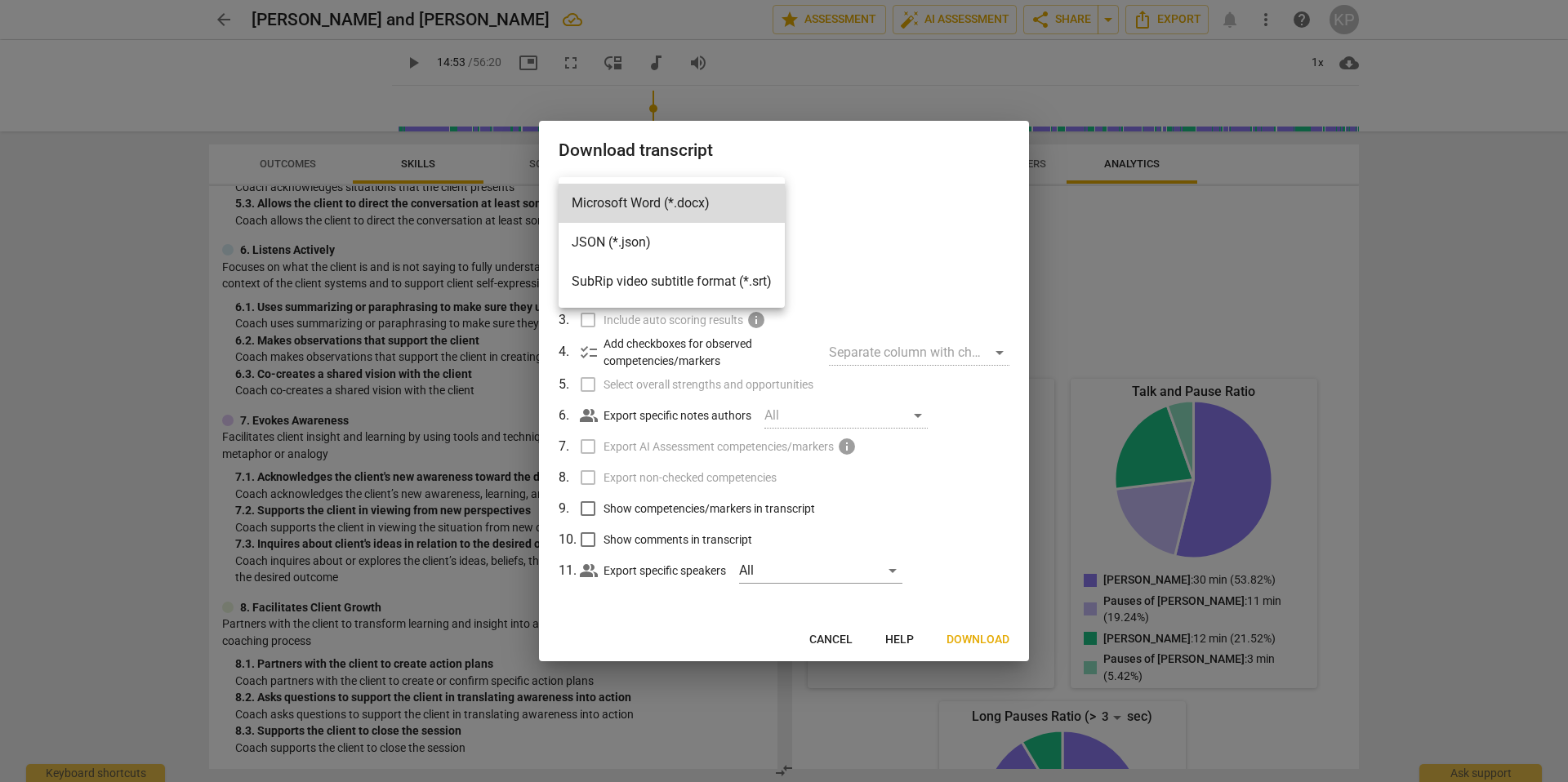
click at [863, 266] on div at bounding box center [784, 391] width 1568 height 782
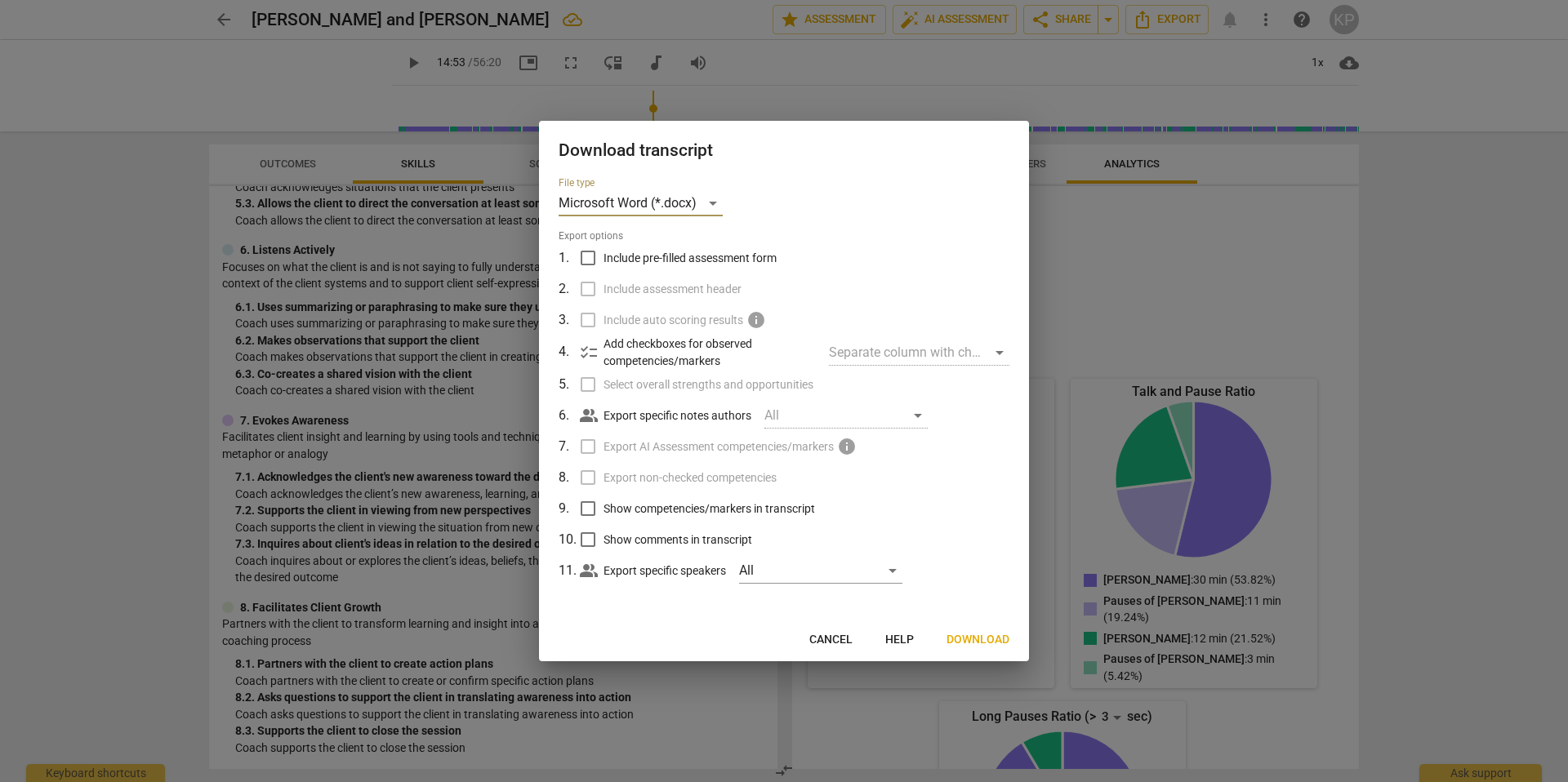
click at [984, 638] on span "Download" at bounding box center [978, 640] width 63 height 16
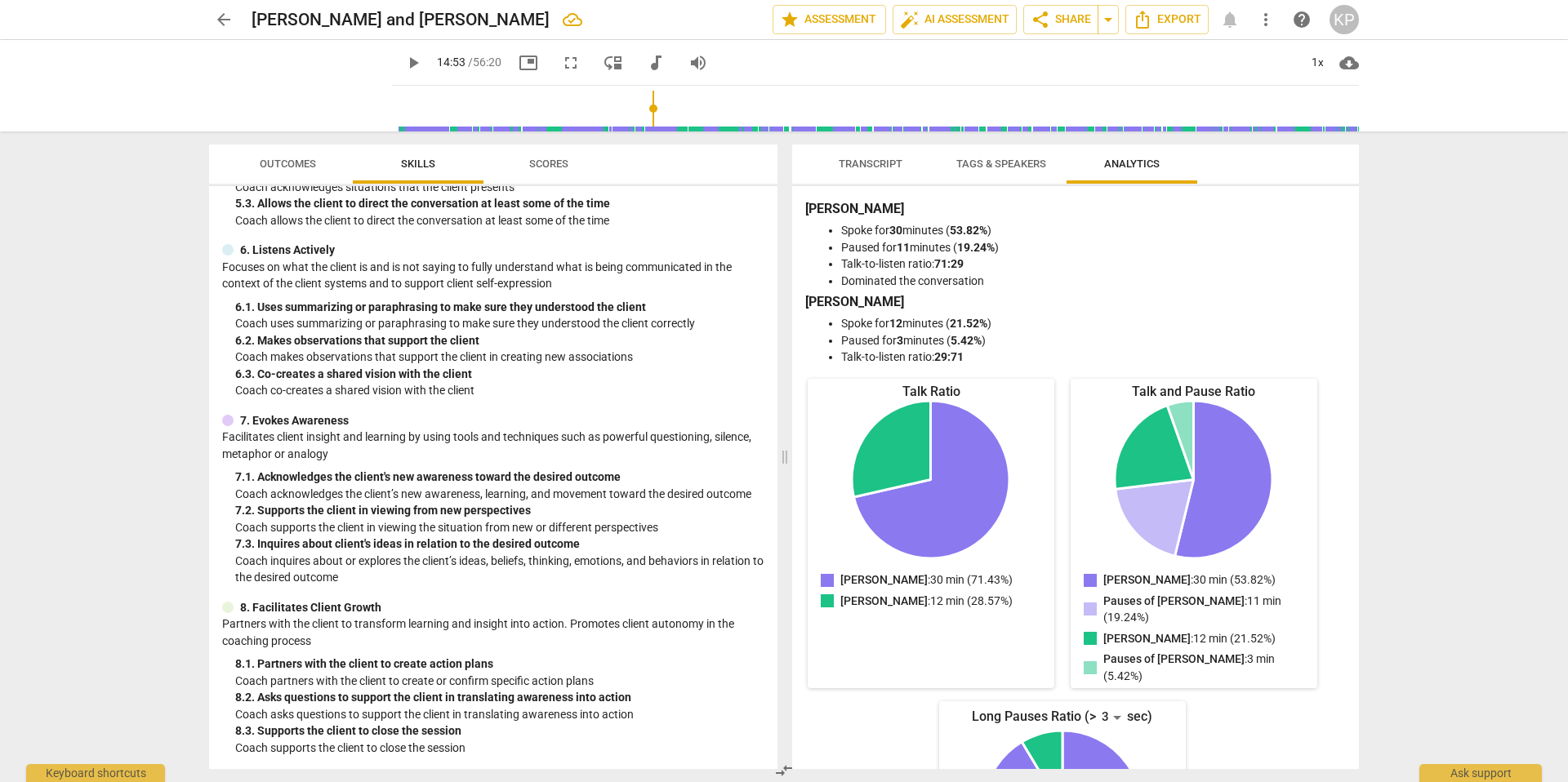
click at [877, 153] on span "Transcript" at bounding box center [870, 164] width 103 height 22
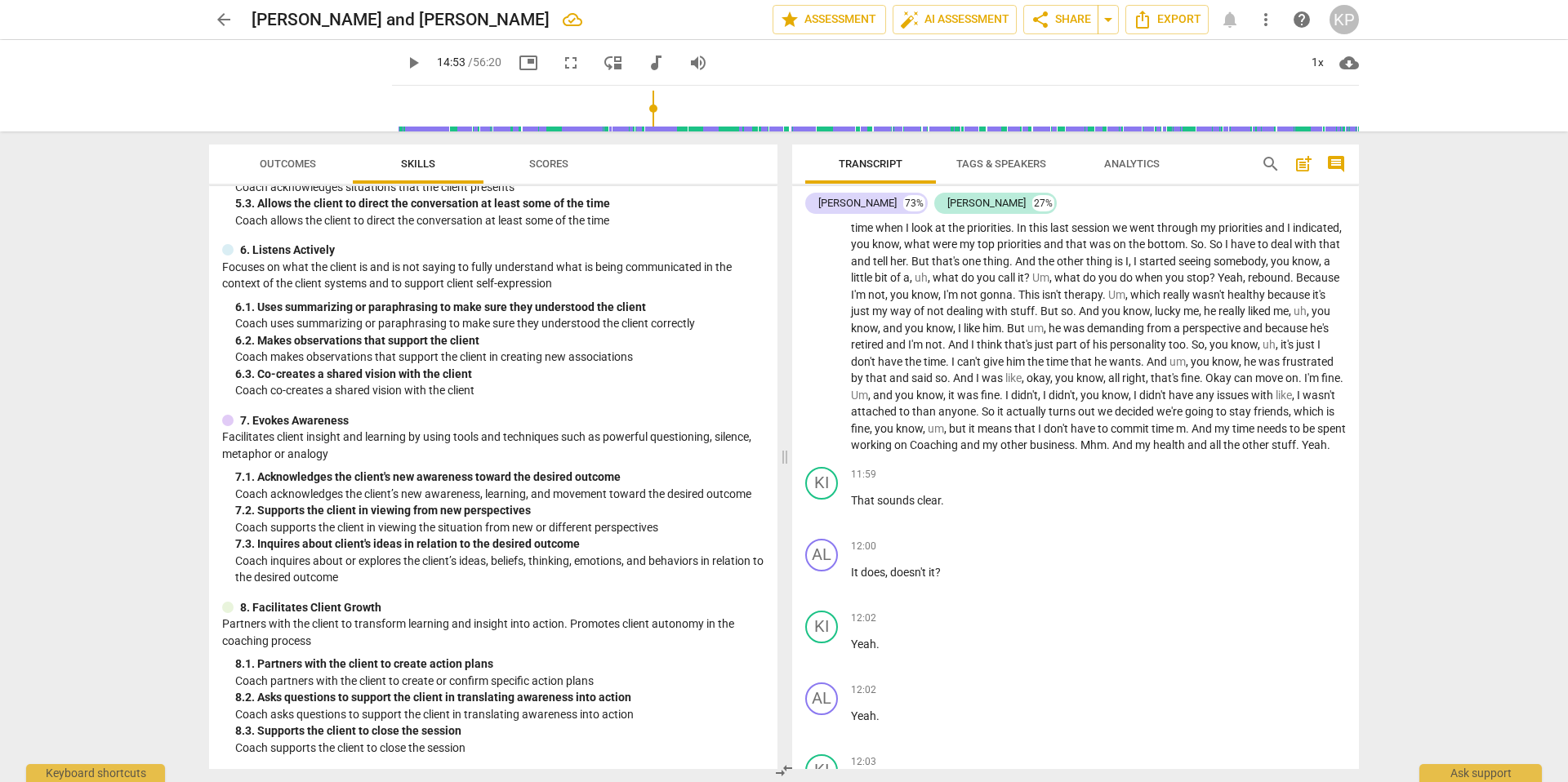
scroll to position [3076, 0]
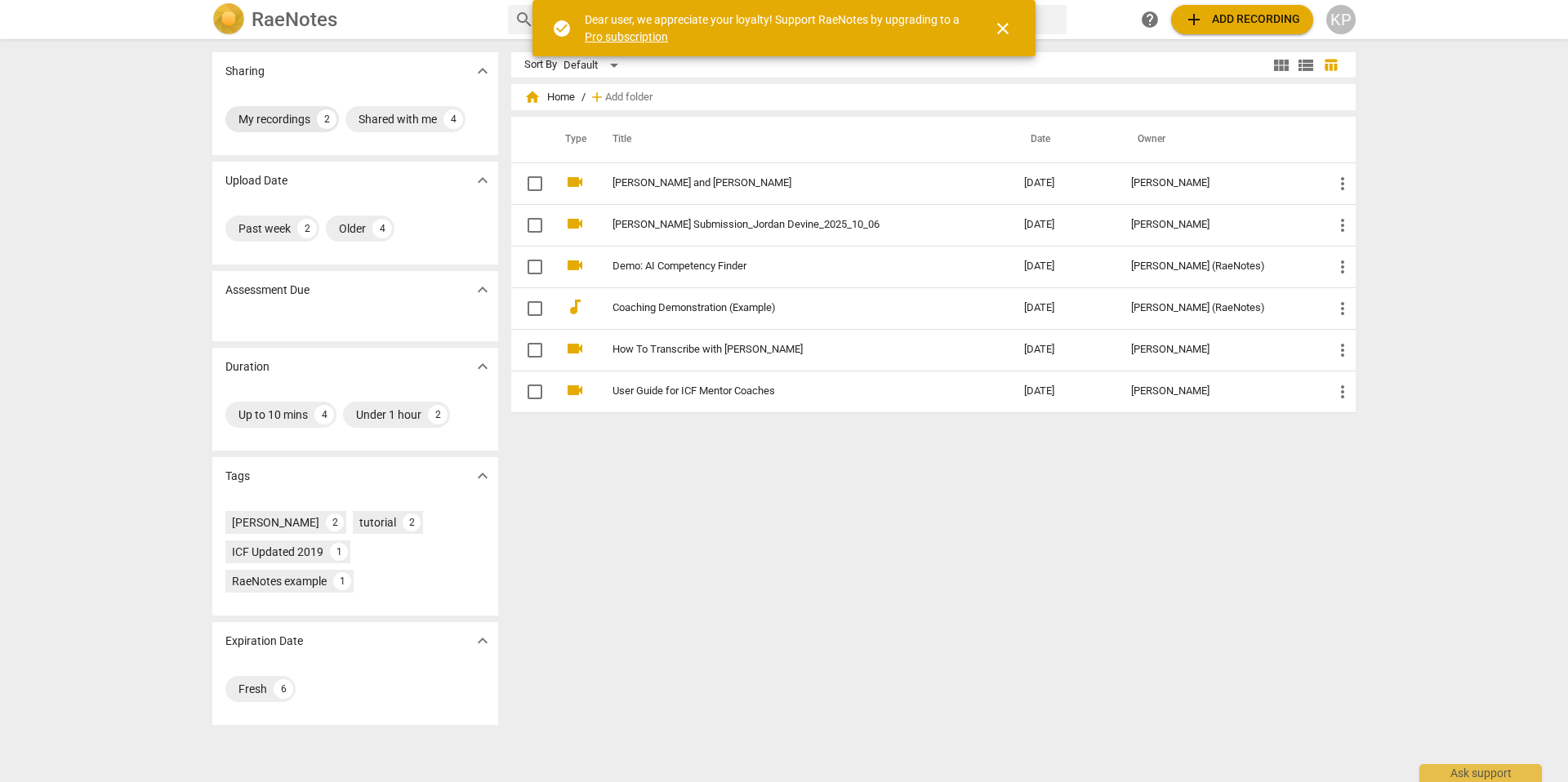
click at [287, 117] on div "My recordings" at bounding box center [274, 119] width 72 height 16
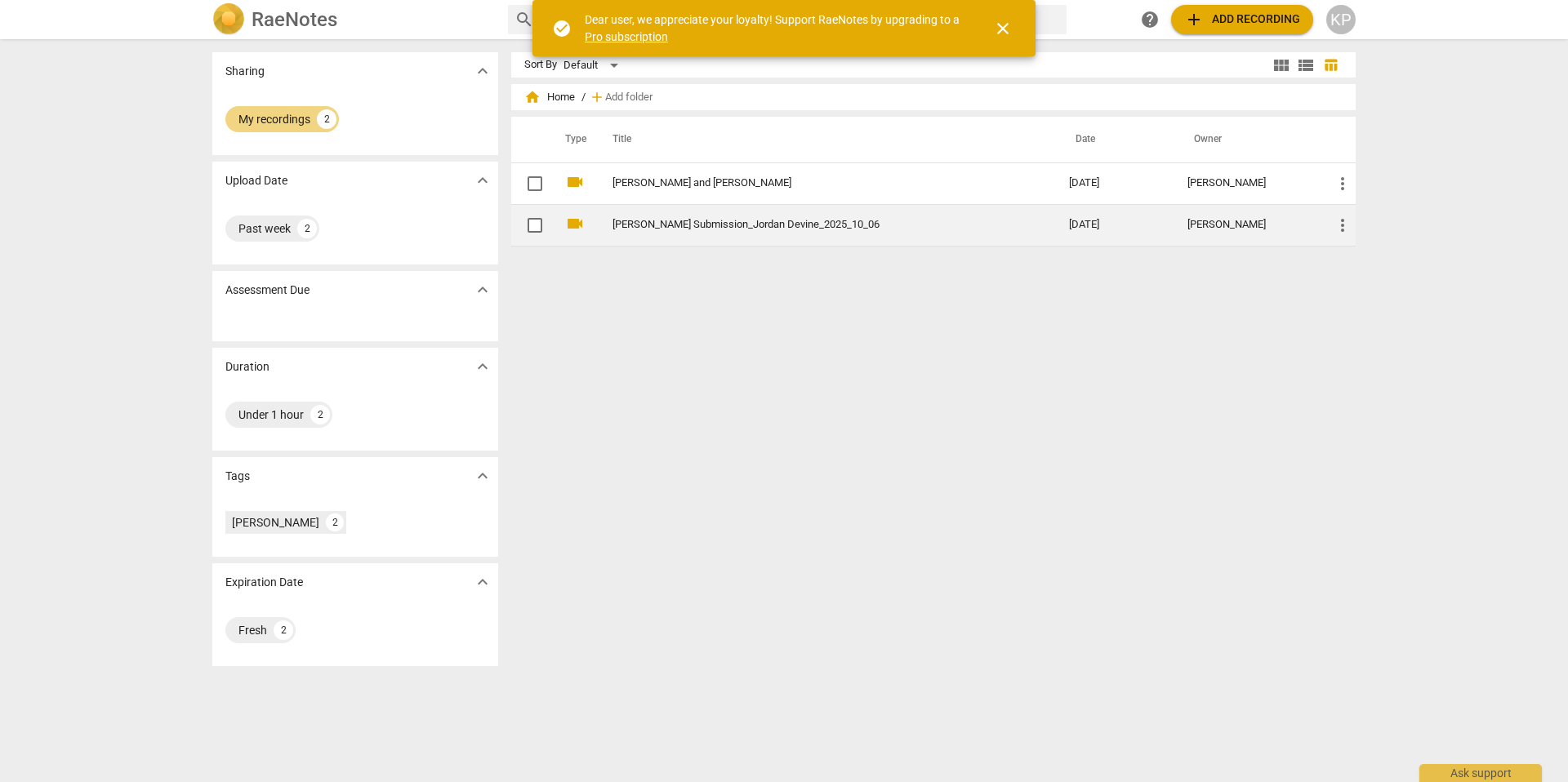
click at [1343, 234] on span "more_vert" at bounding box center [1343, 225] width 20 height 20
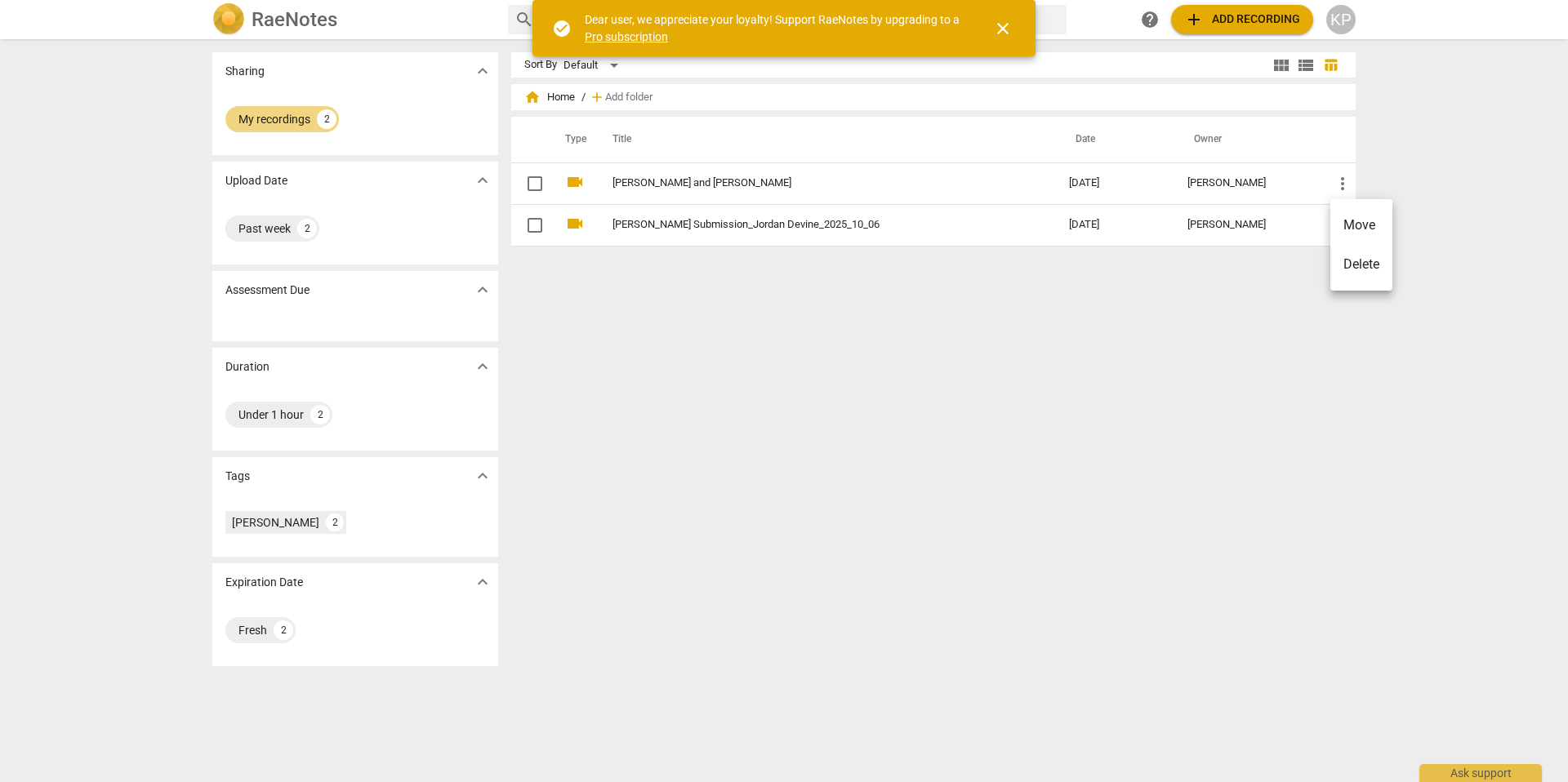
click at [1265, 237] on div at bounding box center [784, 391] width 1568 height 782
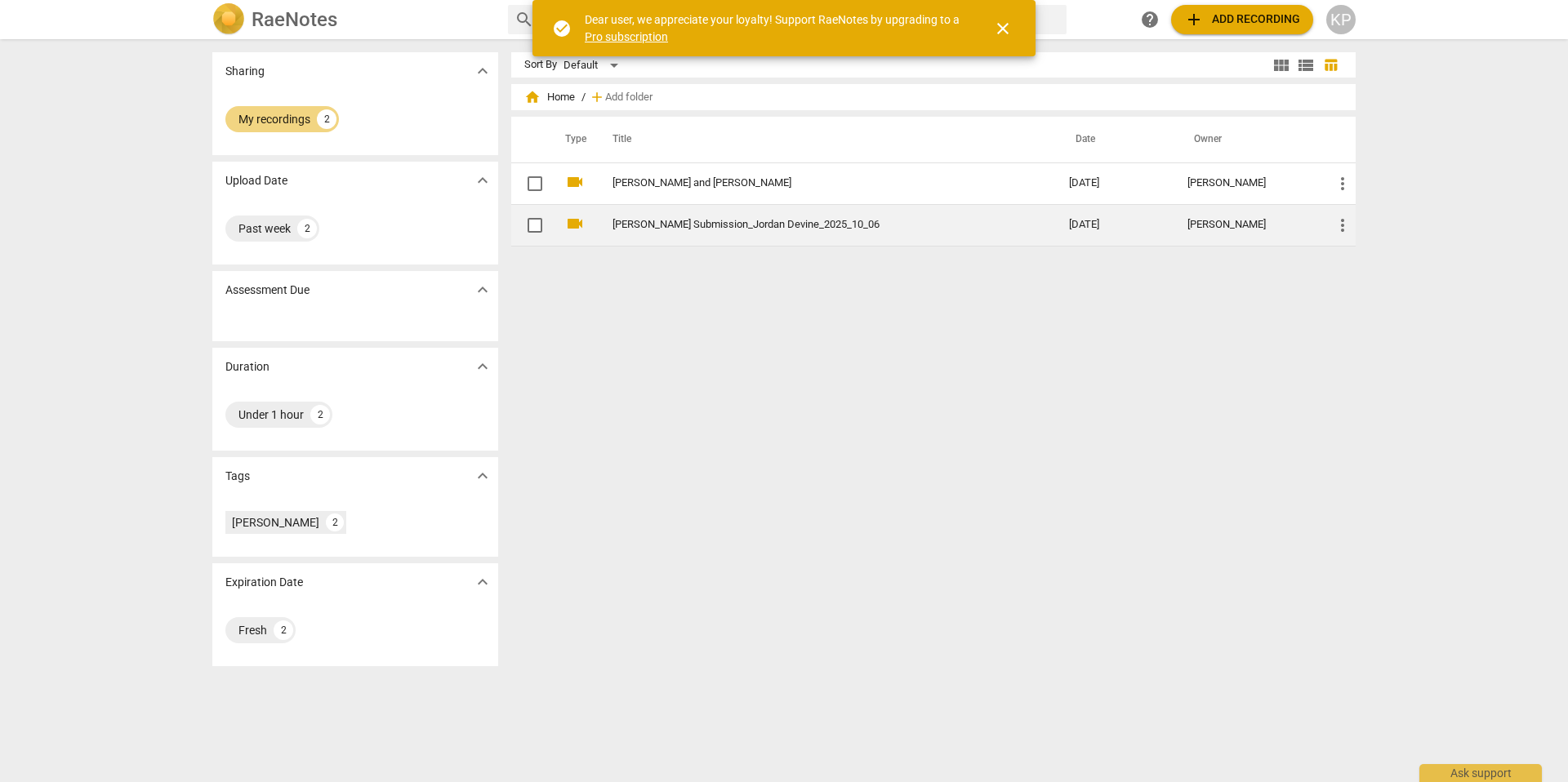
click at [796, 214] on td "[PERSON_NAME] Submission_Jordan Devine_2025_10_06" at bounding box center [825, 225] width 463 height 42
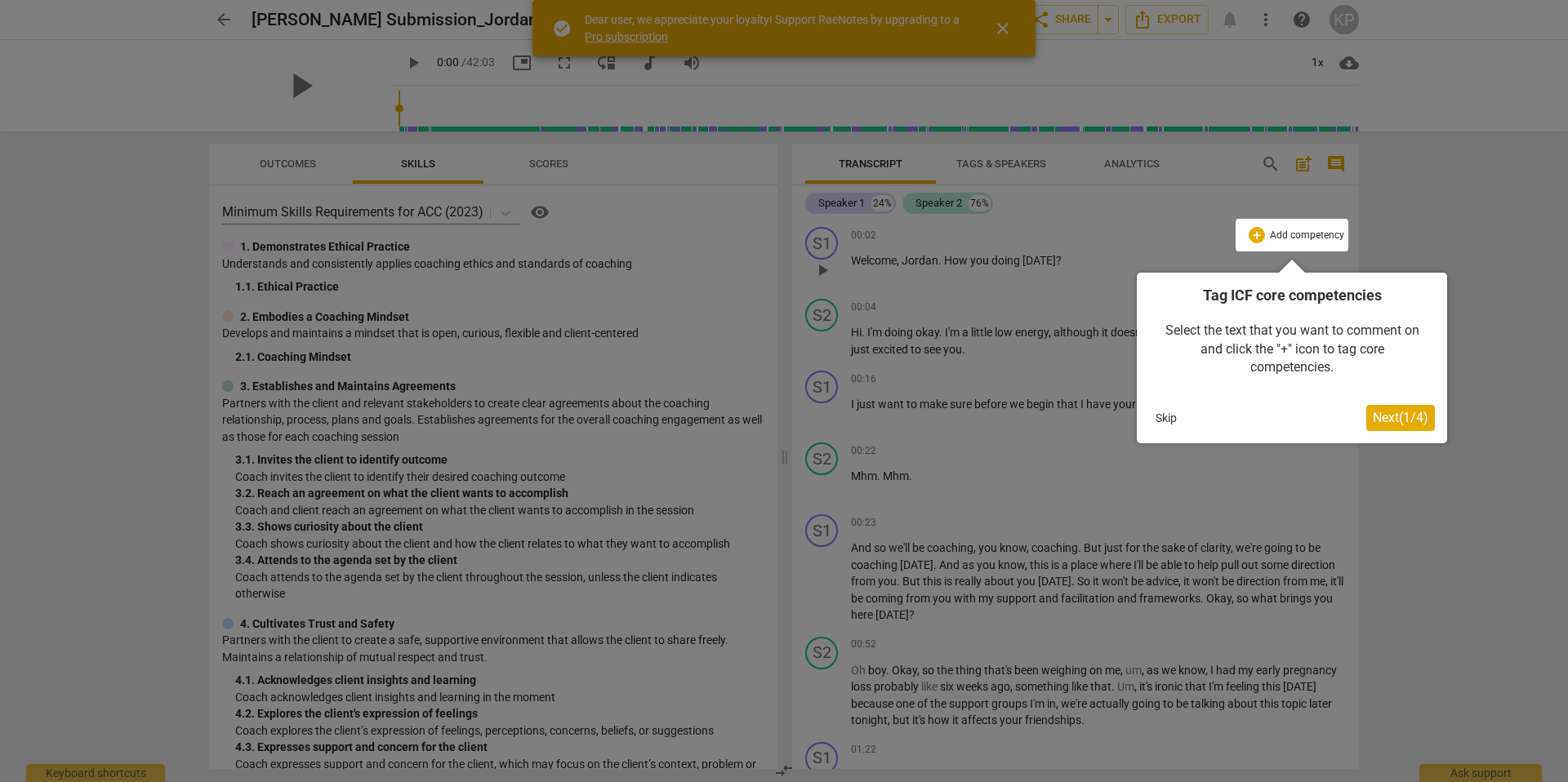
click at [1162, 410] on button "Skip" at bounding box center [1166, 418] width 35 height 25
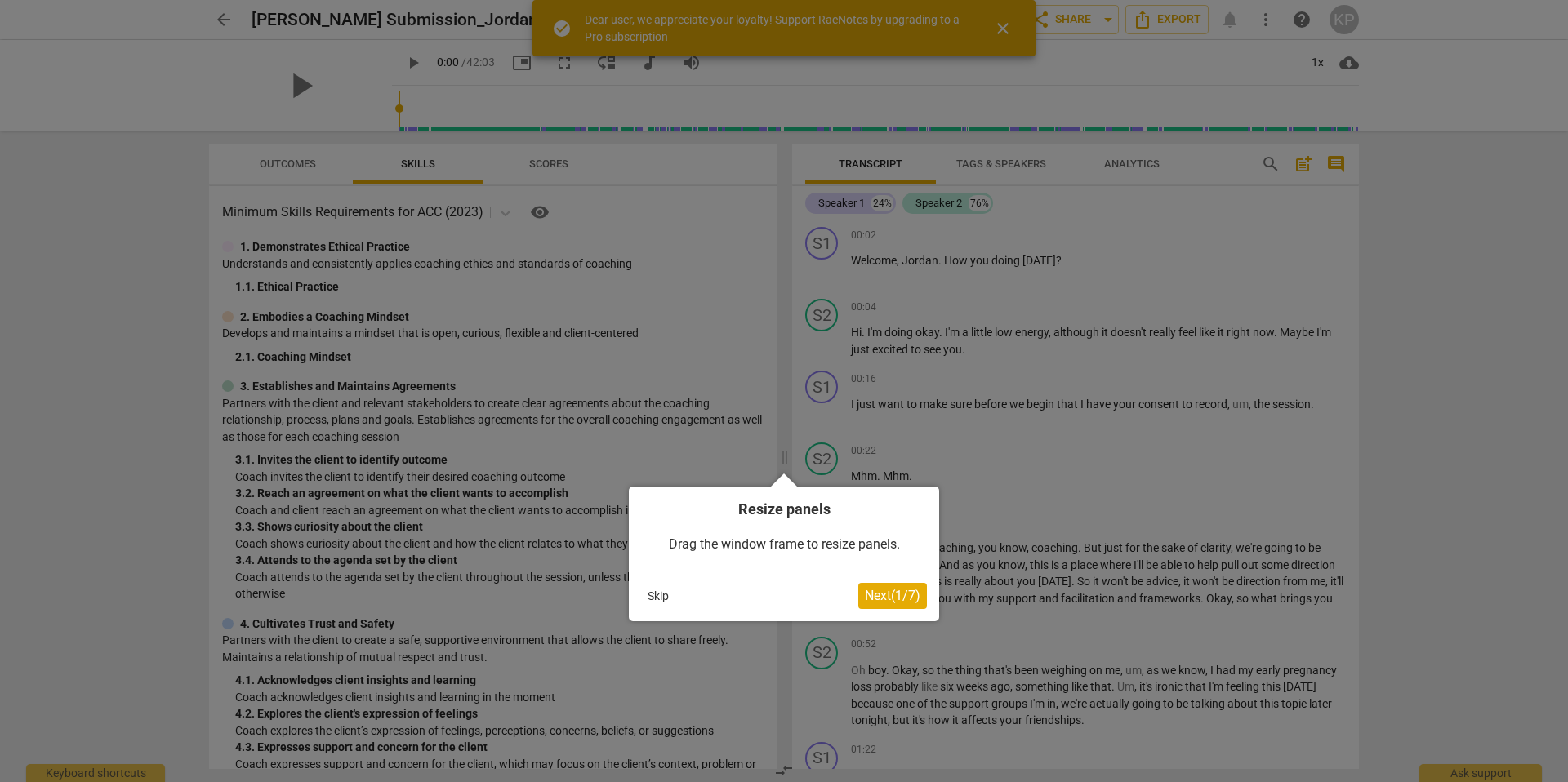
click at [657, 588] on button "Skip" at bounding box center [659, 596] width 35 height 25
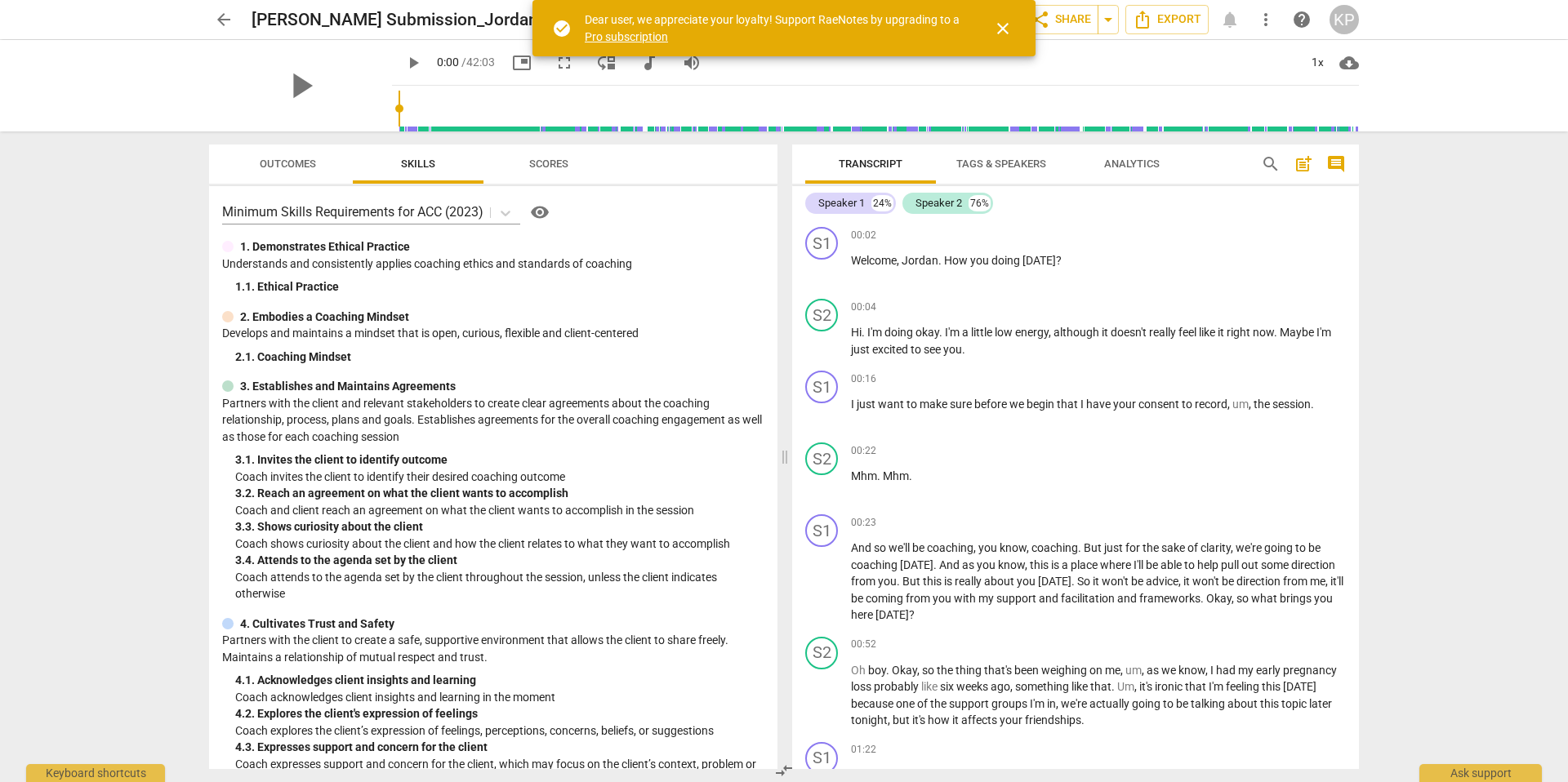
click at [1026, 170] on span "Tags & Speakers" at bounding box center [1001, 164] width 129 height 22
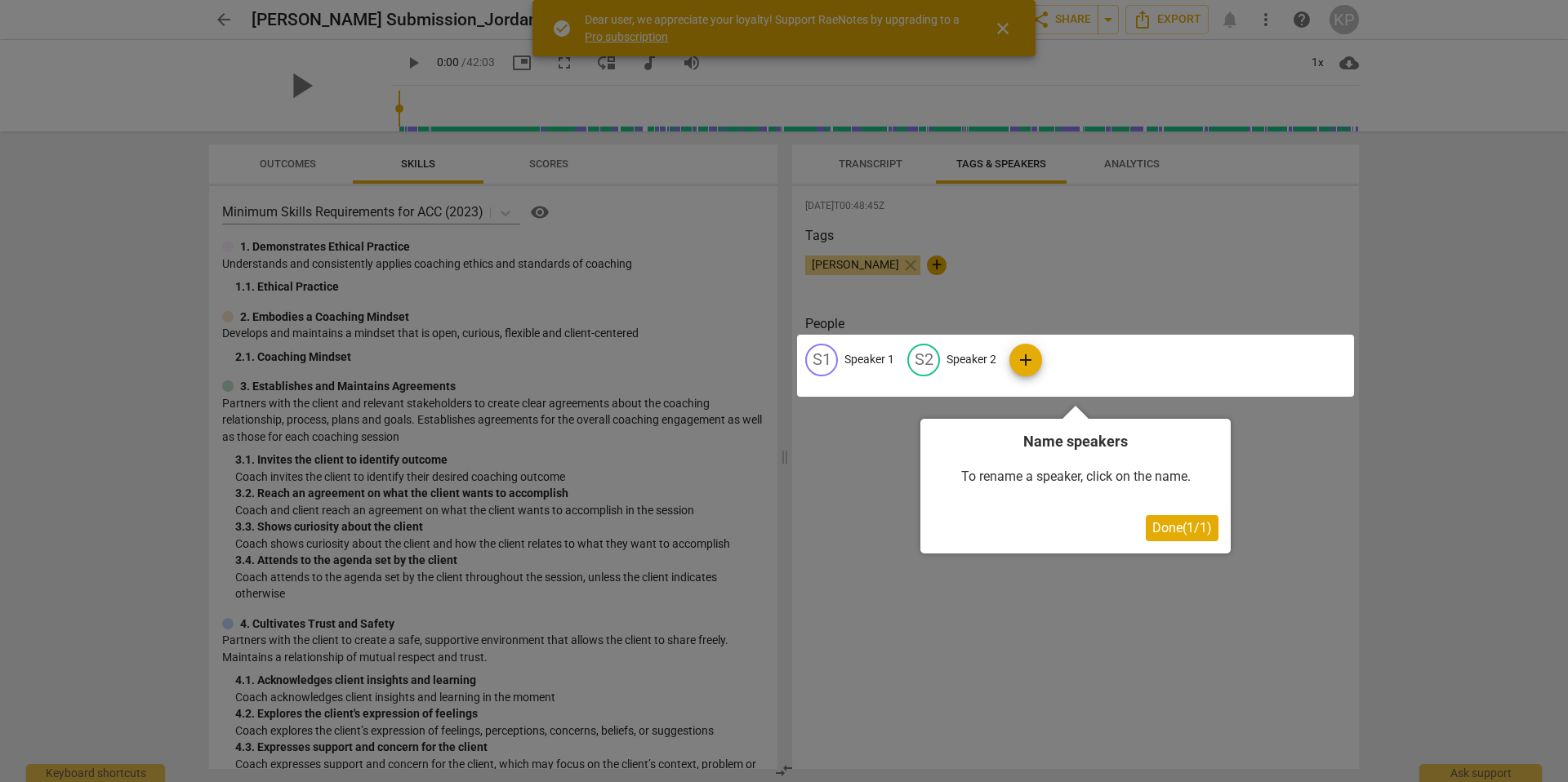
click at [1041, 480] on div "To rename a speaker, click on the name." at bounding box center [1076, 477] width 286 height 51
click at [964, 377] on div at bounding box center [1076, 366] width 557 height 62
click at [963, 370] on div at bounding box center [1076, 366] width 557 height 62
click at [957, 352] on div at bounding box center [1076, 366] width 557 height 62
click at [1025, 361] on div at bounding box center [1076, 366] width 557 height 62
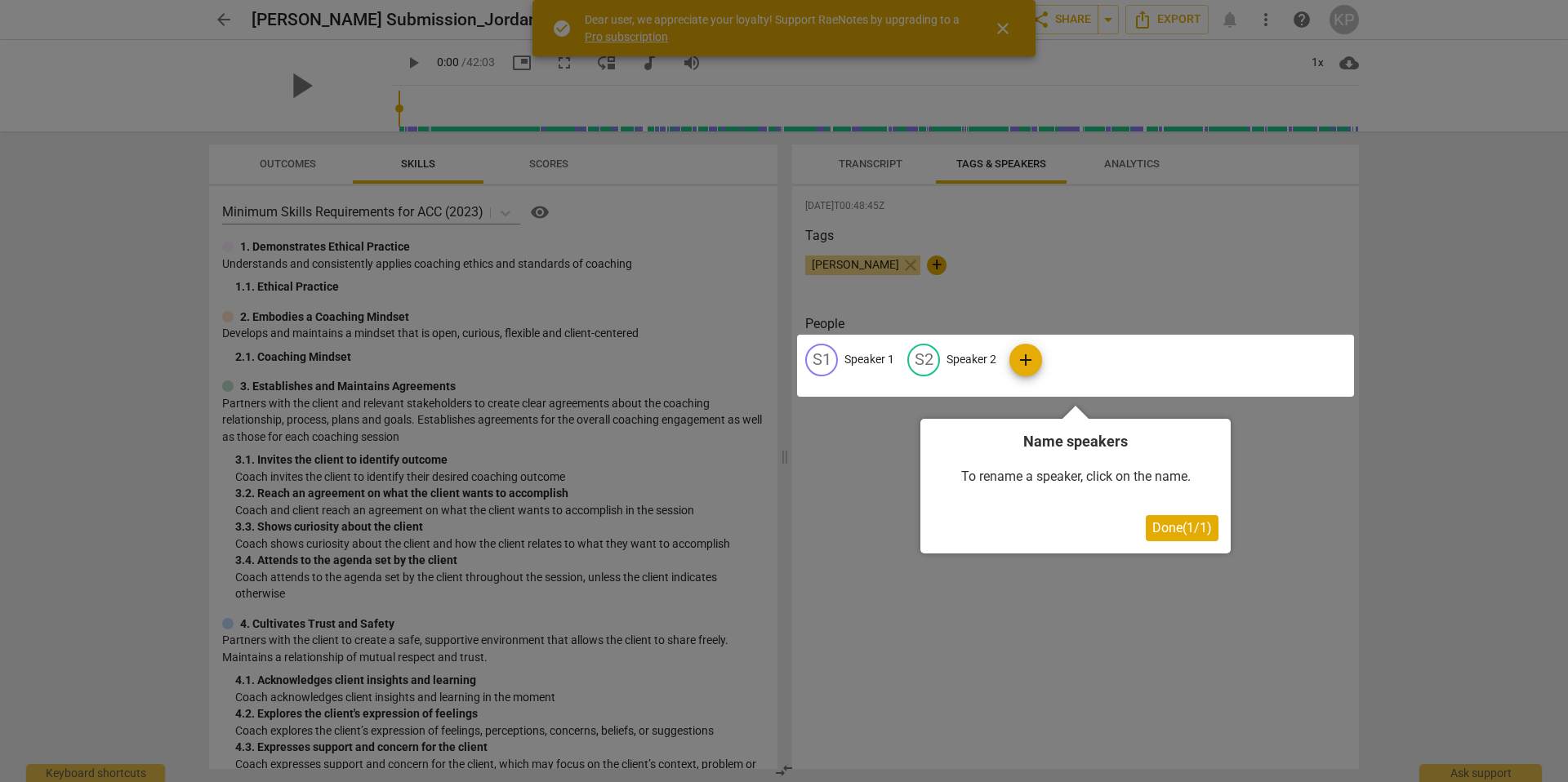
click at [978, 364] on div at bounding box center [1076, 366] width 557 height 62
click at [1153, 528] on span "Done ( 1 / 1 )" at bounding box center [1183, 528] width 60 height 15
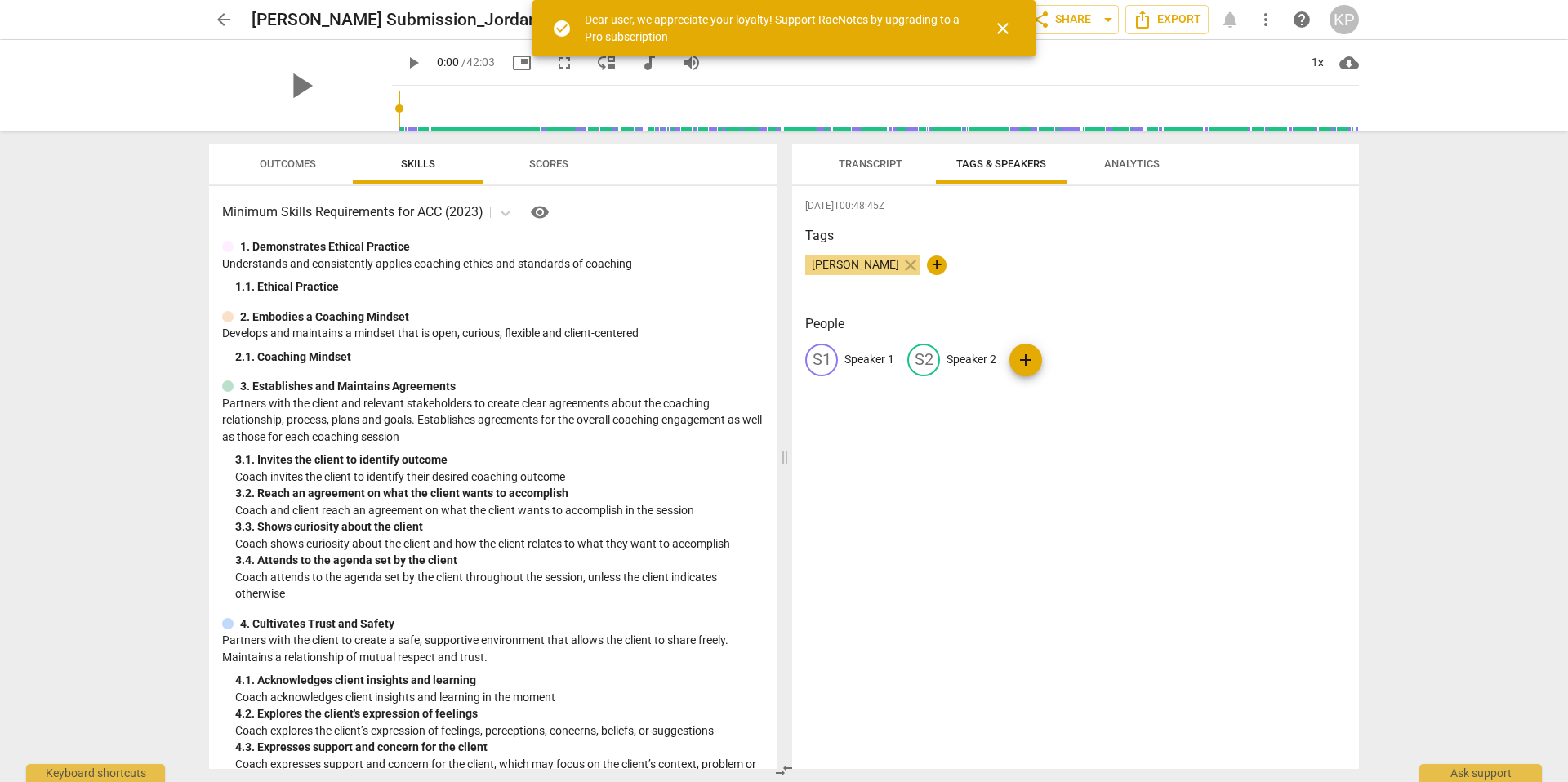
click at [966, 355] on p "Speaker 2" at bounding box center [971, 360] width 50 height 17
type input "Jordan"
click at [871, 359] on p "Speaker 1" at bounding box center [869, 360] width 50 height 17
type input "[PERSON_NAME]"
click at [1058, 460] on div "[DATE]T00:48:45Z Tags [PERSON_NAME] close + People edit [PERSON_NAME] delete [P…" at bounding box center [1076, 478] width 567 height 583
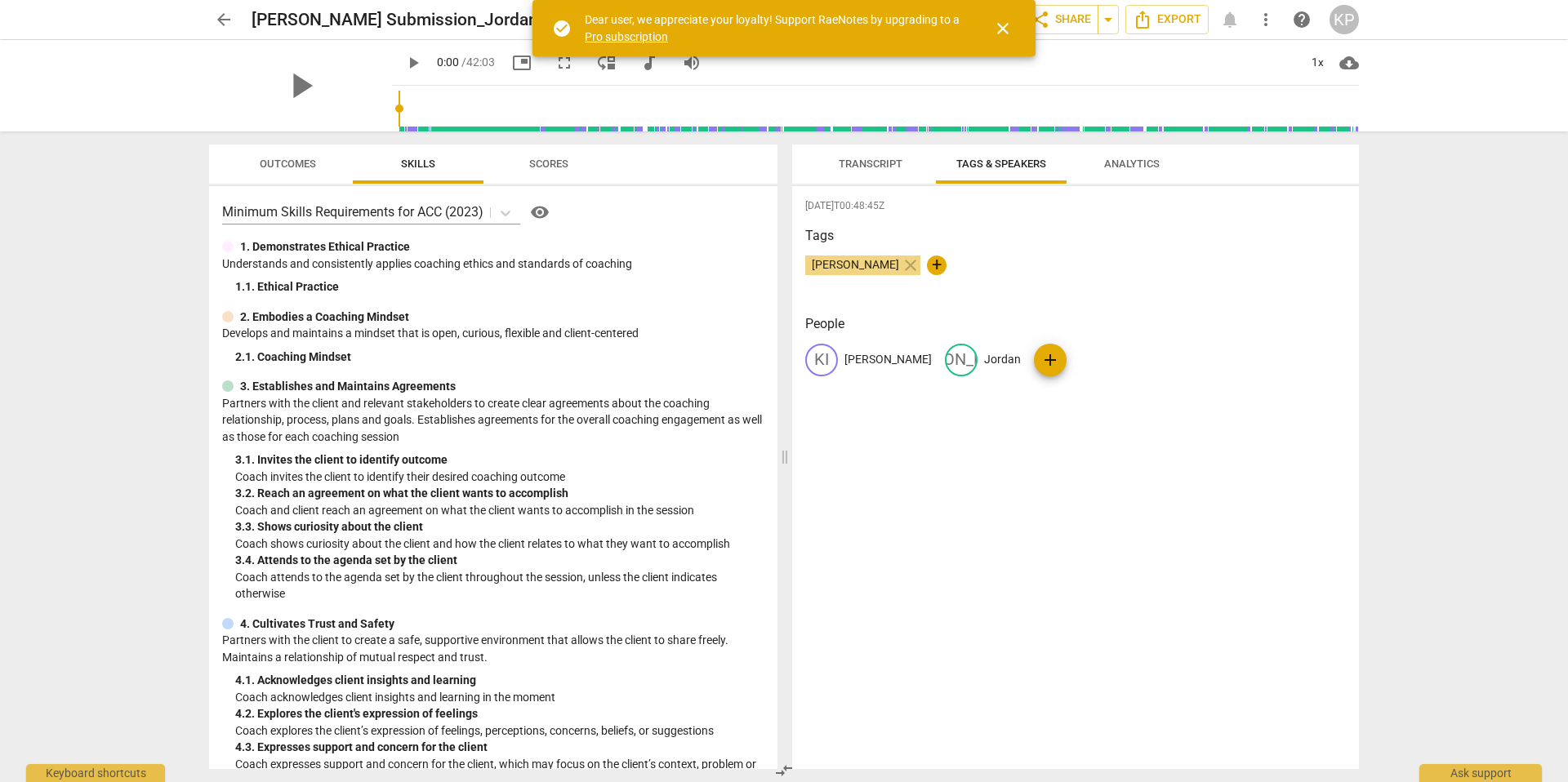
click at [1121, 164] on span "Analytics" at bounding box center [1132, 163] width 55 height 12
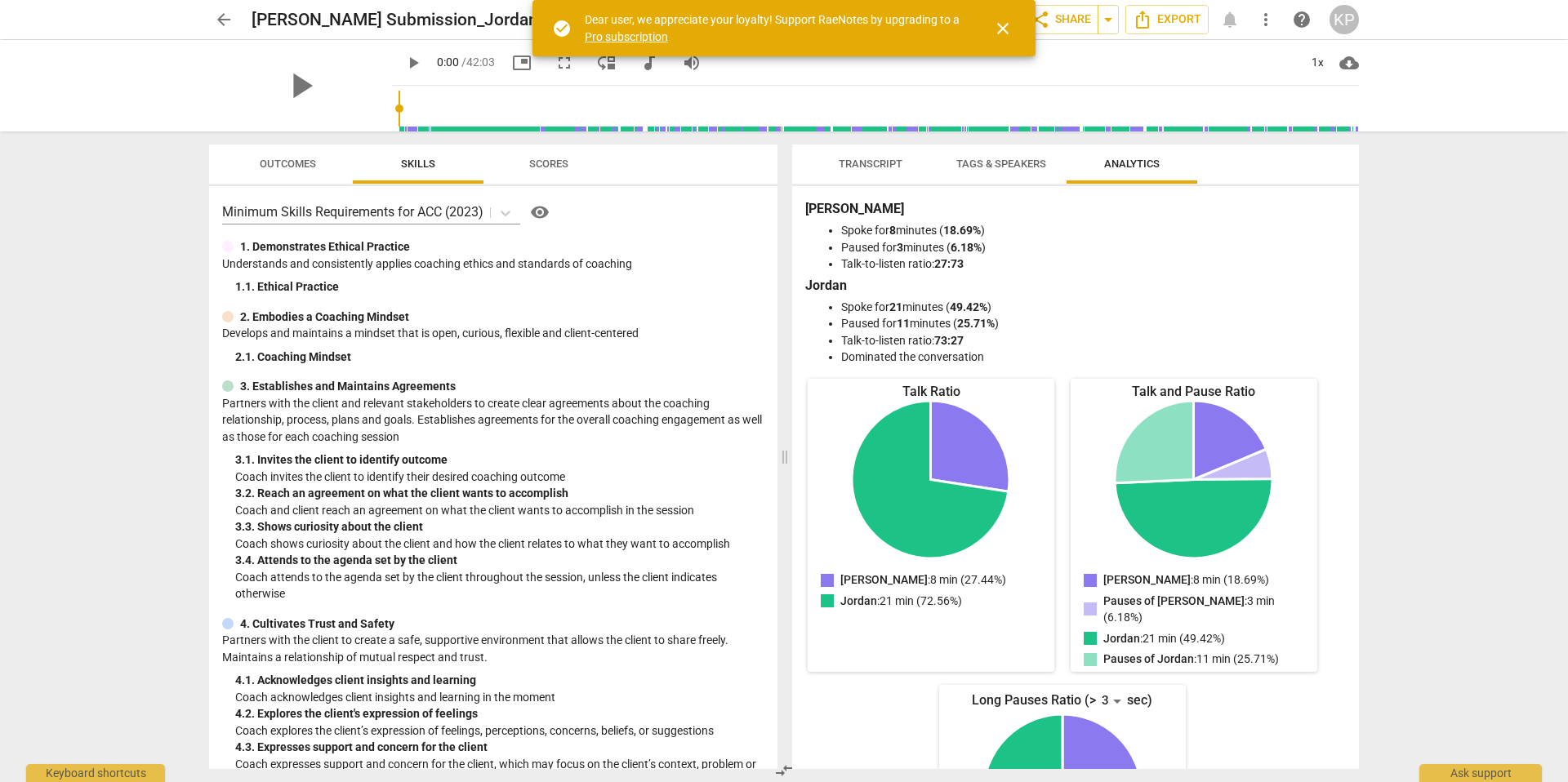
click at [870, 160] on span "Transcript" at bounding box center [870, 163] width 64 height 12
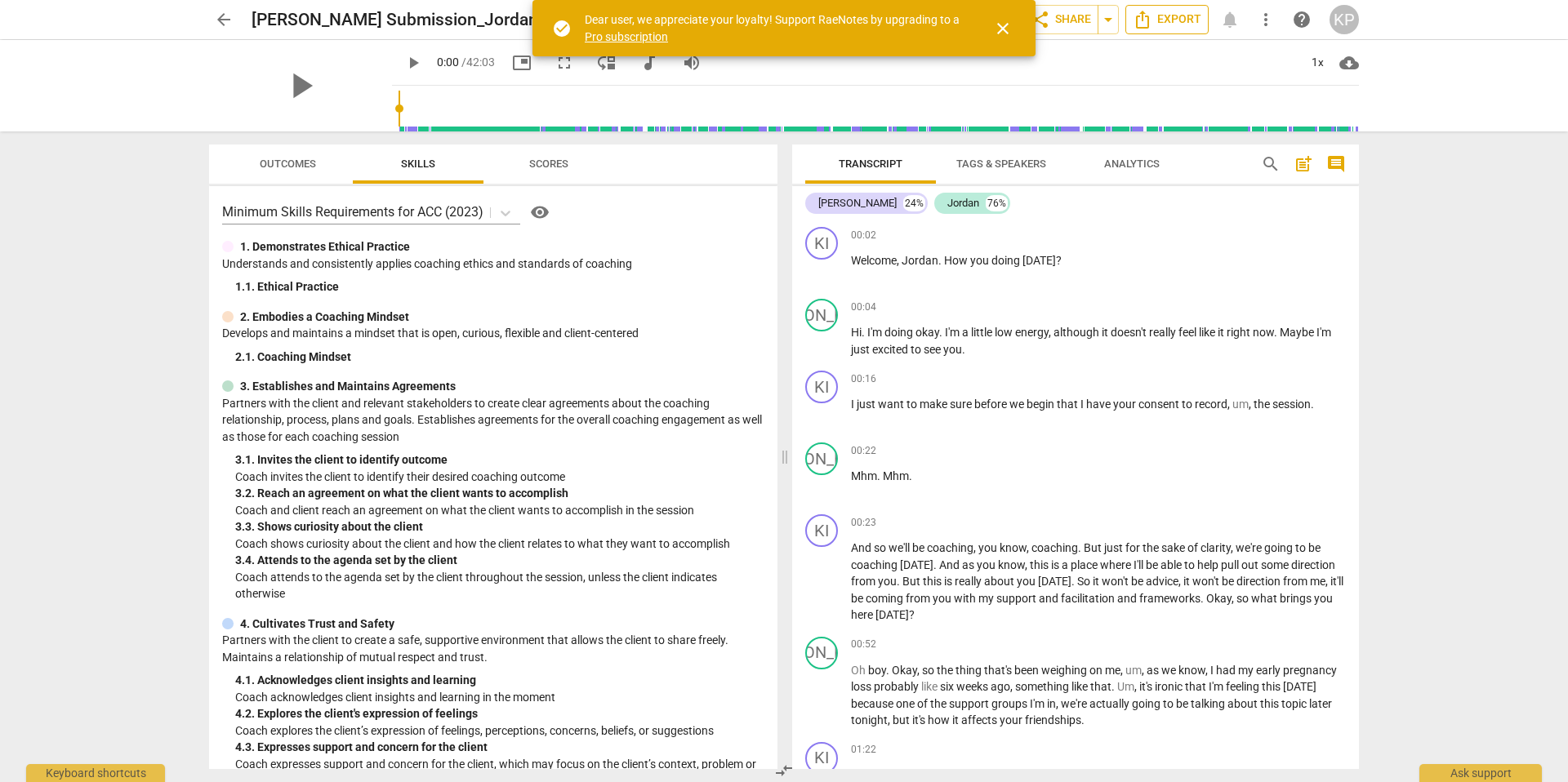
click at [1139, 23] on icon "Export" at bounding box center [1143, 20] width 20 height 20
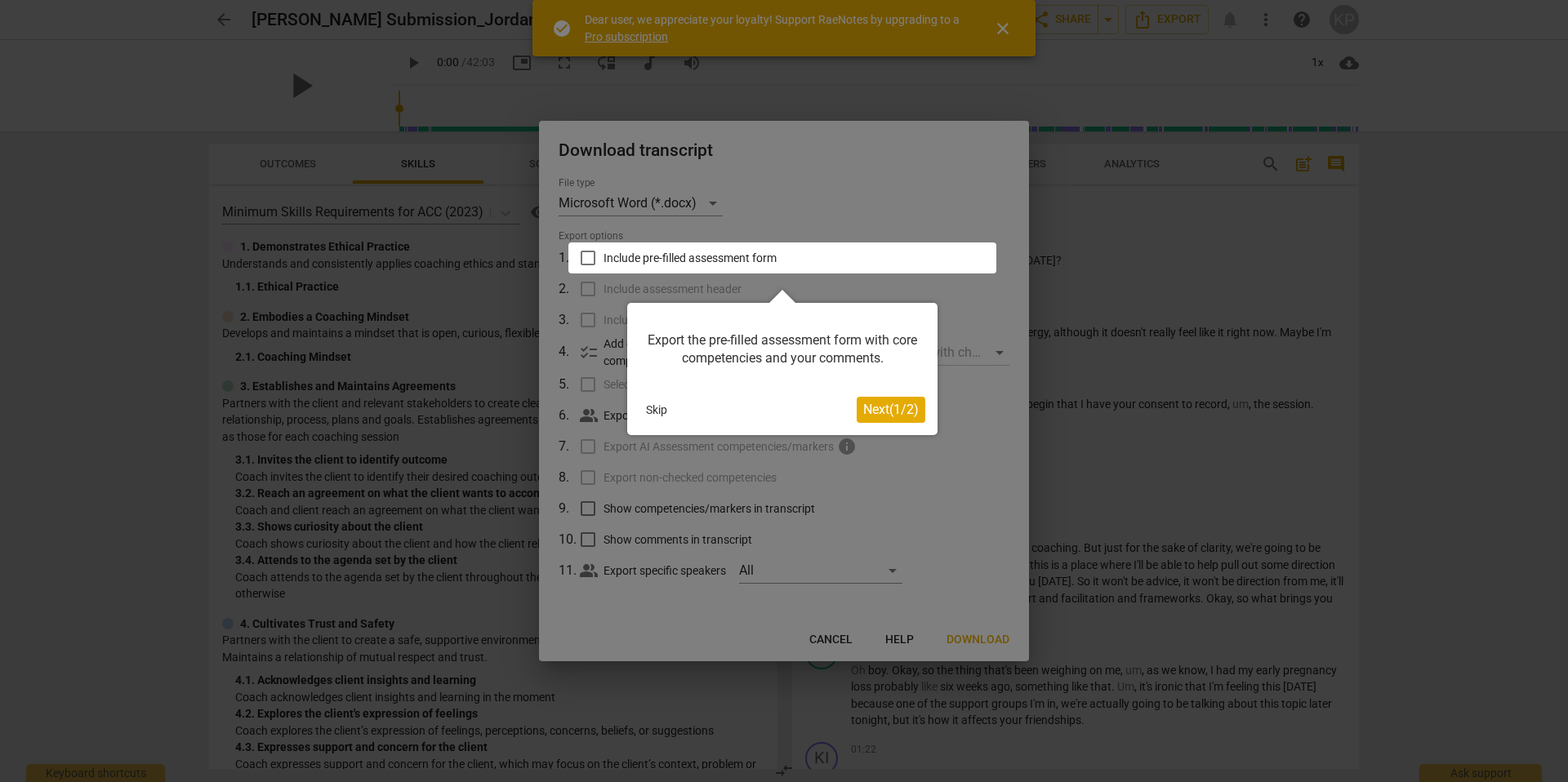
click at [650, 421] on button "Skip" at bounding box center [657, 410] width 35 height 25
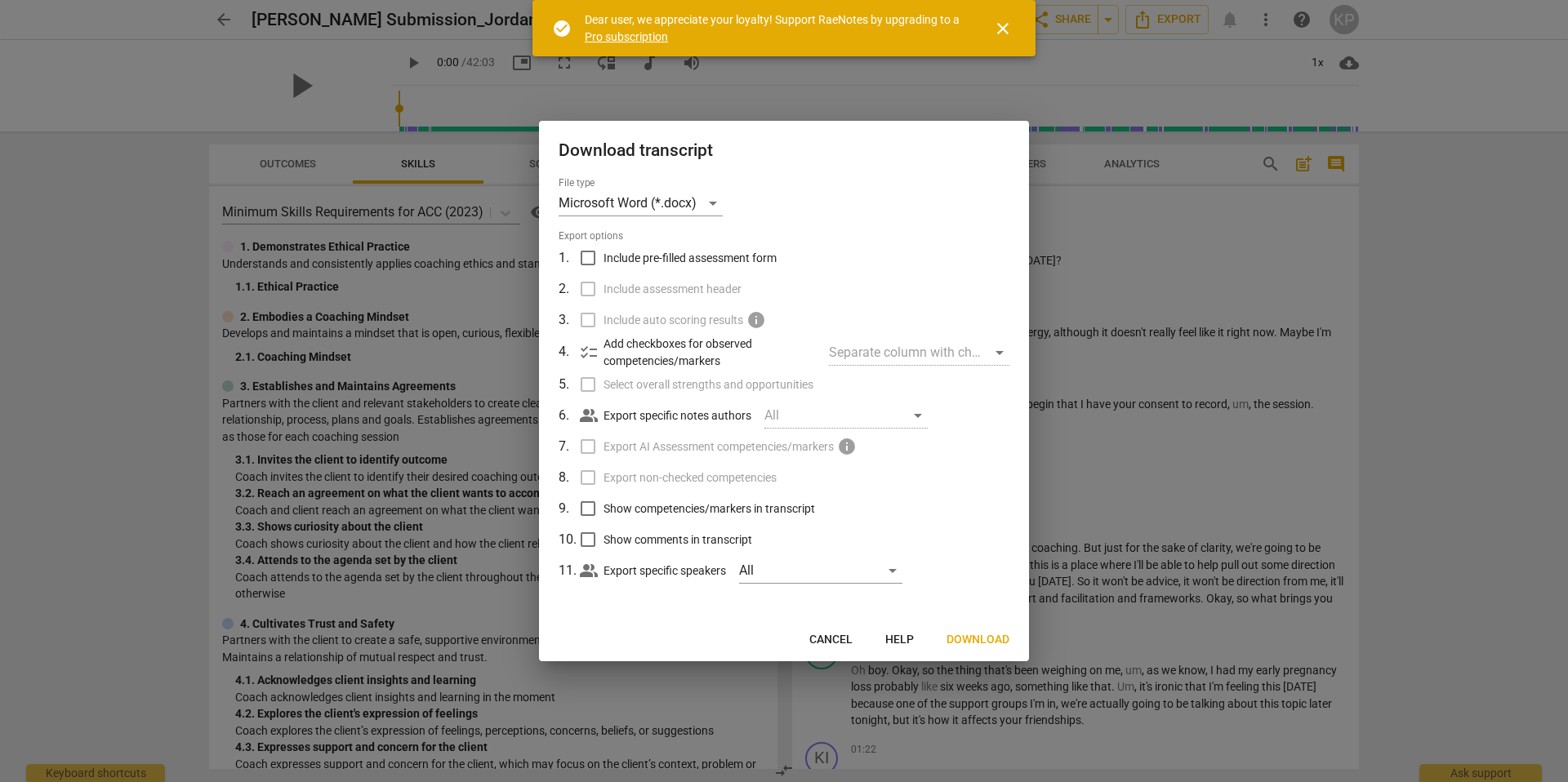
click at [982, 634] on span "Download" at bounding box center [978, 640] width 63 height 16
